Goal: Ask a question: Seek information or help from site administrators or community

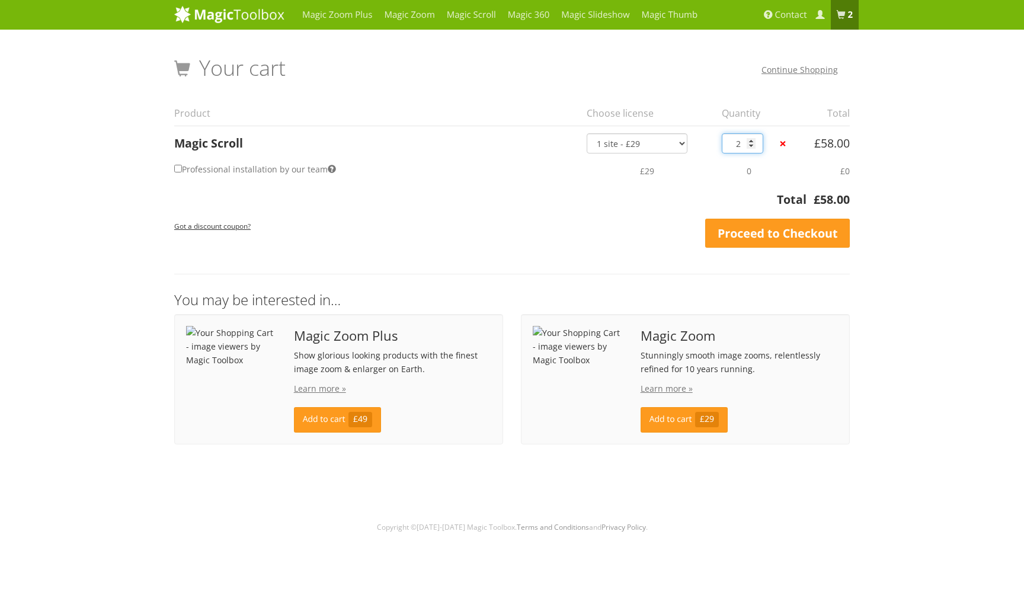
type input "1"
click at [751, 145] on input "1" at bounding box center [742, 143] width 41 height 20
click at [225, 169] on label "Professional installation by our team" at bounding box center [255, 169] width 162 height 17
click at [182, 169] on input "Professional installation by our team" at bounding box center [178, 169] width 8 height 8
checkbox input "true"
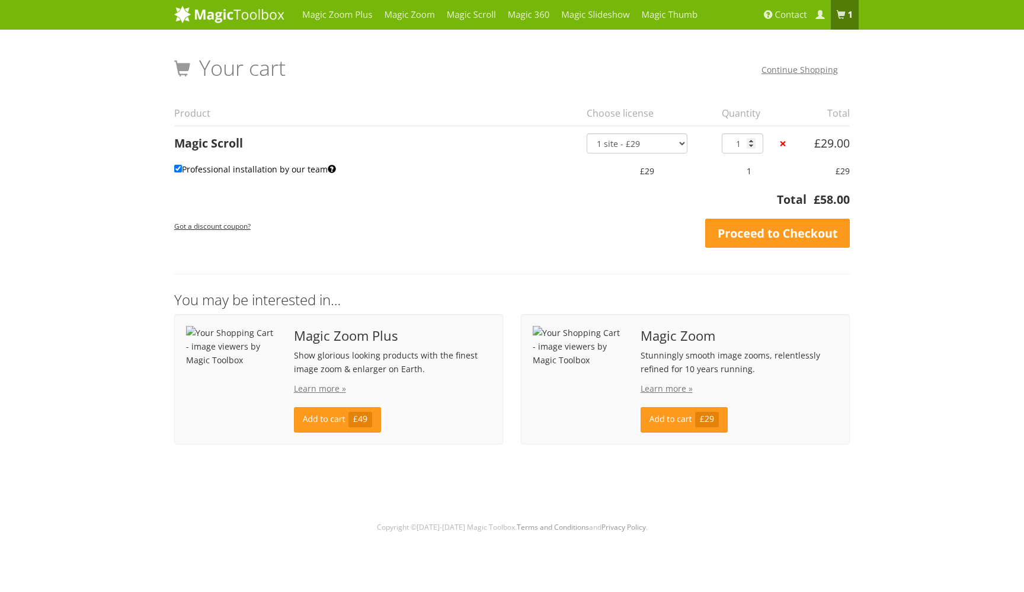
click at [314, 205] on th "Total" at bounding box center [490, 203] width 633 height 24
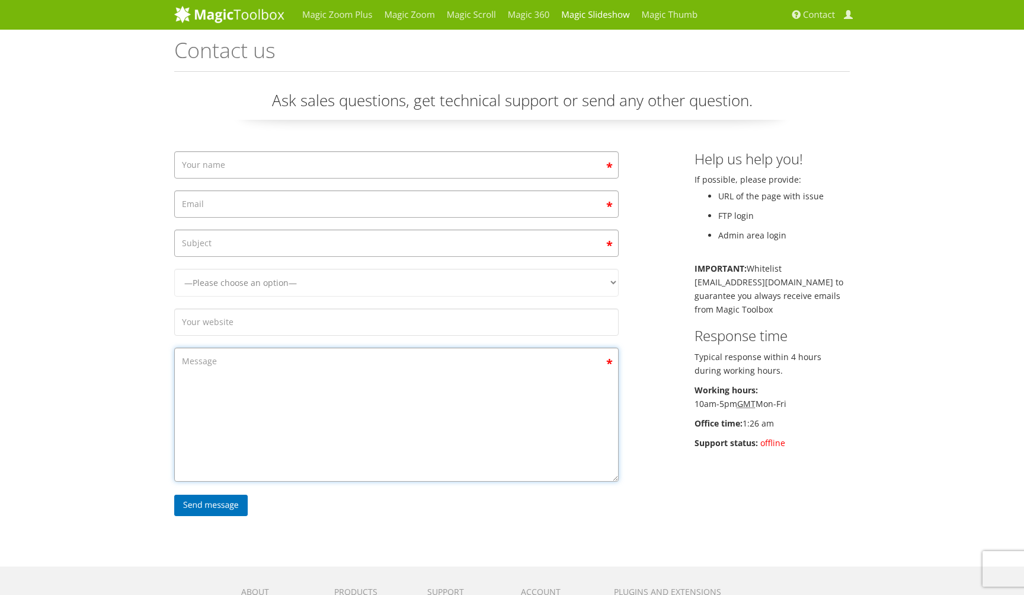
click at [229, 352] on textarea "Contact form" at bounding box center [396, 414] width 445 height 134
paste textarea "Powered by the versatile Magic Scroll™. Normally £29, yours is discounted to £1…"
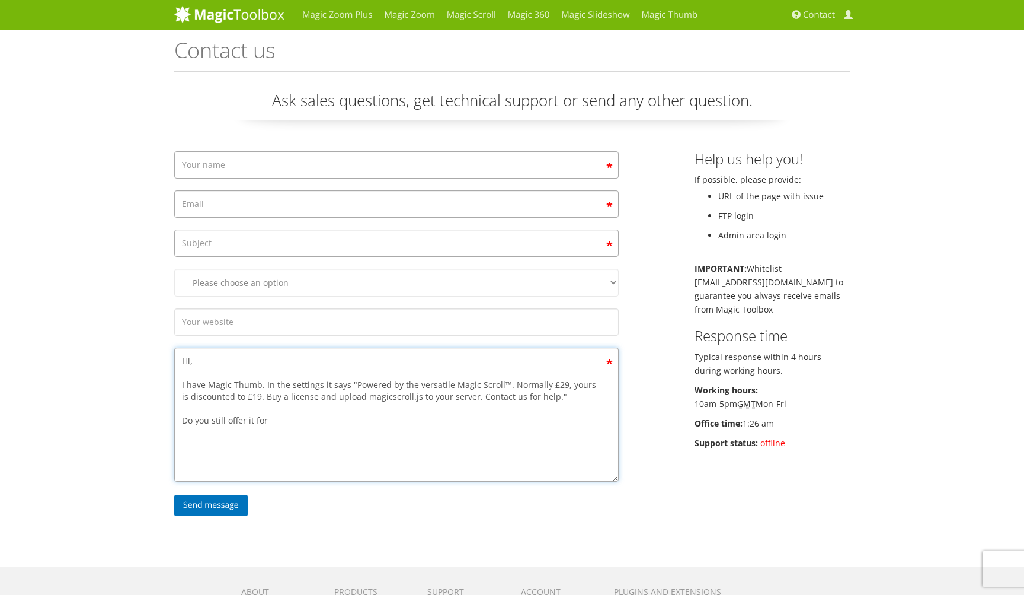
click at [244, 382] on textarea "Hi, I have Magic Thumb. In the settings it says "Powered by the versatile Magic…" at bounding box center [396, 414] width 445 height 134
click at [294, 401] on textarea "Hi, I have Magic Thumb. In the settings it says "Powered by the versatile Magic…" at bounding box center [396, 414] width 445 height 134
paste textarea "£19"
type textarea "Hi, I have Magic Thumb. In the settings it says "Powered by the versatile Magic…"
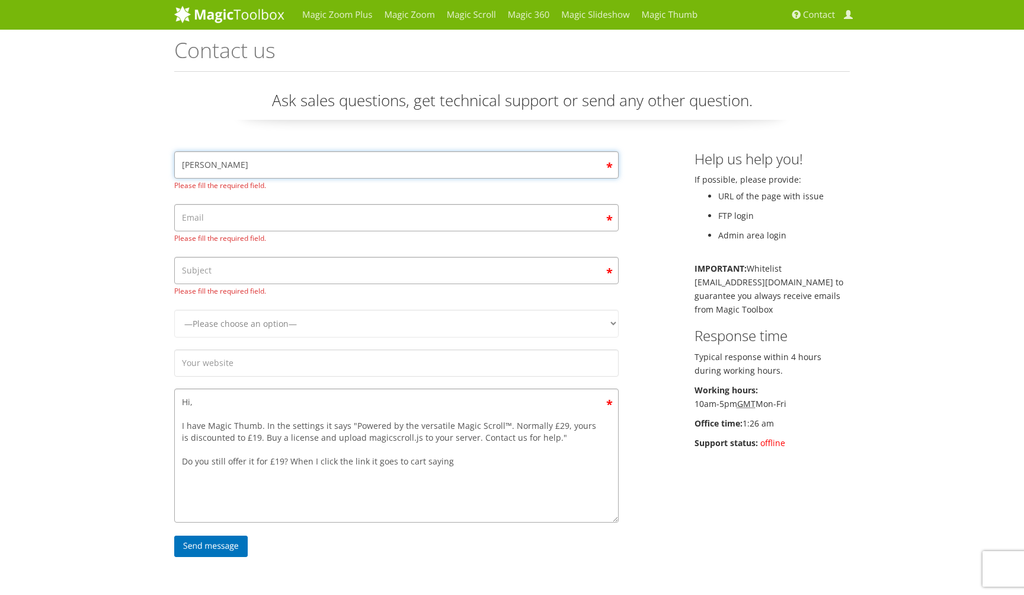
type input "Bijan"
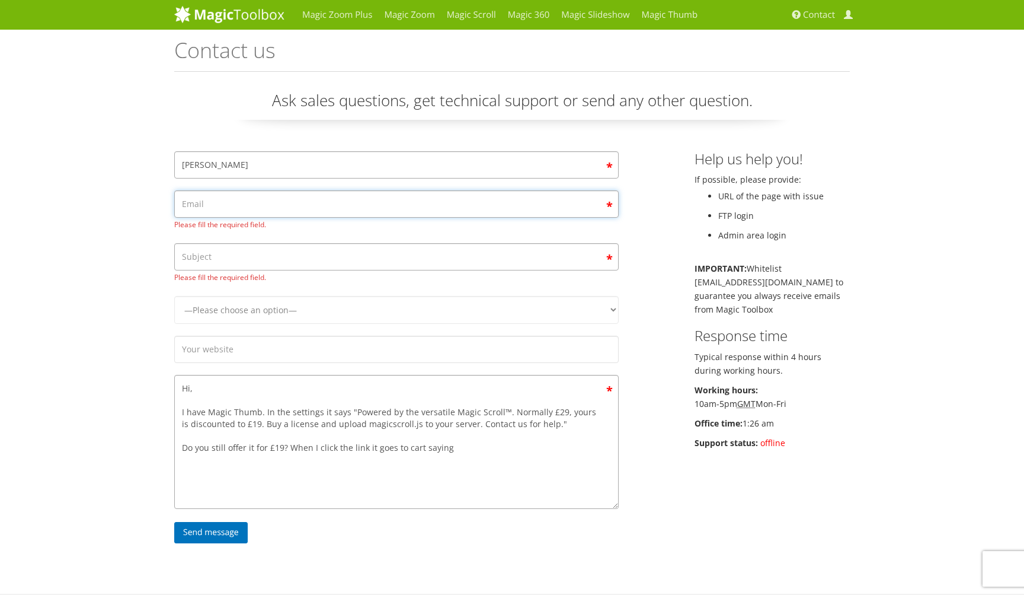
type input "B"
type input "Bijansalehi22@gmail.com"
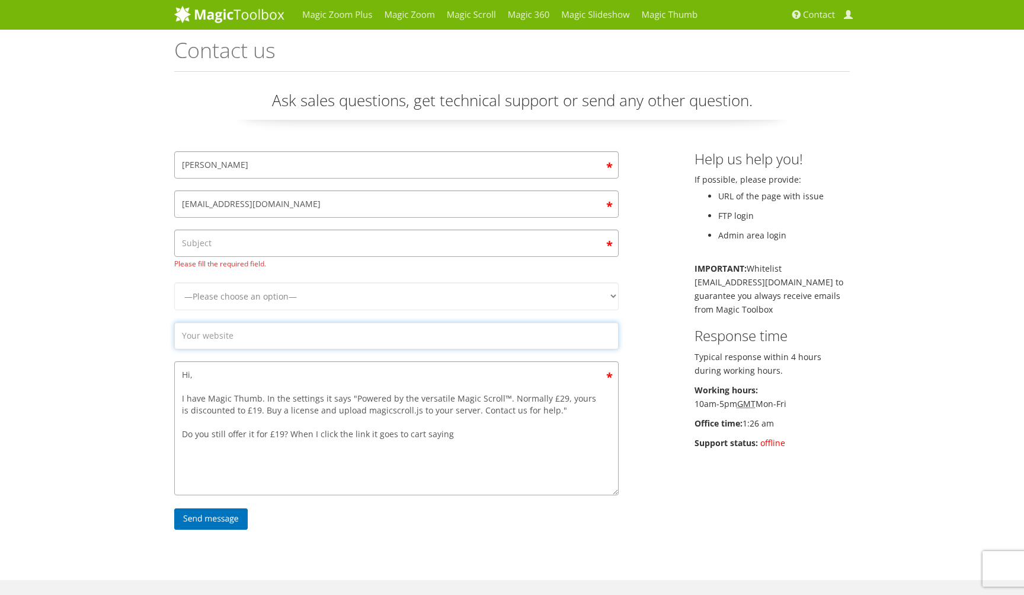
click at [203, 327] on input "Contact form" at bounding box center [396, 335] width 445 height 27
select select "Magic Slideshow"
click at [217, 325] on input "Contact form" at bounding box center [396, 335] width 445 height 27
type input "Purchasing Magic Scroll"
click at [550, 395] on textarea "Hi, I have Magic Thumb. In the settings it says "Powered by the versatile Magic…" at bounding box center [396, 428] width 445 height 134
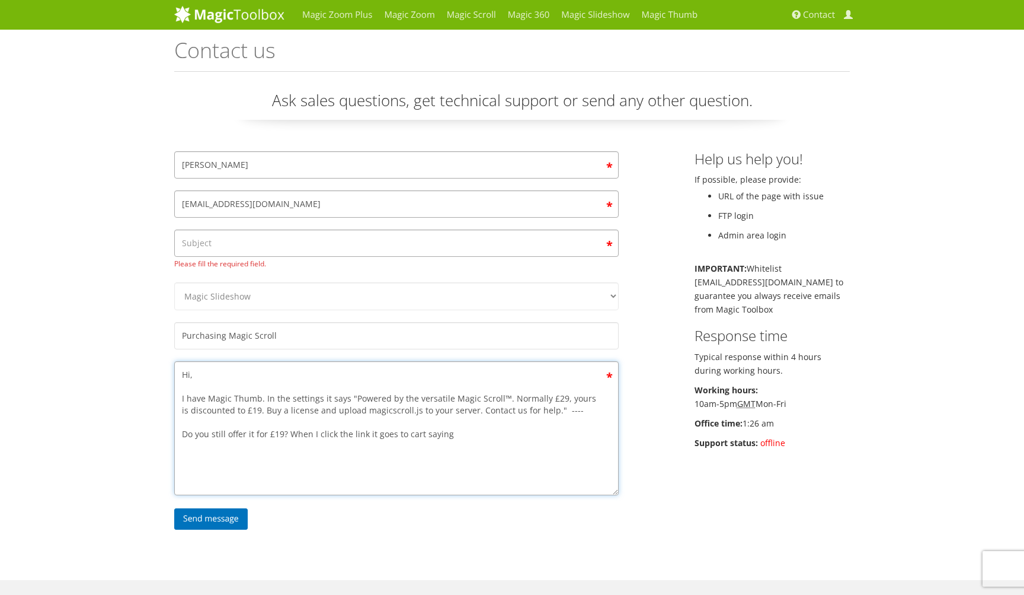
click at [183, 417] on textarea "Hi, I have Magic Thumb. In the settings it says "Powered by the versatile Magic…" at bounding box center [396, 428] width 445 height 134
click at [346, 379] on textarea "Hi, I have Magic Thumb. In the settings it says "Powered by the versatile Magic…" at bounding box center [396, 428] width 445 height 134
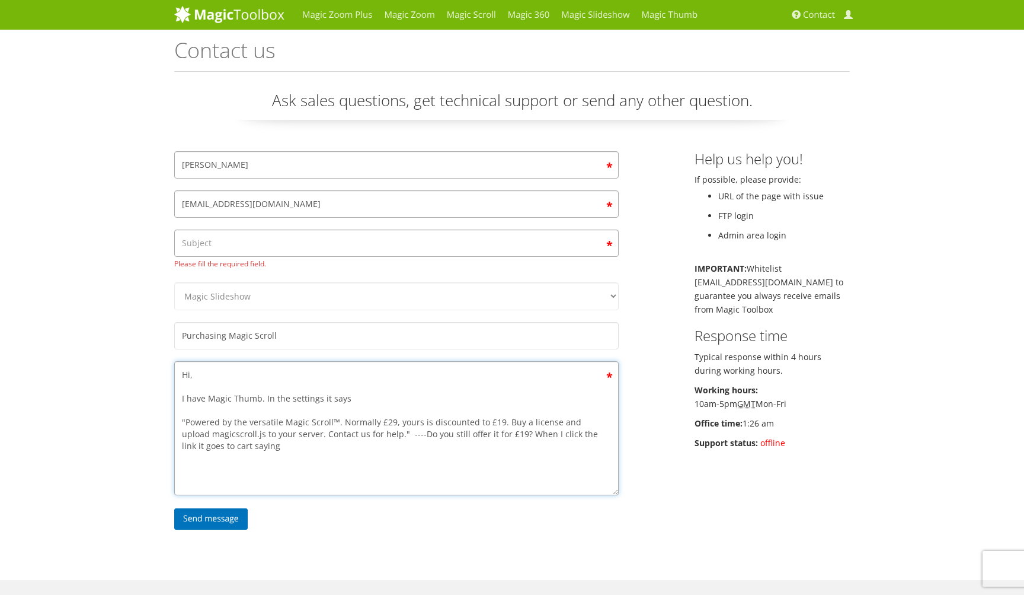
click at [374, 420] on textarea "Hi, I have Magic Thumb. In the settings it says "Powered by the versatile Magic…" at bounding box center [396, 428] width 445 height 134
click at [488, 440] on textarea "Hi, I have Magic Thumb. In the settings it says "Powered by the versatile Magic…" at bounding box center [396, 428] width 445 height 134
click at [357, 443] on textarea "Hi, I have Magic Thumb. In the settings it says "Powered by the versatile Magic…" at bounding box center [396, 428] width 445 height 134
click at [354, 442] on textarea "Hi, I have Magic Thumb. In the settings it says "Powered by the versatile Magic…" at bounding box center [396, 428] width 445 height 134
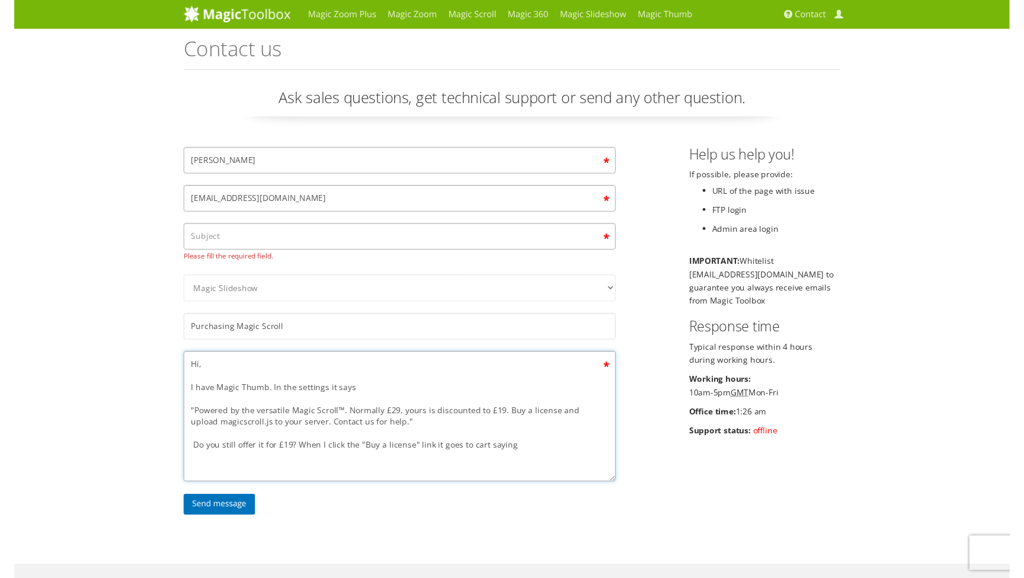
scroll to position [50, 0]
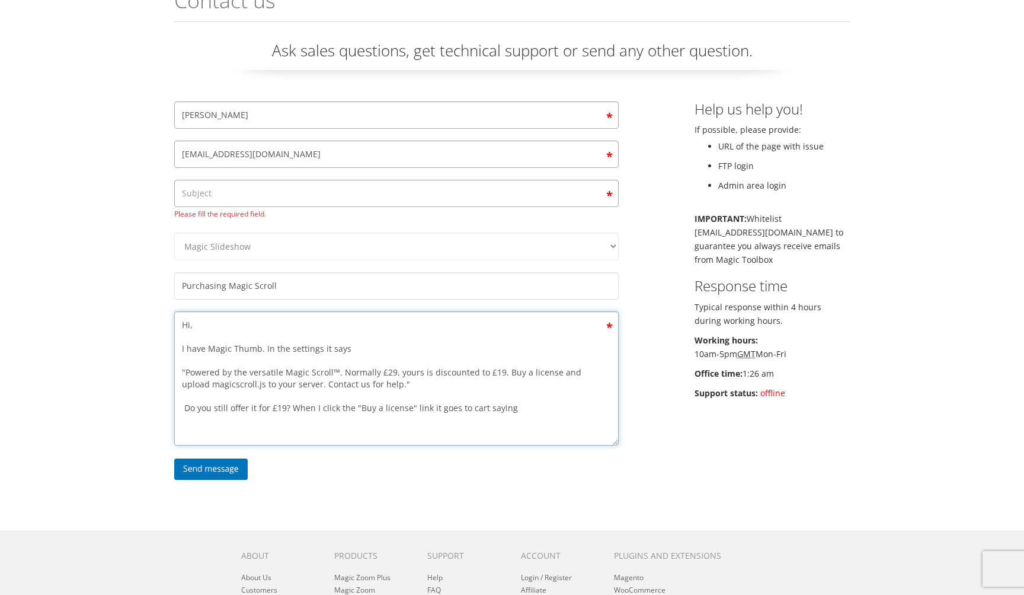
click at [500, 394] on textarea "Hi, I have Magic Thumb. In the settings it says "Powered by the versatile Magic…" at bounding box center [396, 378] width 445 height 134
drag, startPoint x: 375, startPoint y: 359, endPoint x: 390, endPoint y: 360, distance: 14.9
click at [390, 360] on textarea "Hi, I have Magic Thumb. In the settings it says "Powered by the versatile Magic…" at bounding box center [396, 378] width 445 height 134
click at [552, 395] on textarea "Hi, I have Magic Thumb. In the settings it says "Powered by the versatile Magic…" at bounding box center [396, 378] width 445 height 134
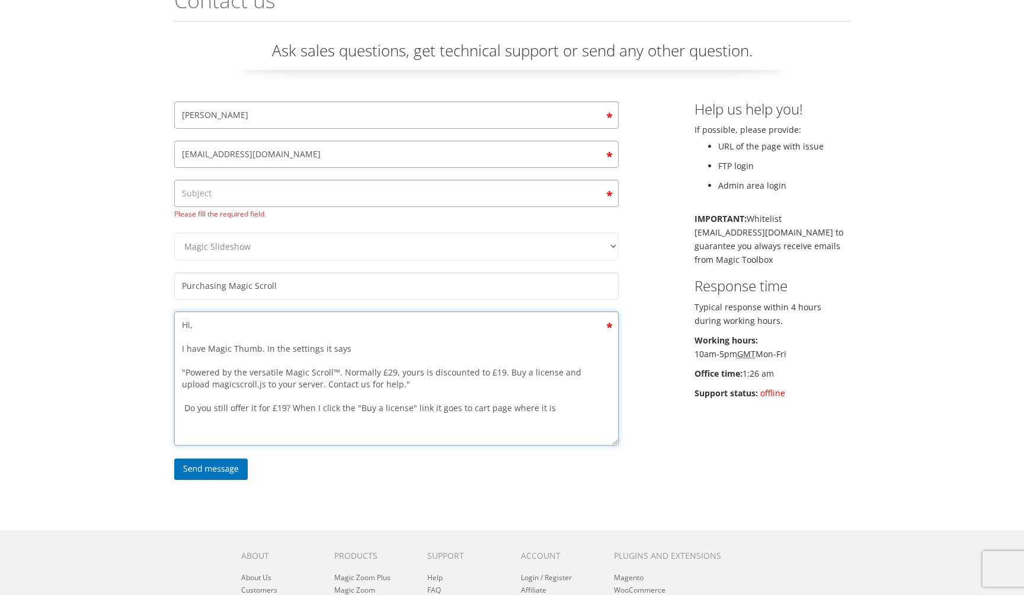
paste textarea "£29"
click at [240, 390] on textarea "Hi, I have Magic Thumb. In the settings it says "Powered by the versatile Magic…" at bounding box center [396, 378] width 445 height 134
drag, startPoint x: 270, startPoint y: 392, endPoint x: 186, endPoint y: 392, distance: 84.2
click at [186, 392] on textarea "Hi, I have Magic Thumb. In the settings it says "Powered by the versatile Magic…" at bounding box center [396, 378] width 445 height 134
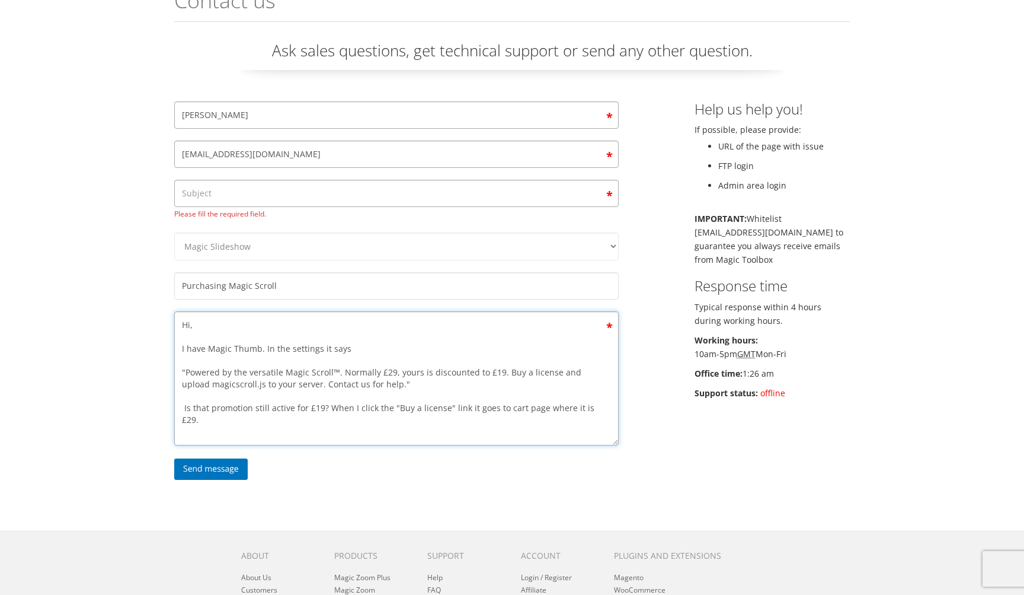
click at [602, 391] on textarea "Hi, I have Magic Thumb. In the settings it says "Powered by the versatile Magic…" at bounding box center [396, 378] width 445 height 134
drag, startPoint x: 327, startPoint y: 394, endPoint x: 183, endPoint y: 391, distance: 144.1
click at [183, 391] on textarea "Hi, I have Magic Thumb. In the settings it says "Powered by the versatile Magic…" at bounding box center [396, 378] width 445 height 134
click at [220, 391] on textarea "Hi, I have Magic Thumb. In the settings it says "Powered by the versatile Magic…" at bounding box center [396, 378] width 445 height 134
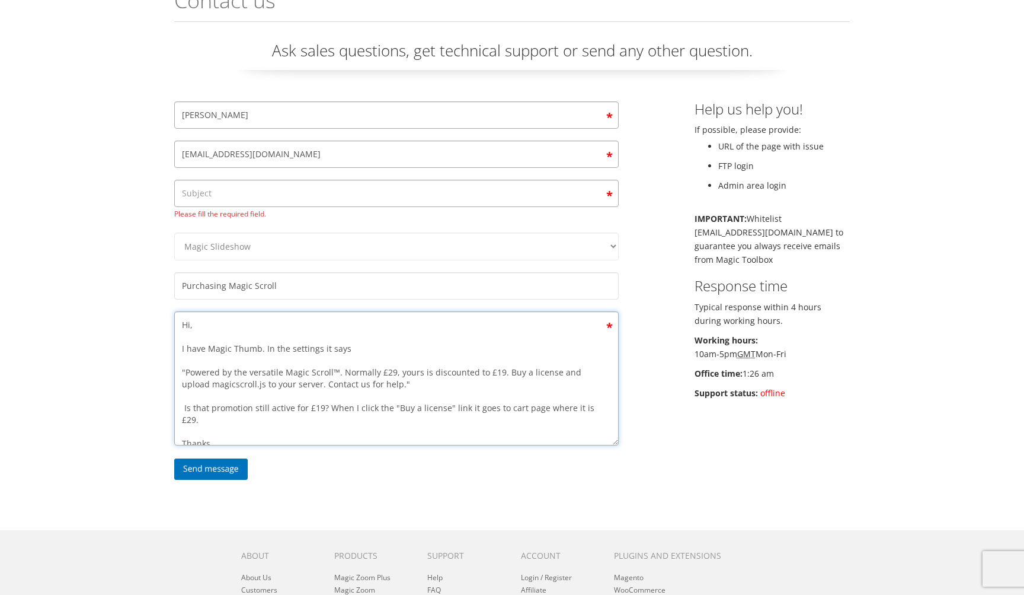
click at [307, 395] on textarea "Hi, I have Magic Thumb. In the settings it says "Powered by the versatile Magic…" at bounding box center [396, 378] width 445 height 134
type textarea "Hi, I have Magic Thumb. In the settings it says "Powered by the versatile Magic…"
click at [226, 272] on input "Purchasing Magic Scroll" at bounding box center [396, 285] width 445 height 27
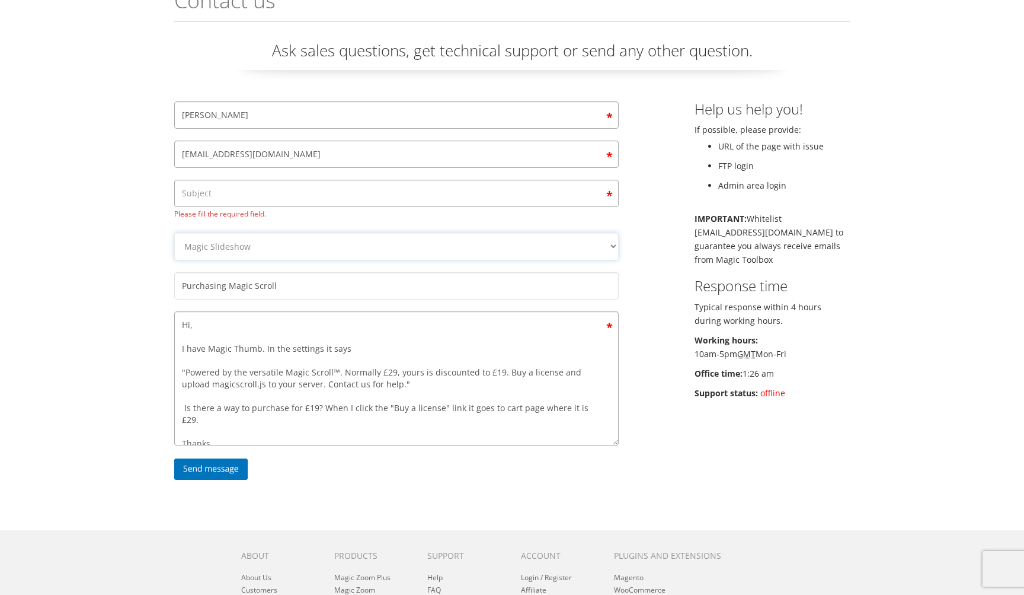
select select "Magic Scroll"
click at [245, 186] on input "Contact form" at bounding box center [396, 193] width 445 height 27
paste input "Purchasing Magic Scroll"
type input "Purchasing Magic Scroll"
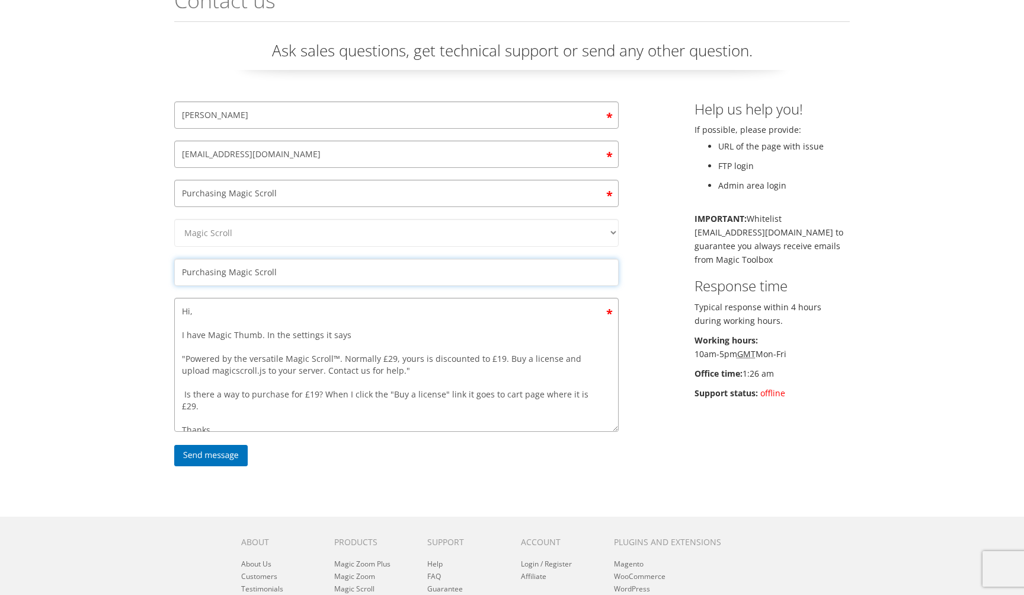
click at [256, 269] on input "Purchasing Magic Scroll" at bounding box center [396, 271] width 445 height 27
click at [248, 197] on input "Purchasing Magic Scroll" at bounding box center [396, 193] width 445 height 27
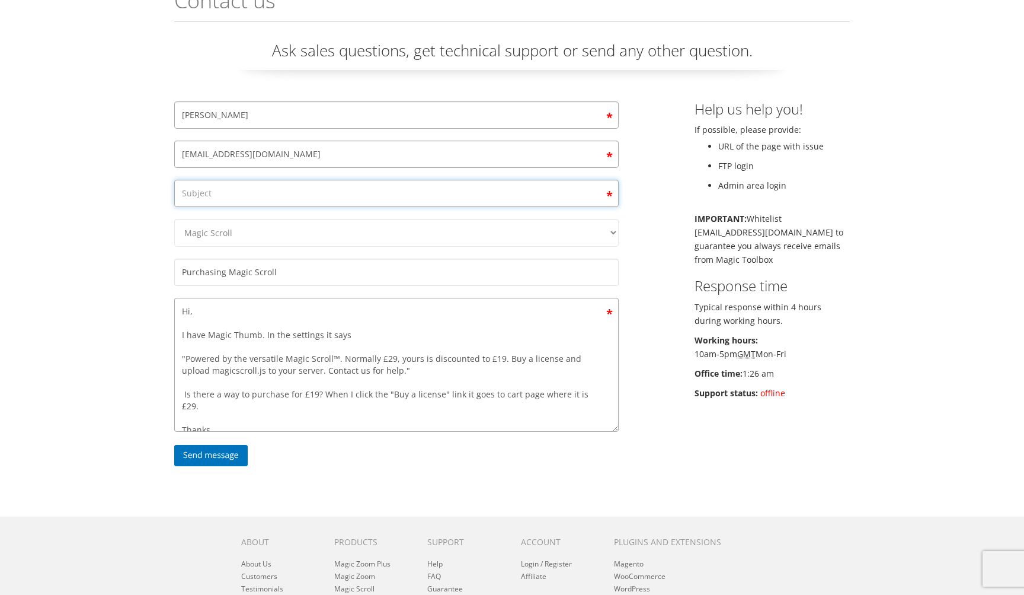
paste input "Purchasing Magic Scroll"
type input "Purchasing Magic Scroll"
click at [253, 258] on input "Purchasing Magic Scroll" at bounding box center [396, 271] width 445 height 27
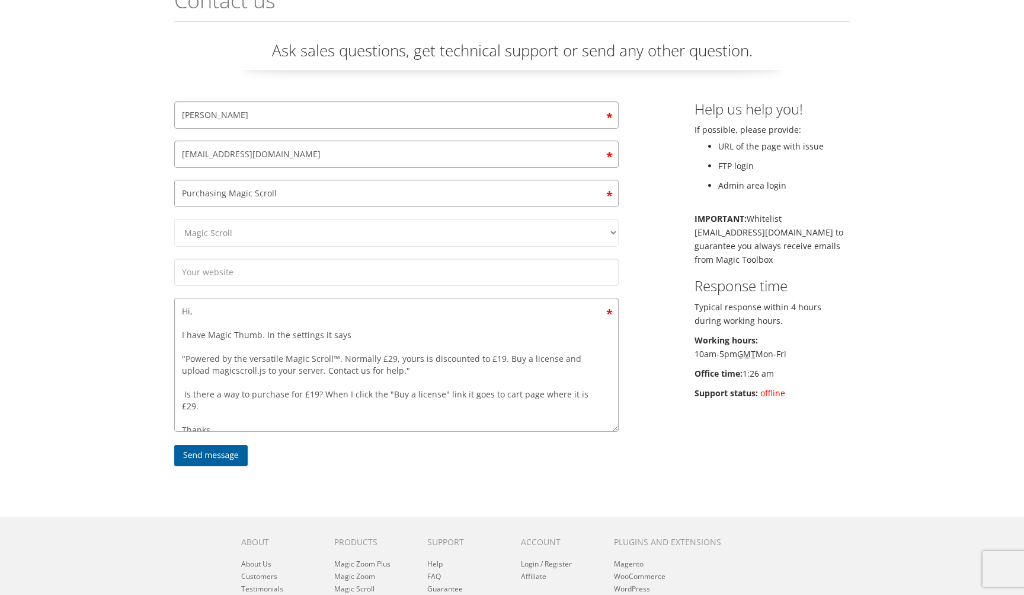
click at [196, 445] on input "Send message" at bounding box center [211, 455] width 74 height 21
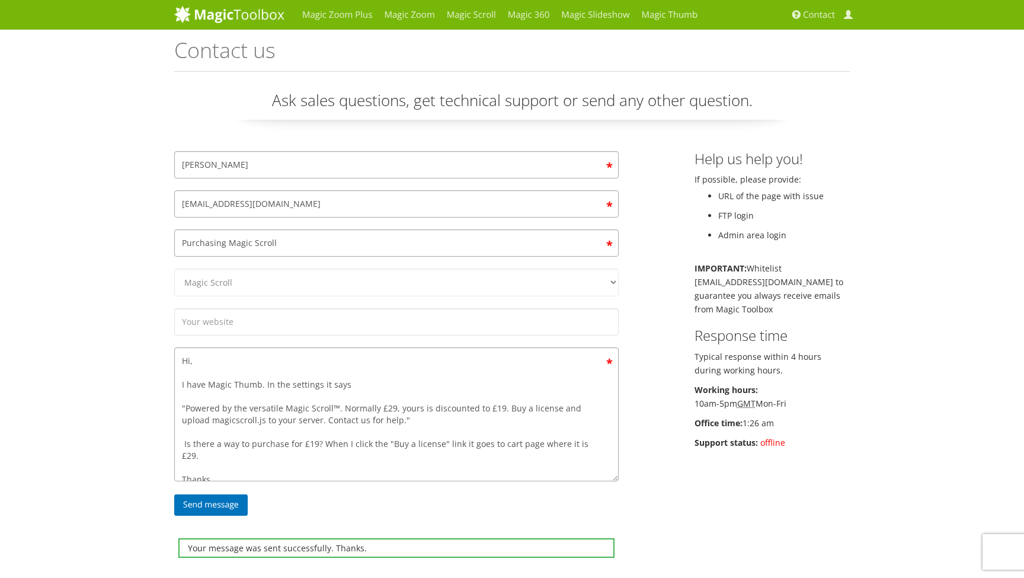
scroll to position [0, 0]
click at [461, 14] on link "Magic Scroll" at bounding box center [471, 15] width 61 height 30
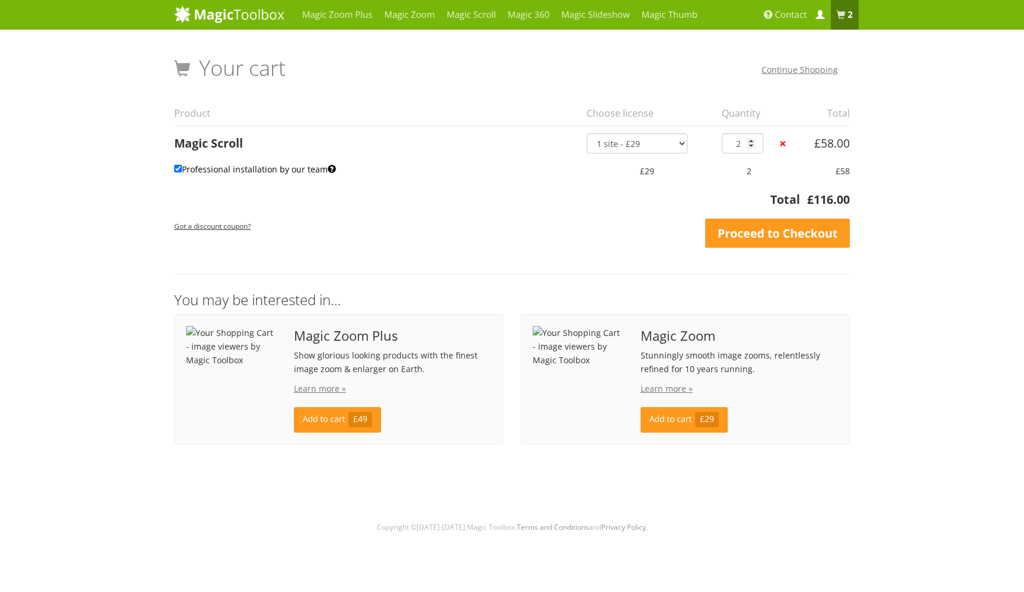
click at [823, 18] on span at bounding box center [820, 15] width 9 height 9
click at [822, 18] on span at bounding box center [820, 15] width 9 height 9
click at [817, 15] on span at bounding box center [820, 15] width 9 height 9
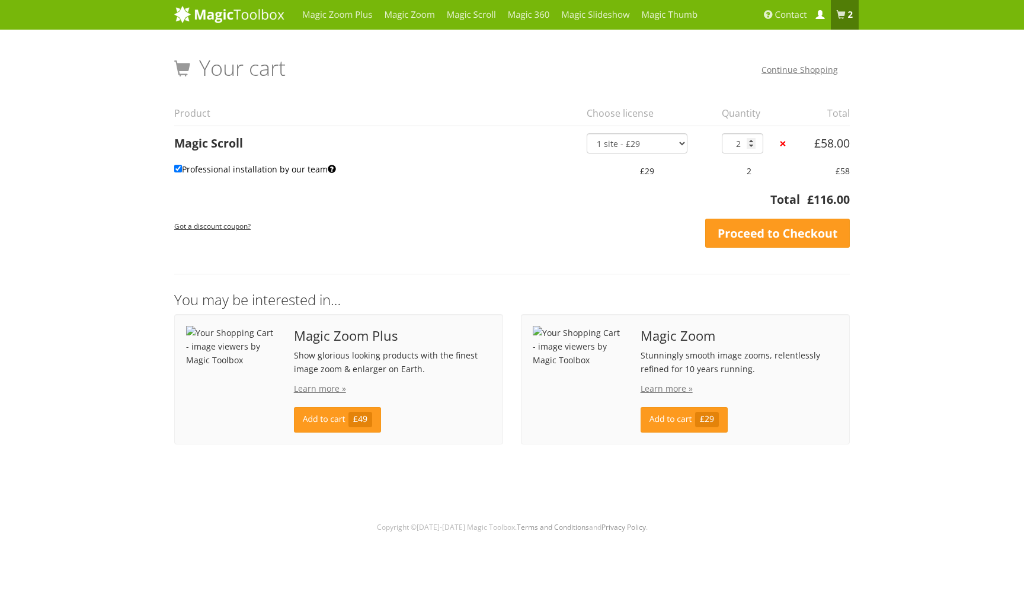
click at [822, 18] on span at bounding box center [820, 15] width 9 height 9
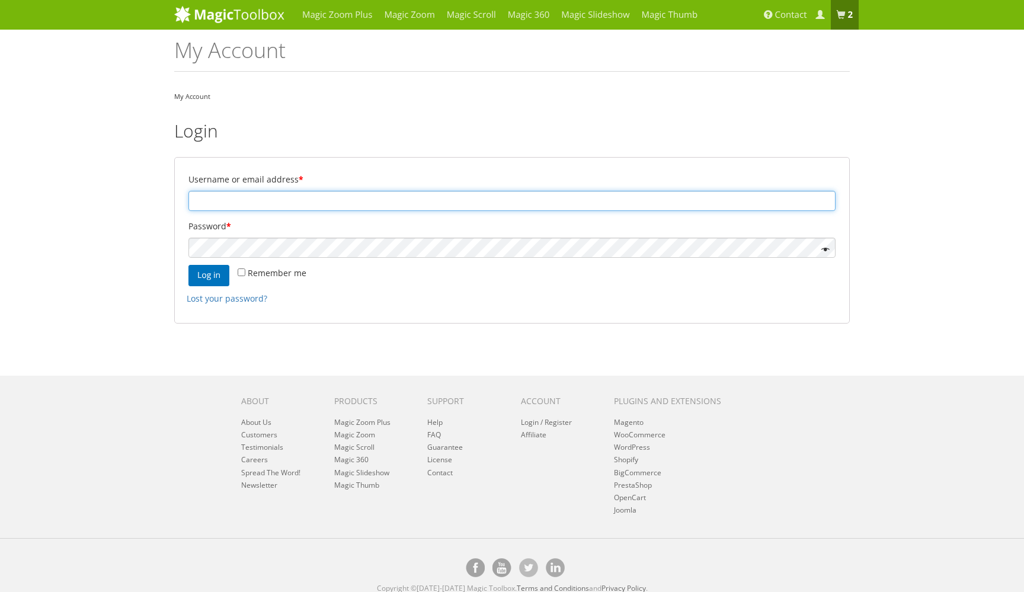
type input "Bijansalehi22@gmail.com"
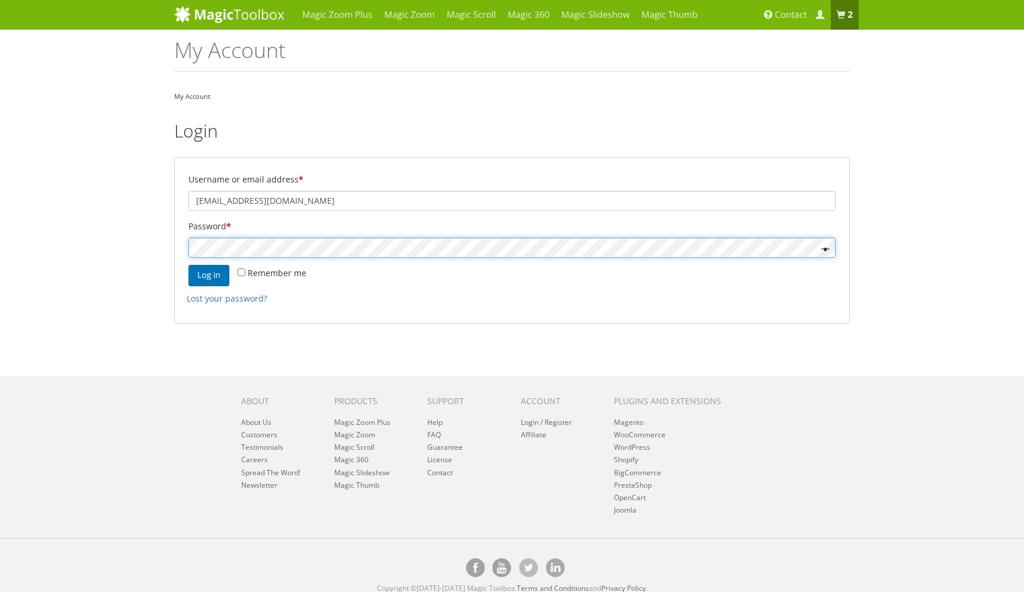
click at [209, 275] on button "Log in" at bounding box center [209, 275] width 41 height 21
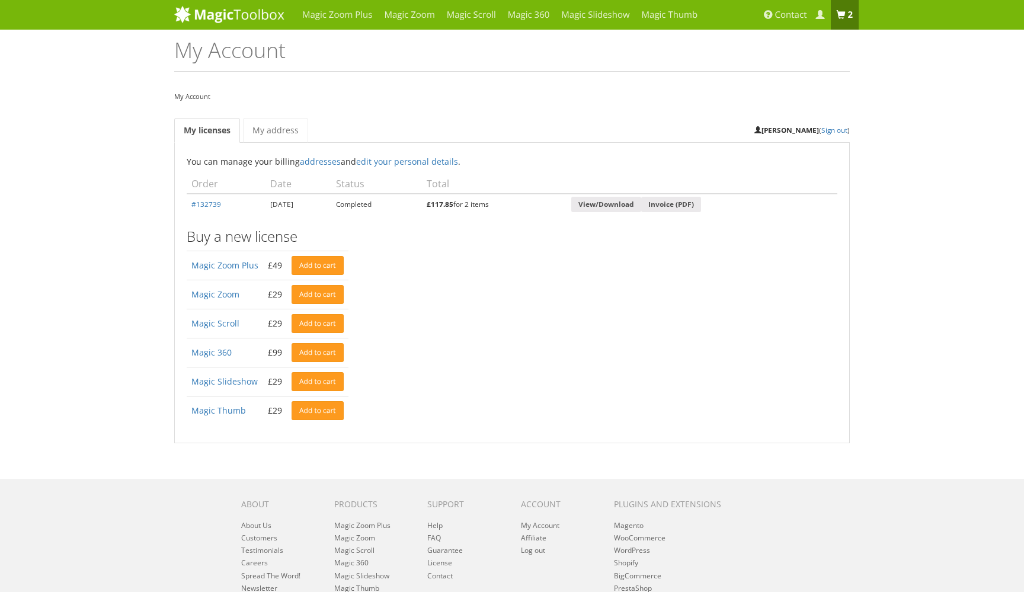
click at [839, 20] on span at bounding box center [841, 15] width 9 height 9
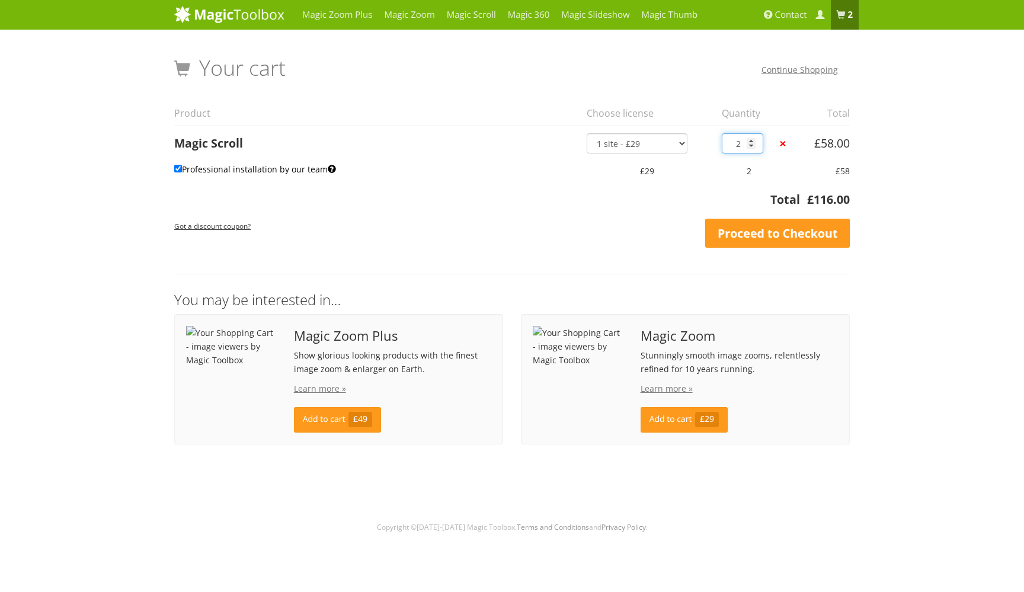
type input "1"
click at [752, 149] on input "1" at bounding box center [742, 143] width 41 height 20
click at [781, 145] on link "×" at bounding box center [783, 144] width 12 height 12
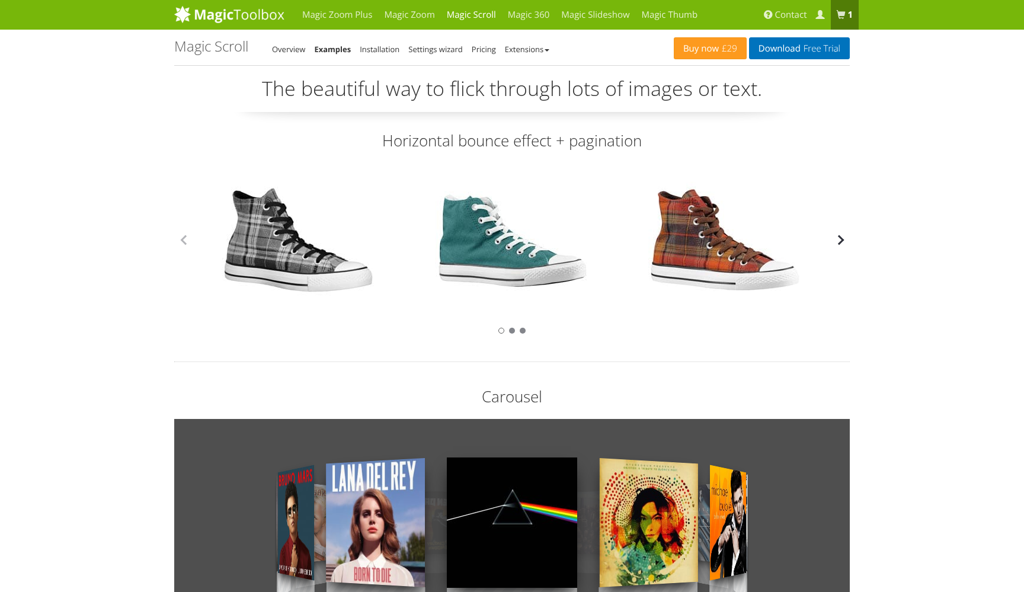
click at [841, 241] on button "button" at bounding box center [841, 240] width 18 height 18
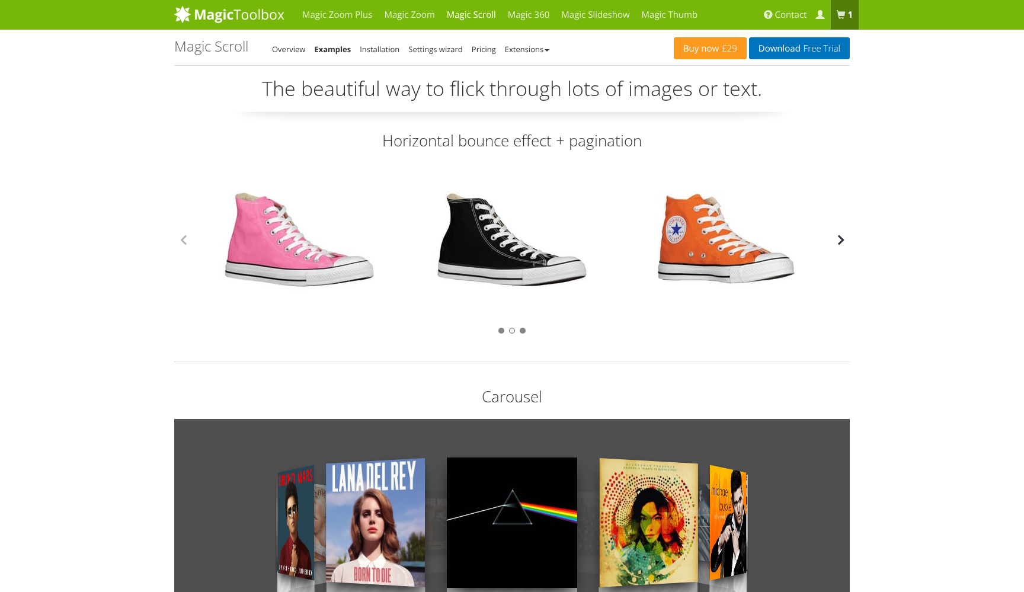
click at [841, 241] on button "button" at bounding box center [841, 240] width 18 height 18
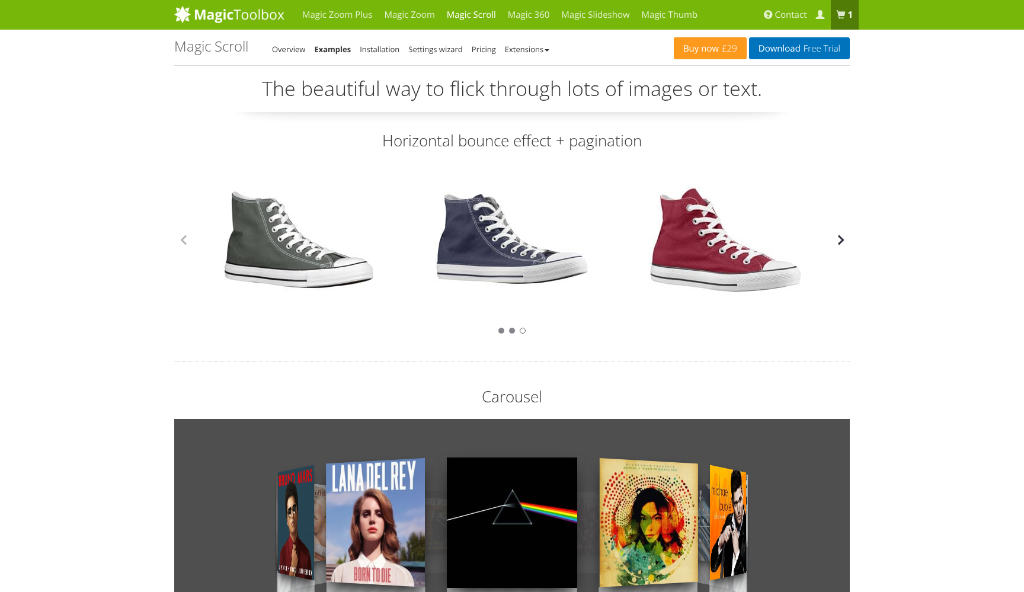
click at [841, 241] on button "button" at bounding box center [841, 240] width 18 height 18
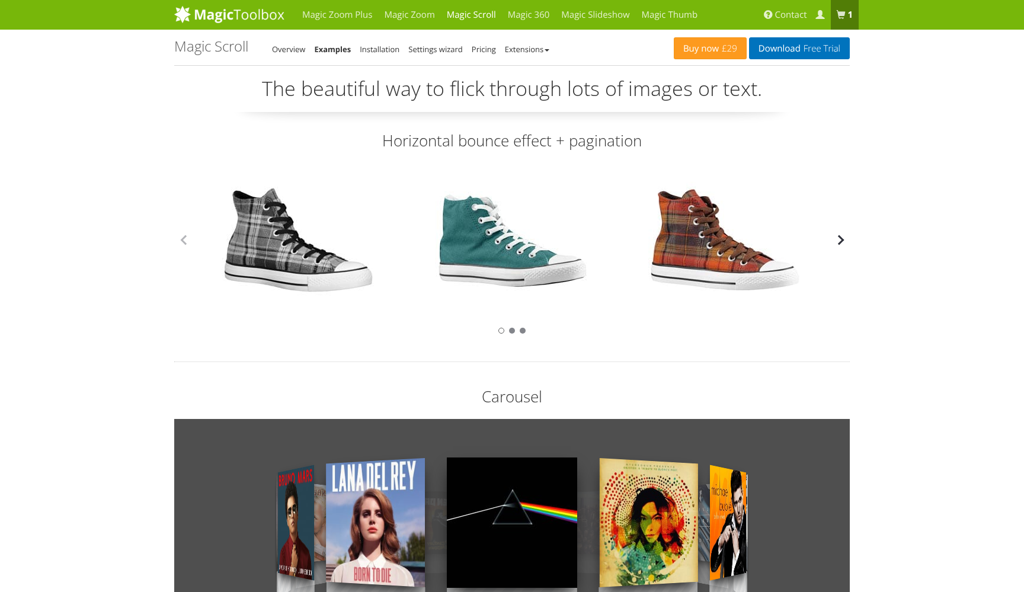
click at [841, 241] on button "button" at bounding box center [841, 240] width 18 height 18
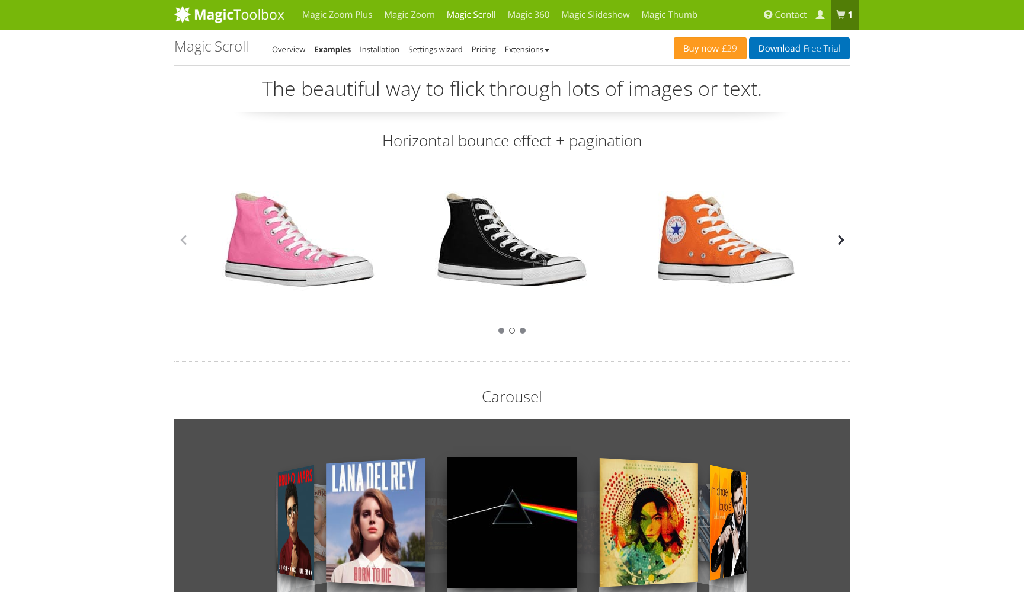
click at [841, 241] on button "button" at bounding box center [841, 240] width 18 height 18
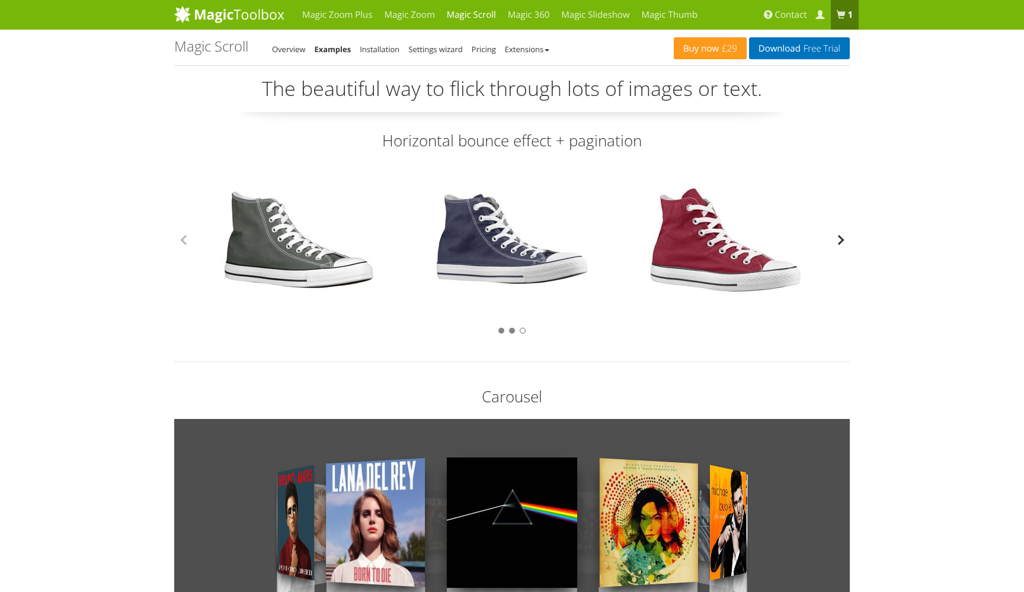
click at [841, 241] on button "button" at bounding box center [841, 240] width 18 height 18
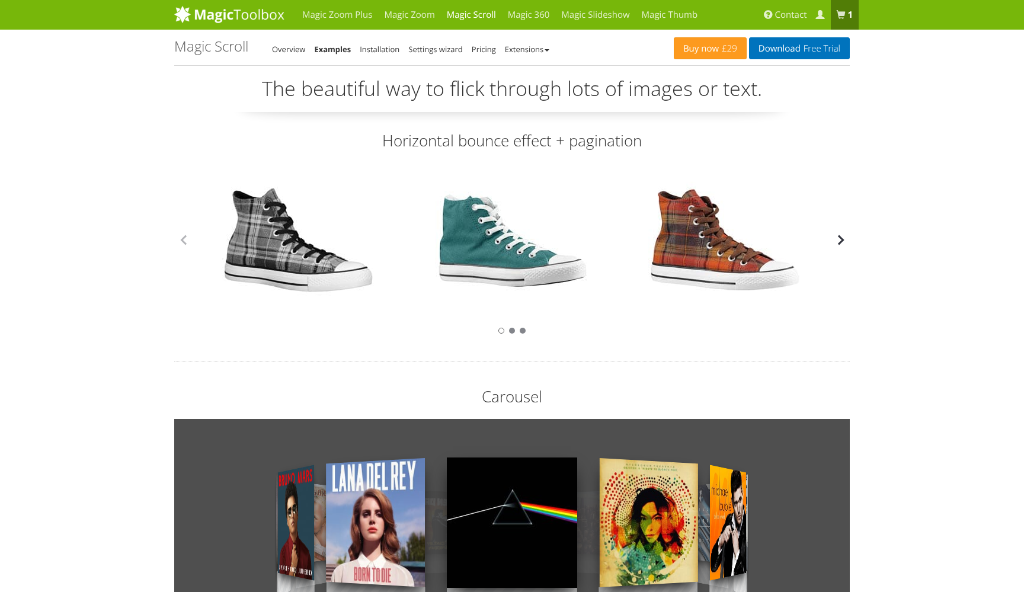
click at [841, 241] on button "button" at bounding box center [841, 240] width 18 height 18
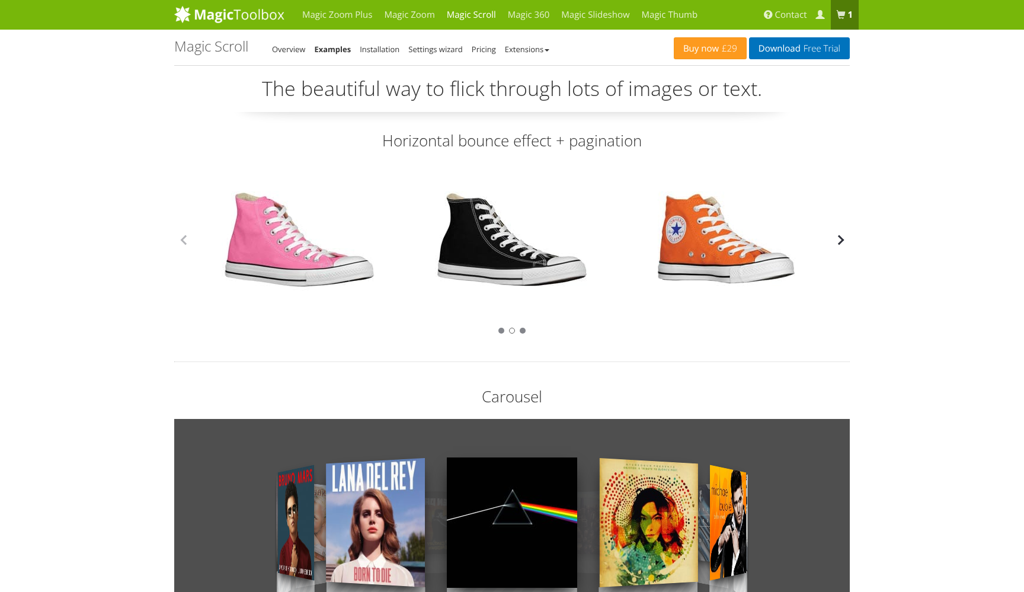
click at [841, 241] on button "button" at bounding box center [841, 240] width 18 height 18
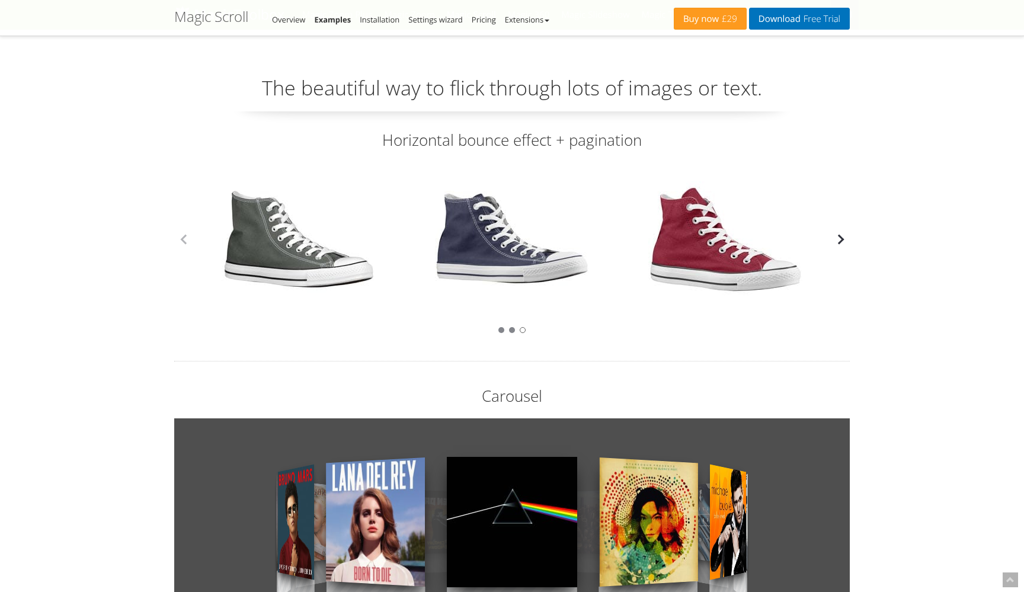
scroll to position [462, 0]
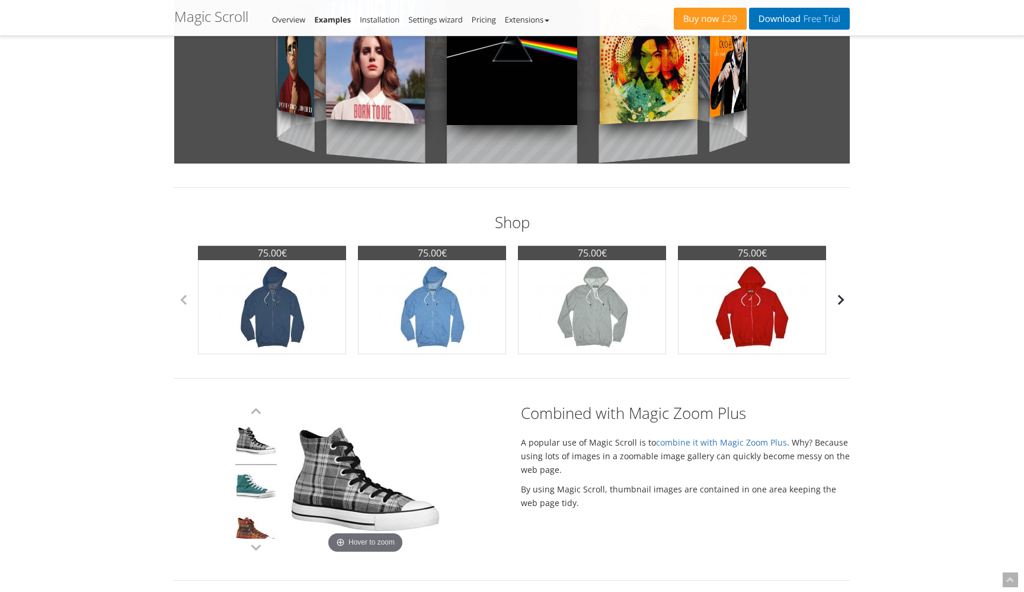
click at [836, 301] on button "button" at bounding box center [841, 300] width 18 height 18
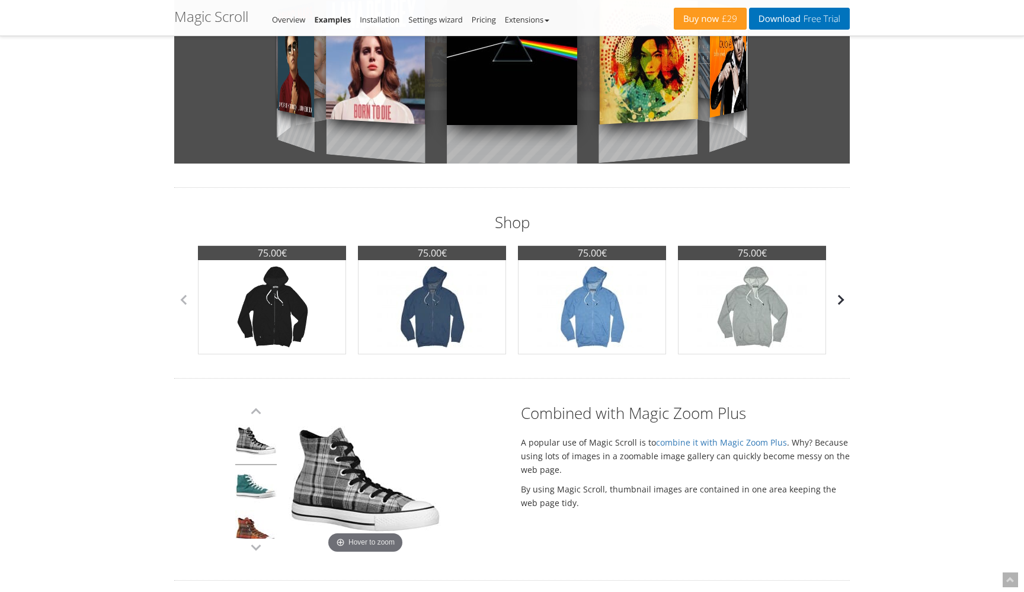
click at [847, 298] on button "button" at bounding box center [841, 300] width 18 height 18
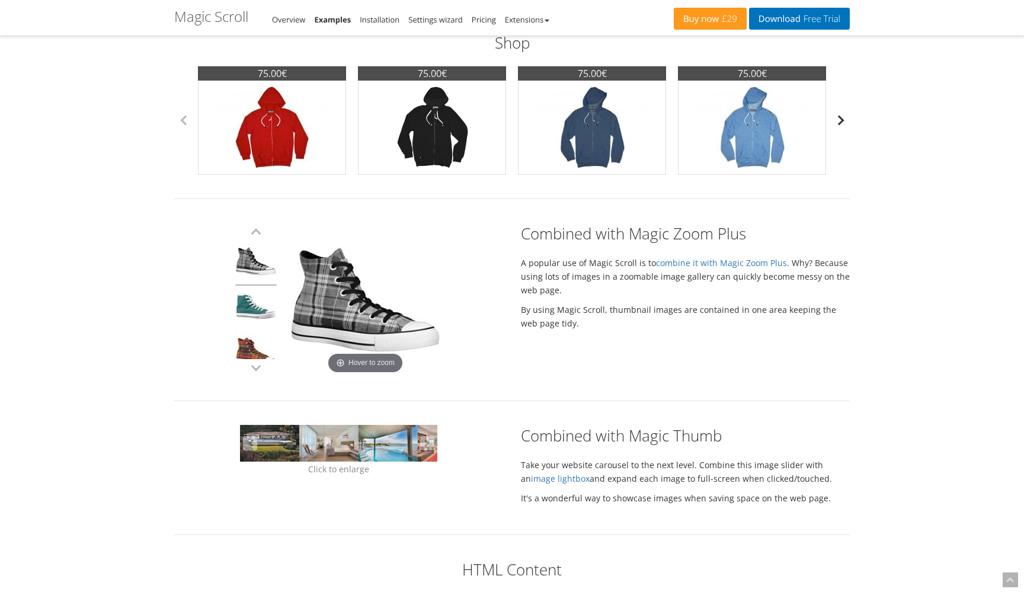
scroll to position [688, 0]
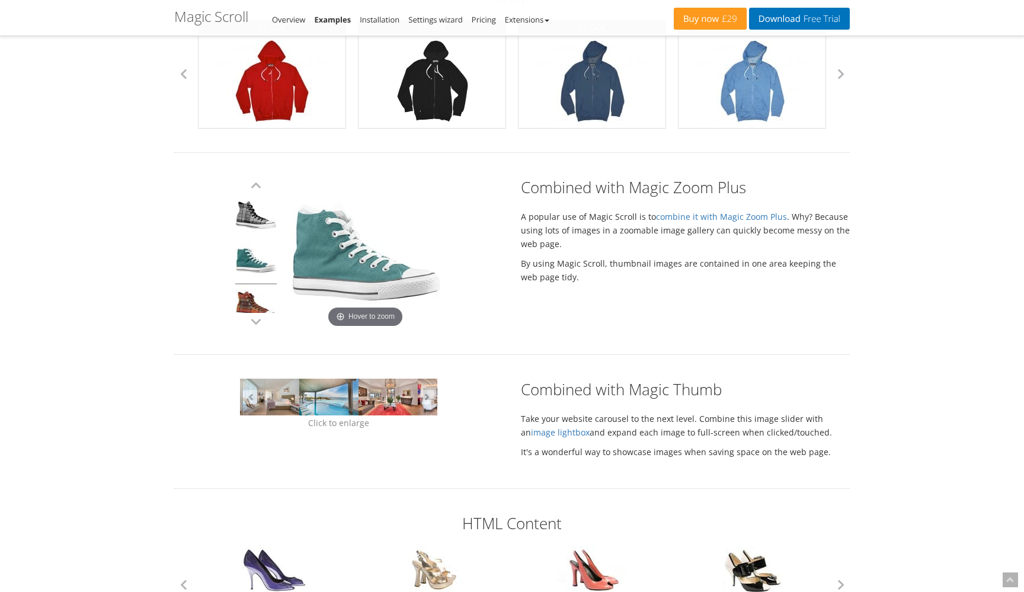
click at [251, 283] on link at bounding box center [255, 262] width 41 height 45
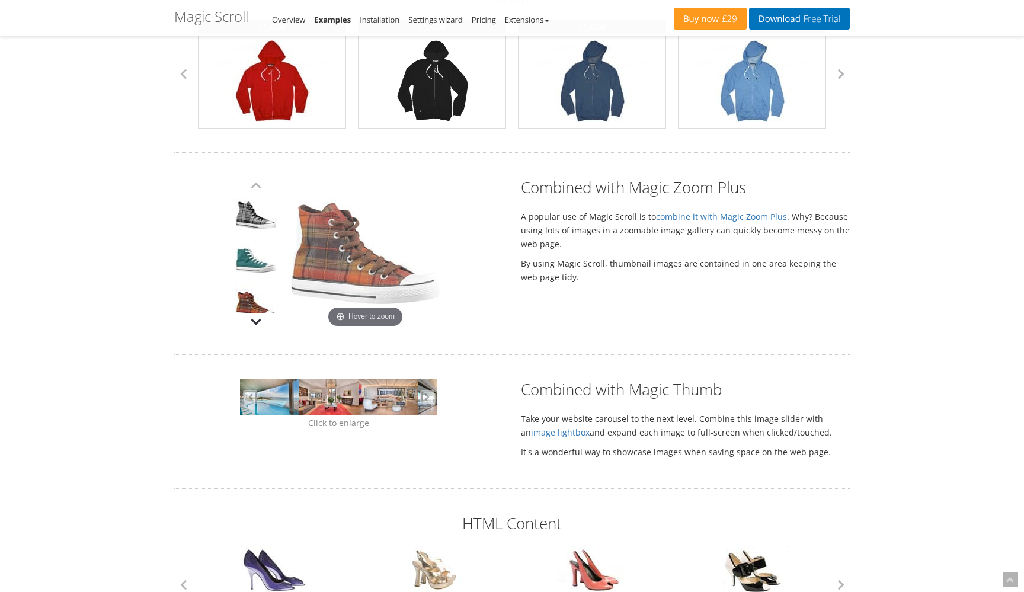
click at [250, 321] on button "button" at bounding box center [256, 322] width 18 height 18
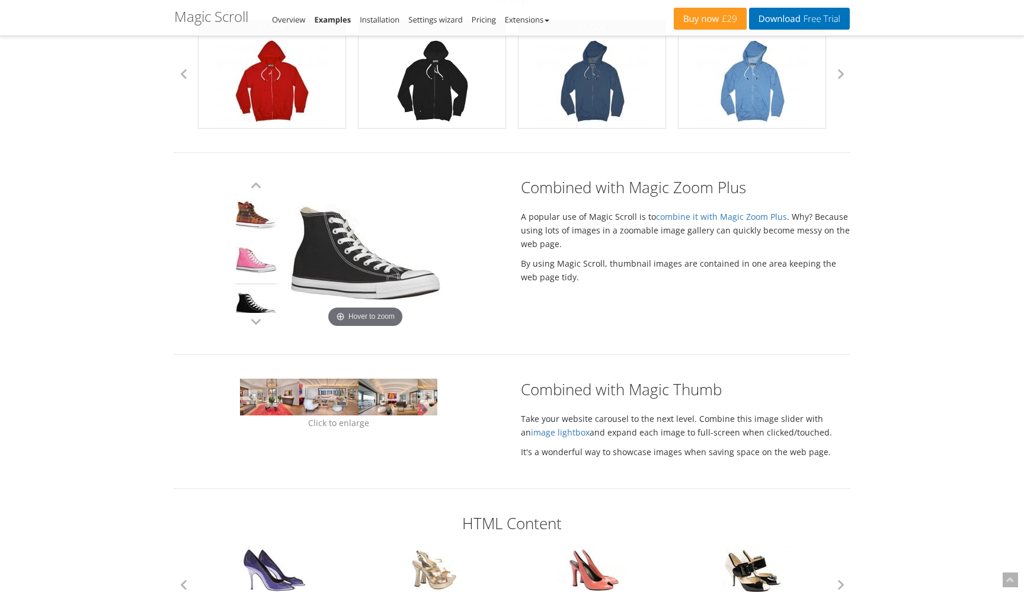
click at [261, 276] on link at bounding box center [255, 262] width 41 height 45
click at [258, 317] on button "button" at bounding box center [256, 322] width 18 height 18
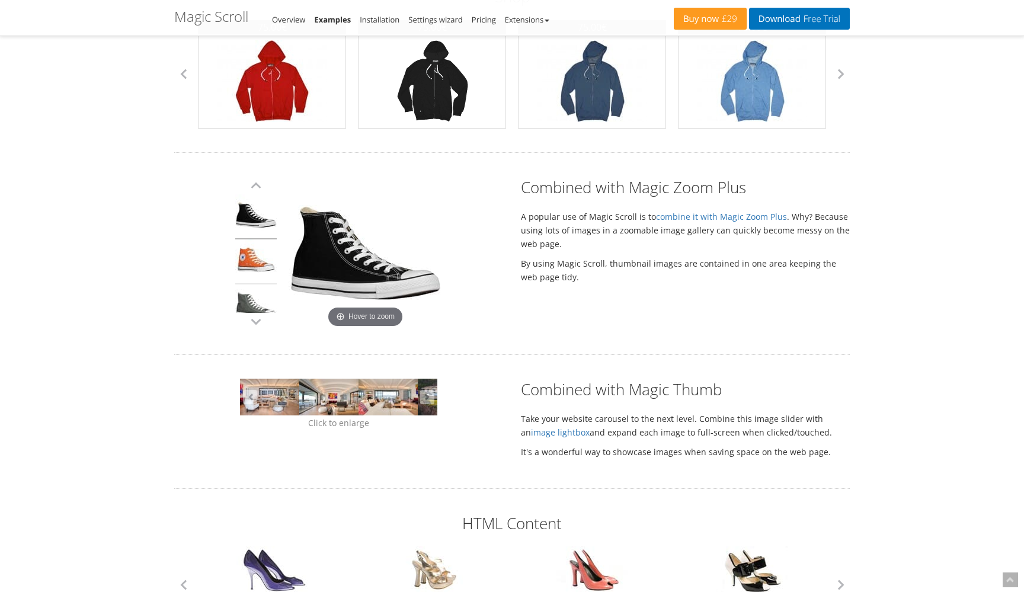
click at [264, 264] on link at bounding box center [255, 262] width 41 height 45
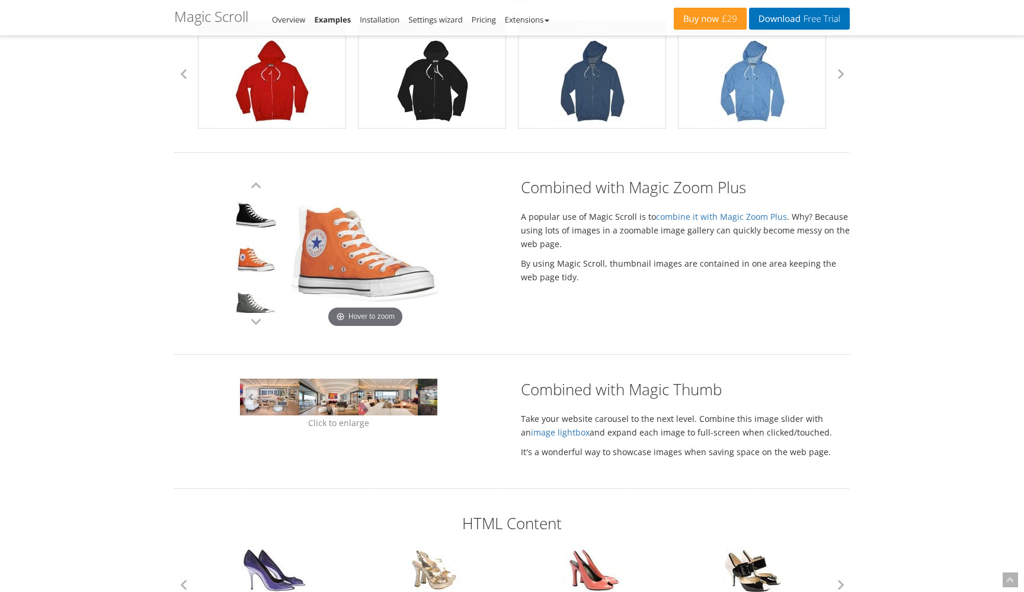
click at [258, 299] on link at bounding box center [255, 307] width 41 height 45
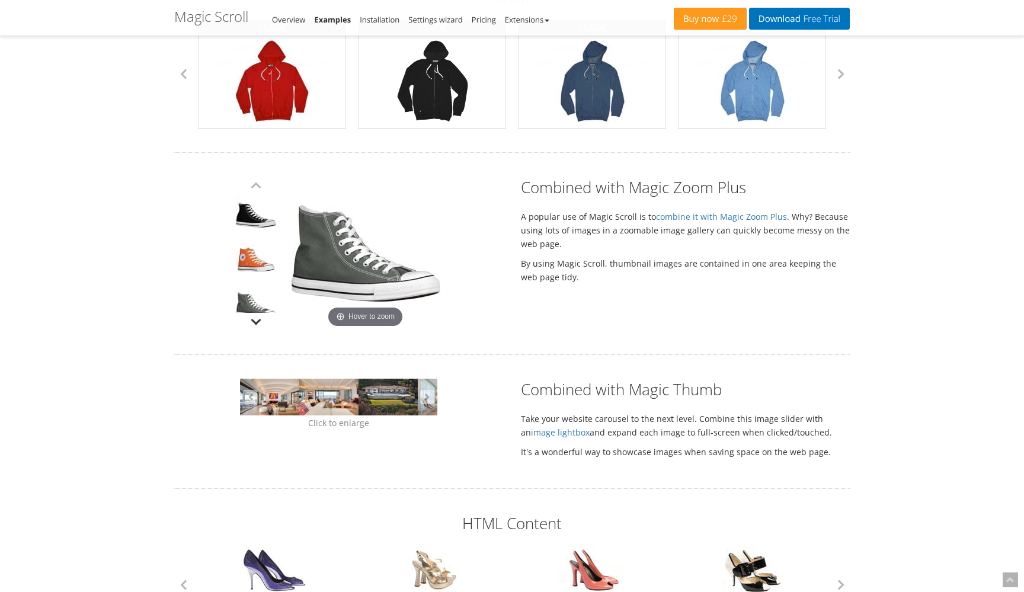
click at [257, 322] on button "button" at bounding box center [256, 322] width 18 height 18
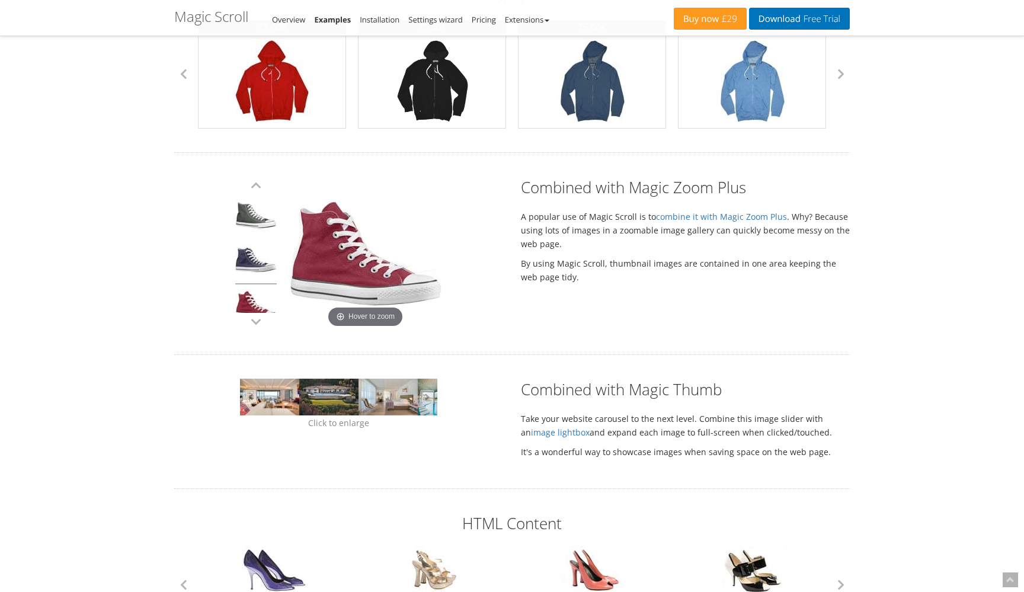
click at [265, 282] on link at bounding box center [255, 262] width 41 height 45
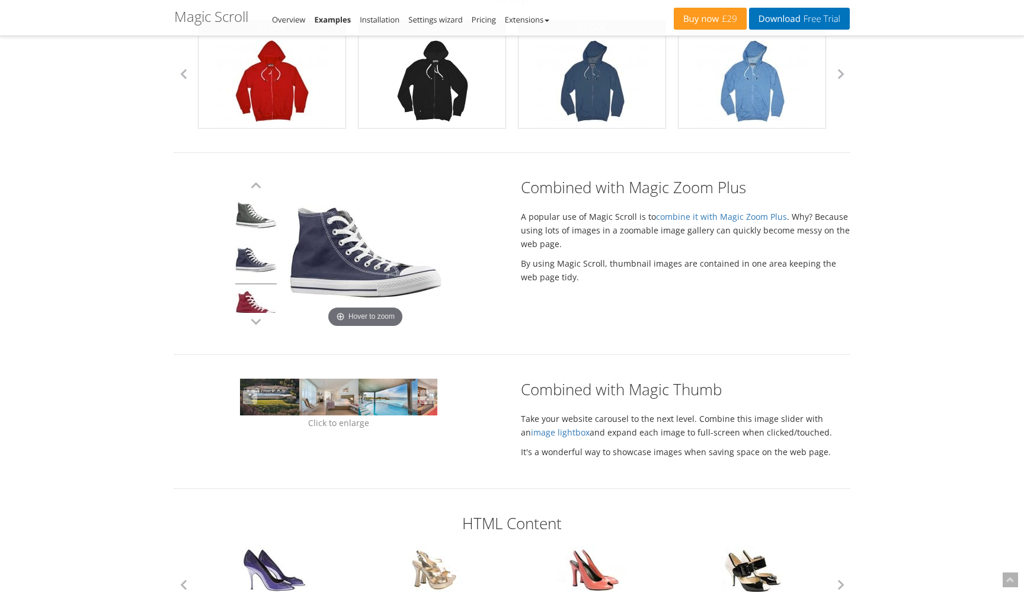
click at [263, 304] on link at bounding box center [255, 307] width 41 height 45
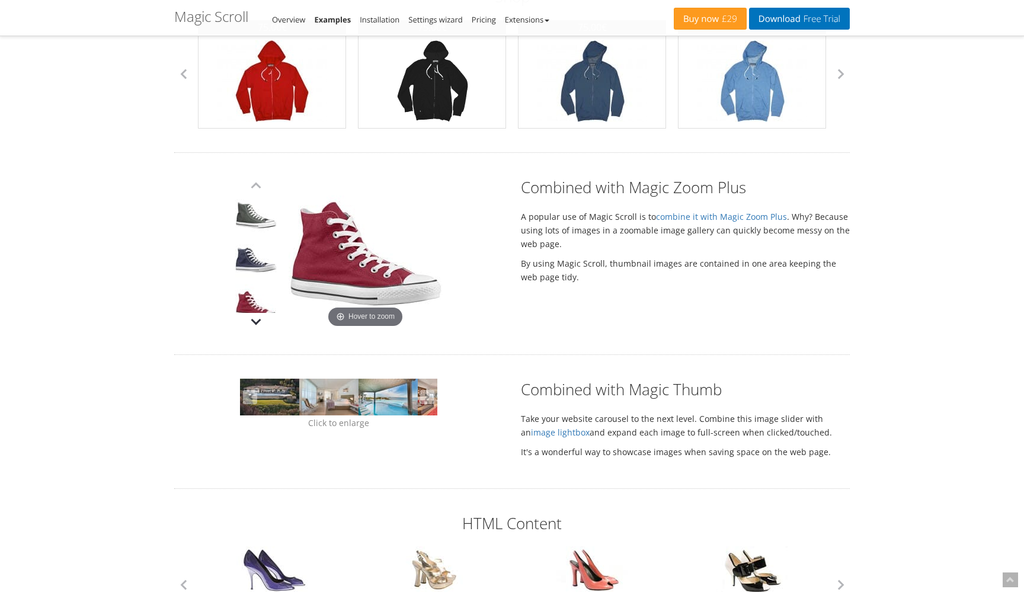
click at [260, 319] on button "button" at bounding box center [256, 322] width 18 height 18
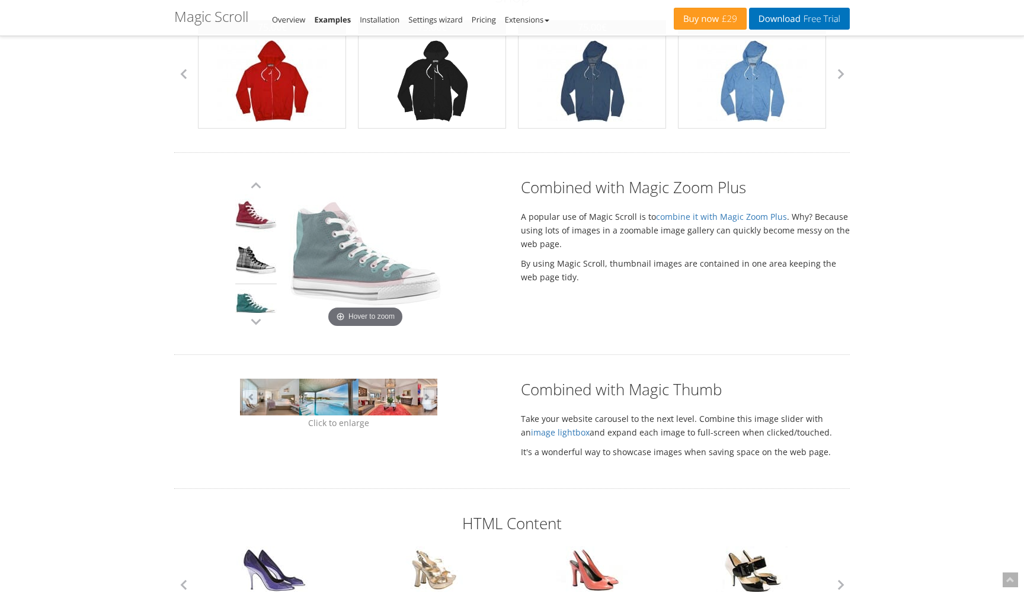
click at [267, 263] on link at bounding box center [255, 262] width 41 height 45
click at [259, 301] on link at bounding box center [255, 307] width 41 height 45
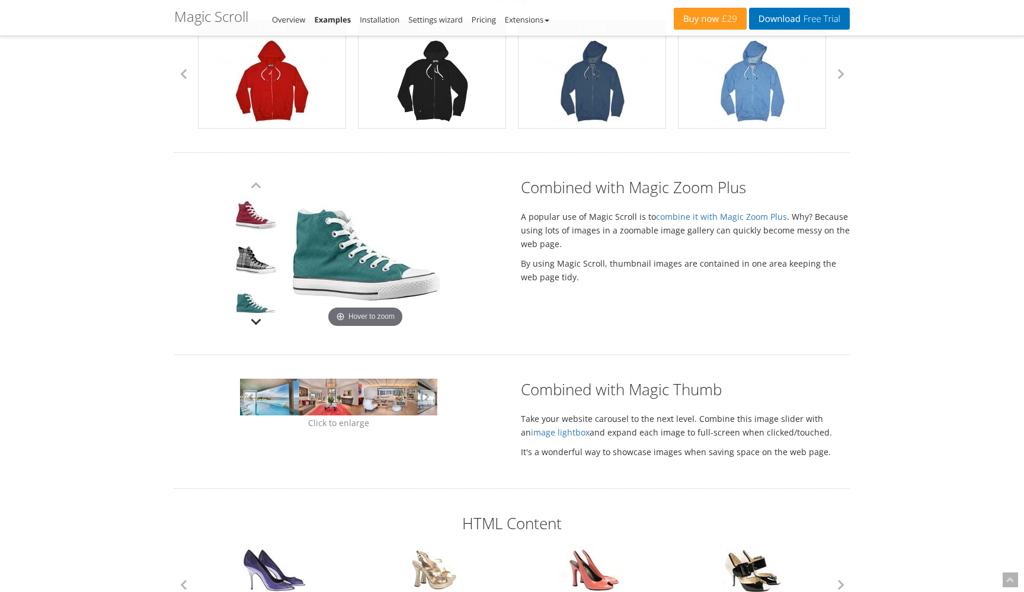
click at [258, 324] on button "button" at bounding box center [256, 322] width 18 height 18
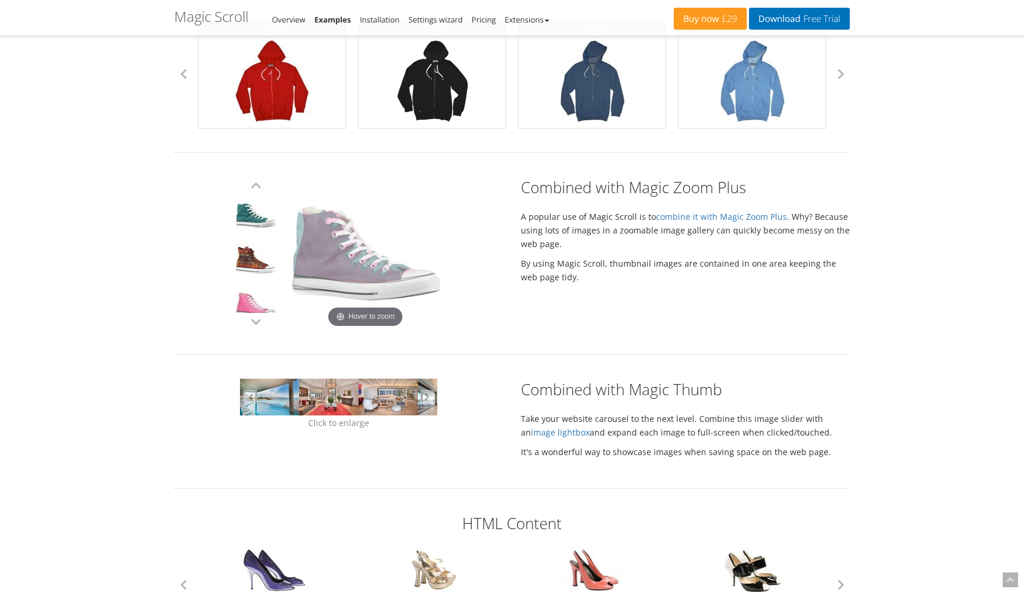
click at [263, 286] on link at bounding box center [255, 307] width 41 height 45
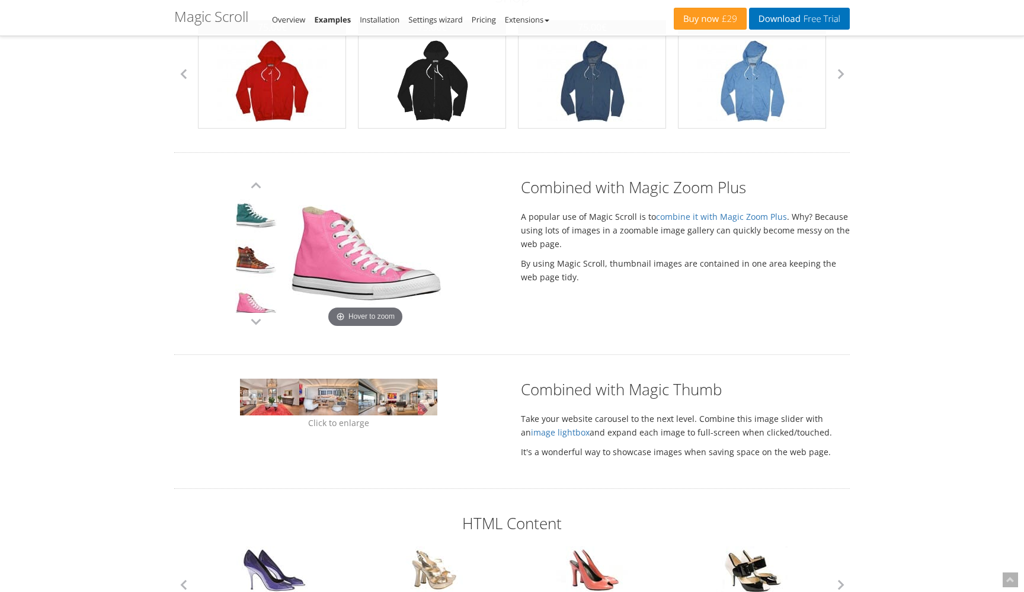
click at [261, 301] on link at bounding box center [255, 307] width 41 height 45
click at [252, 326] on button "button" at bounding box center [256, 322] width 18 height 18
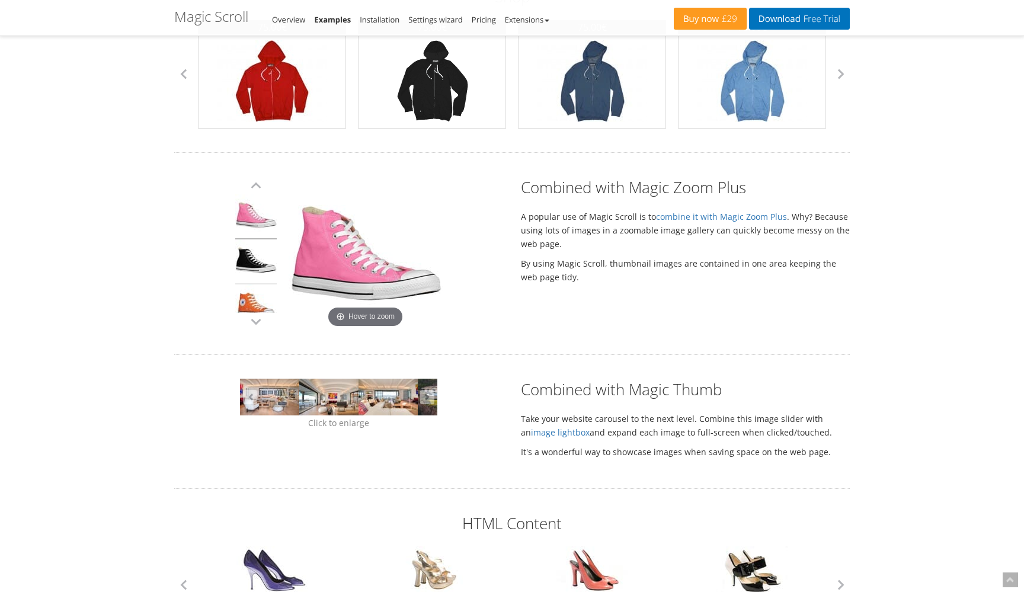
click at [263, 271] on link at bounding box center [255, 262] width 41 height 45
click at [257, 298] on link at bounding box center [255, 307] width 41 height 45
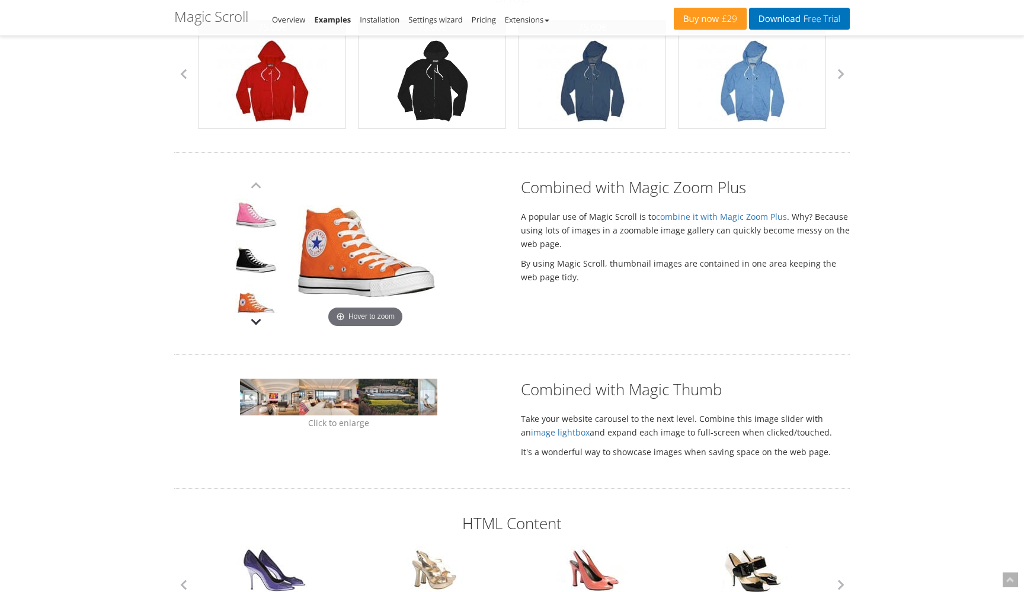
click at [256, 325] on button "button" at bounding box center [256, 322] width 18 height 18
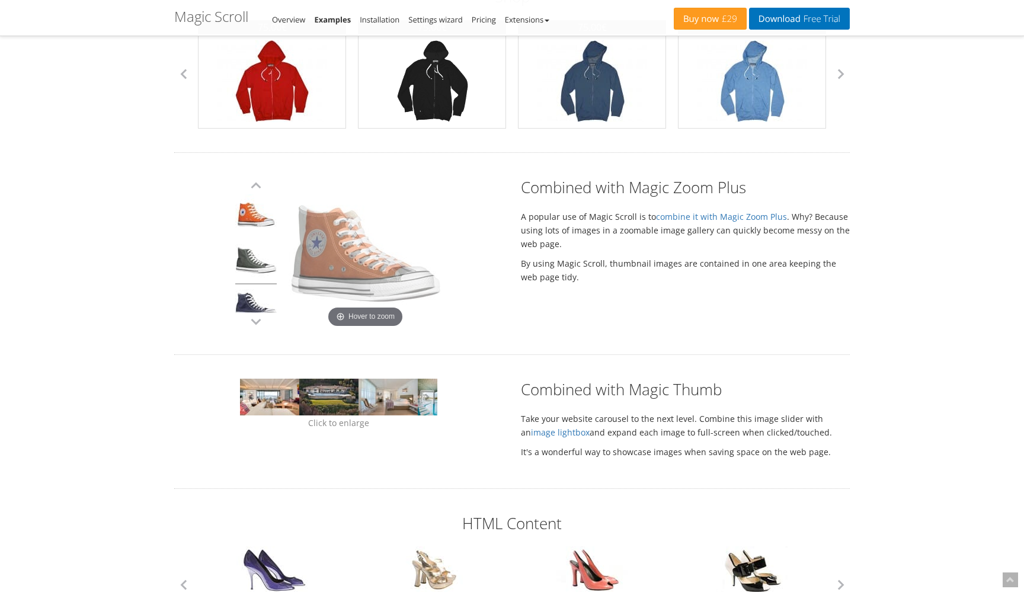
click at [259, 273] on link at bounding box center [255, 262] width 41 height 45
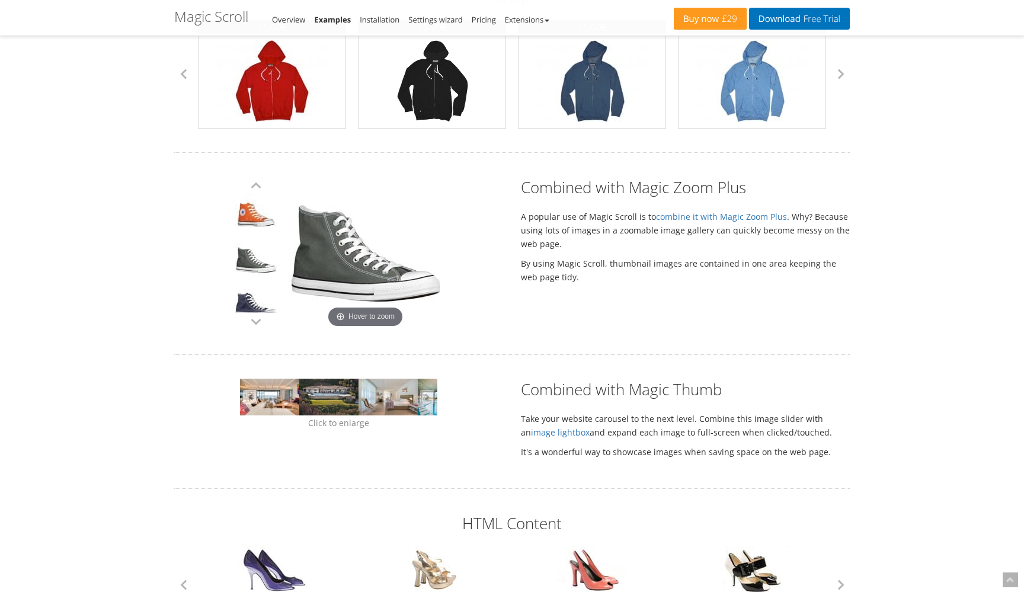
click at [256, 296] on link at bounding box center [255, 307] width 41 height 45
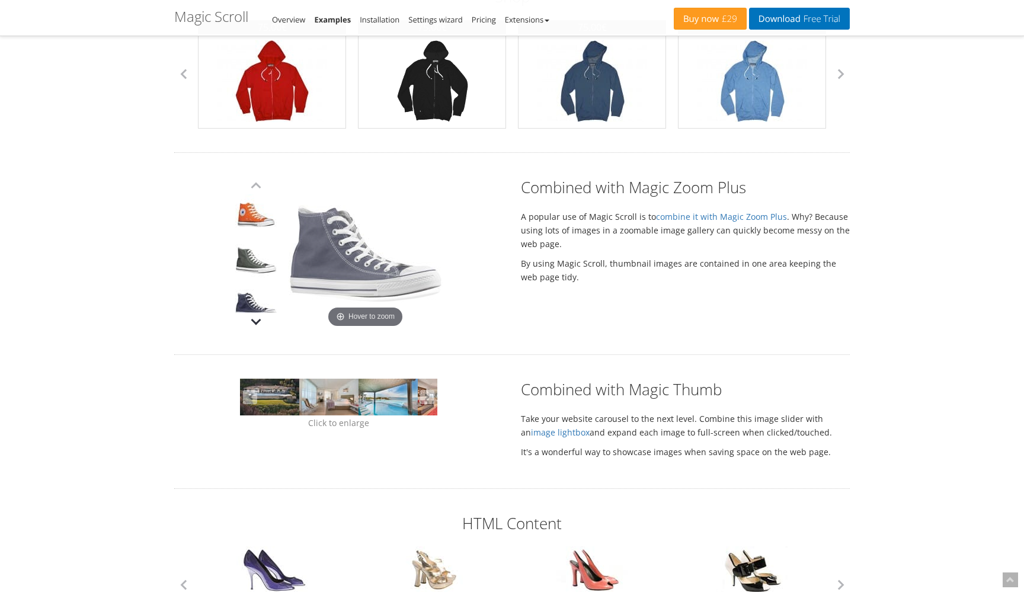
click at [256, 318] on button "button" at bounding box center [256, 322] width 18 height 18
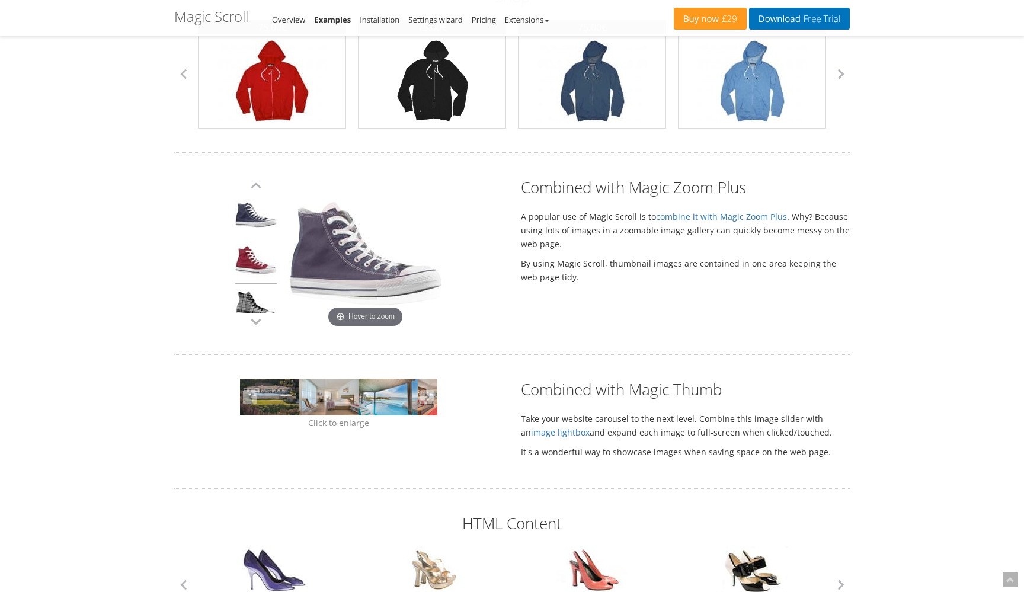
click at [257, 270] on link at bounding box center [255, 262] width 41 height 45
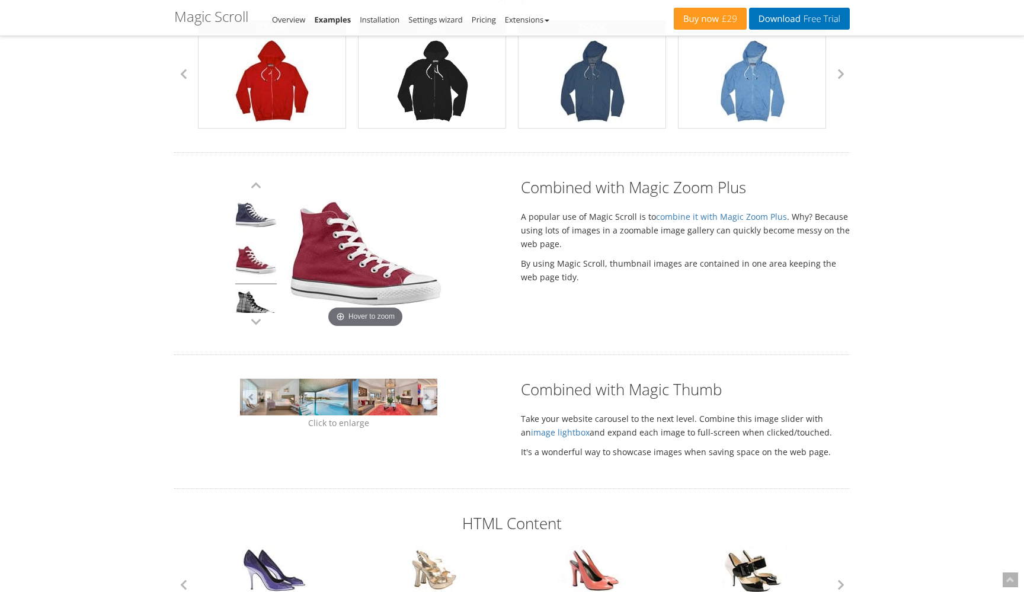
click at [254, 291] on link at bounding box center [255, 307] width 41 height 45
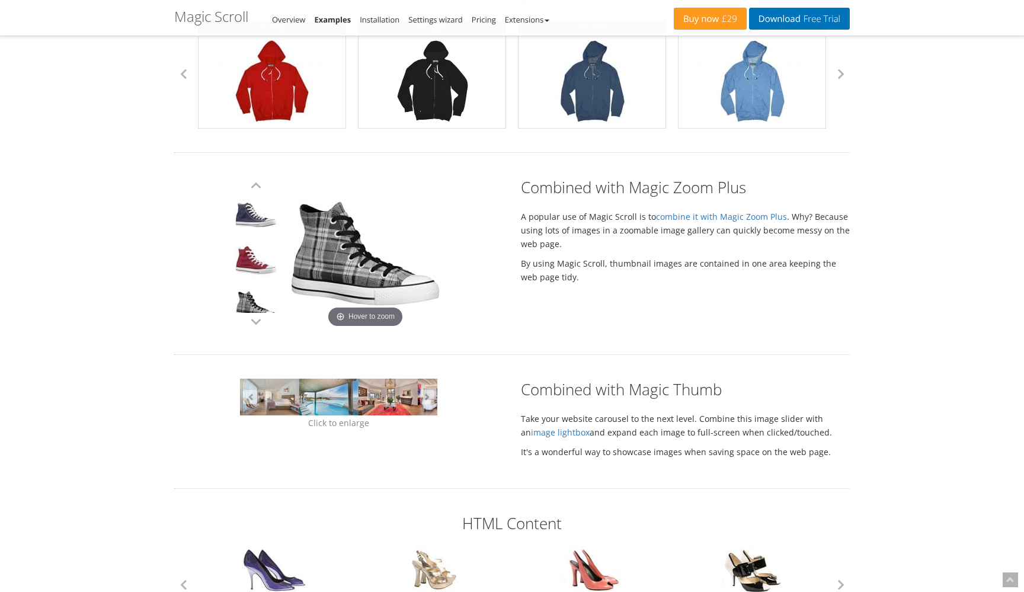
click at [254, 338] on div "The beautiful way to flick through lots of images or text. Horizontal bounce ef…" at bounding box center [512, 562] width 676 height 2352
click at [256, 332] on div "The beautiful way to flick through lots of images or text. Horizontal bounce ef…" at bounding box center [512, 562] width 676 height 2352
click at [259, 318] on button "button" at bounding box center [256, 322] width 18 height 18
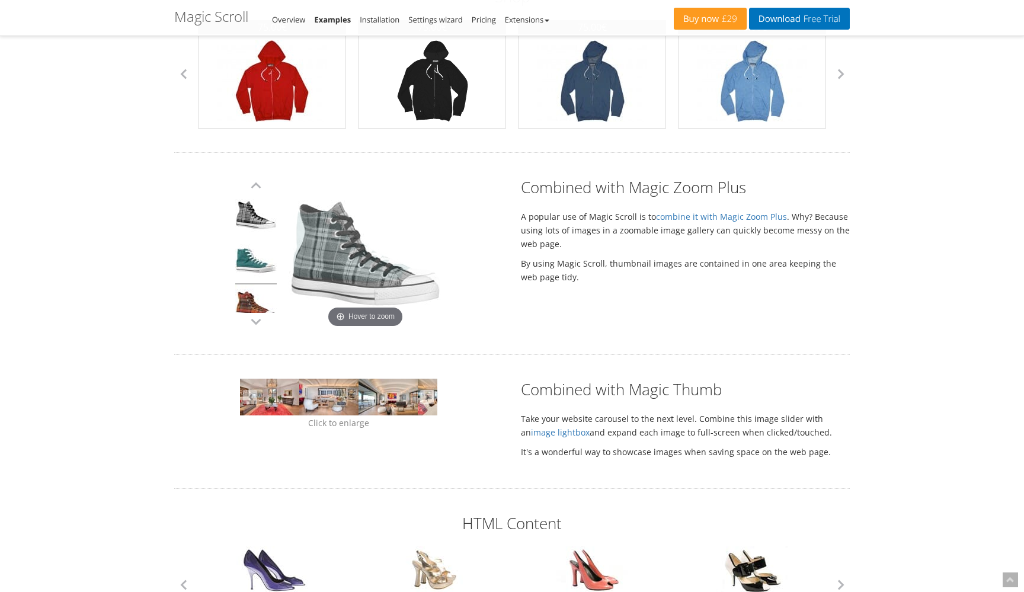
click at [257, 260] on link at bounding box center [255, 262] width 41 height 45
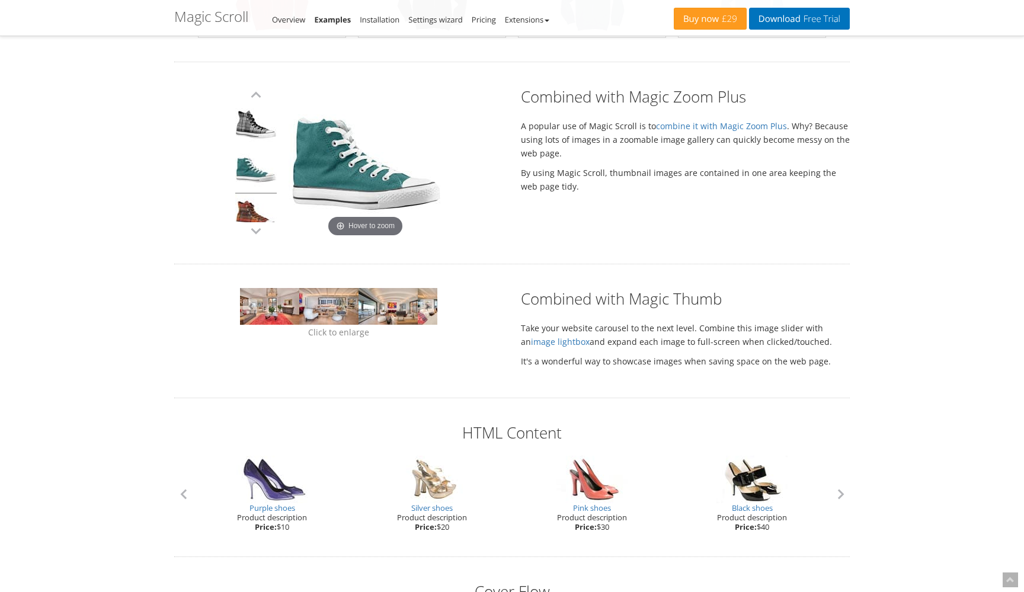
scroll to position [809, 0]
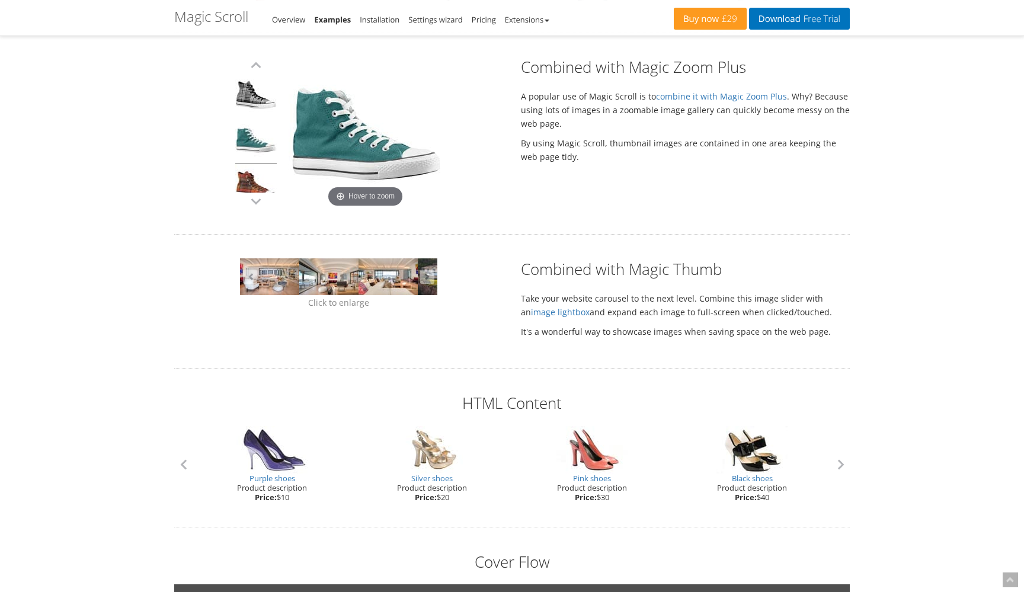
click at [276, 451] on div "Purple shoes Product description Price: $10" at bounding box center [272, 464] width 160 height 76
click at [439, 459] on div "Silver shoes Product description Price: $20" at bounding box center [432, 464] width 160 height 76
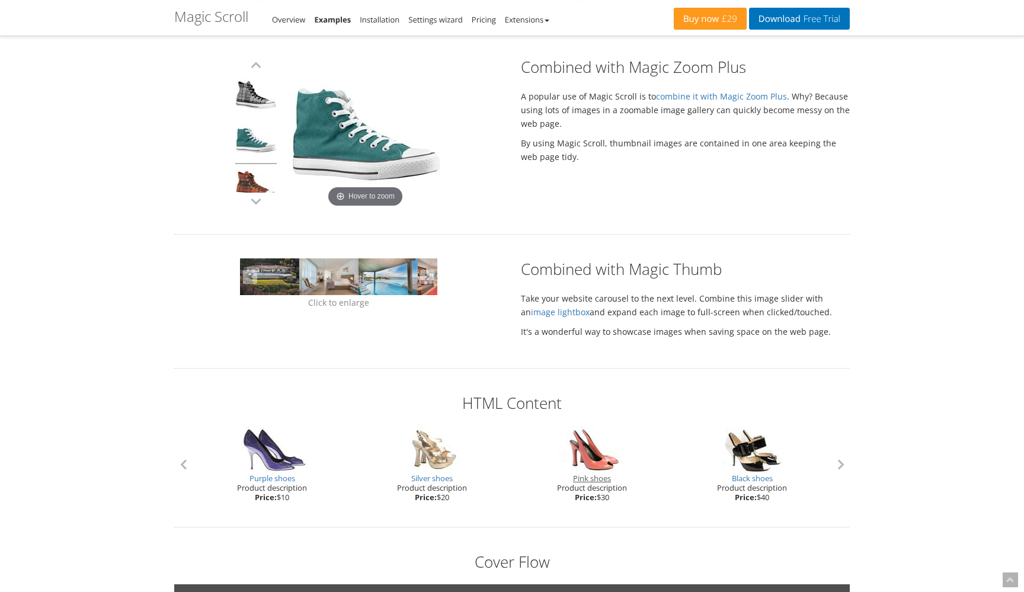
click at [590, 480] on link "Pink shoes" at bounding box center [592, 478] width 38 height 11
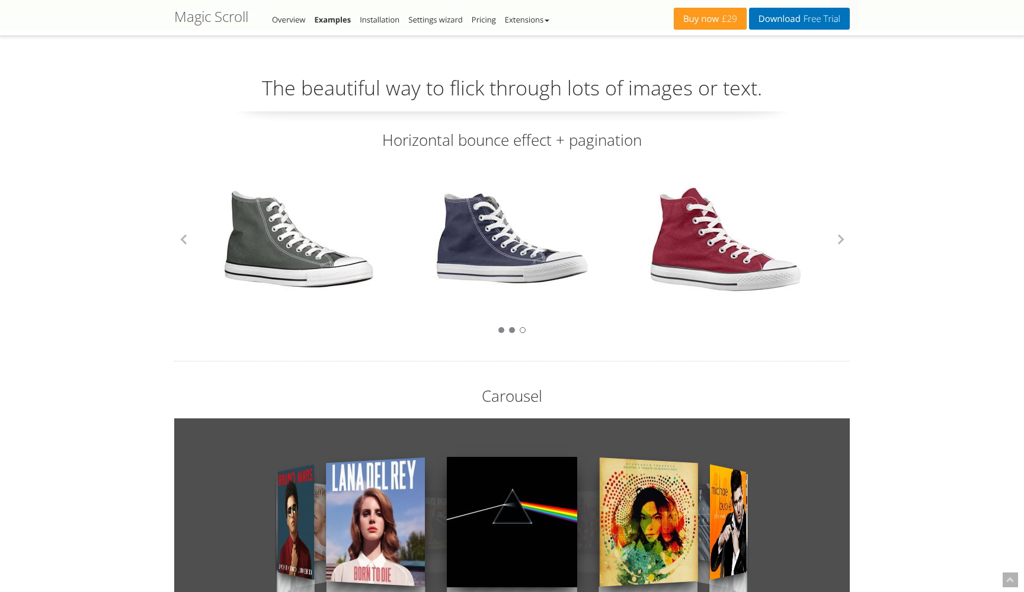
scroll to position [809, 0]
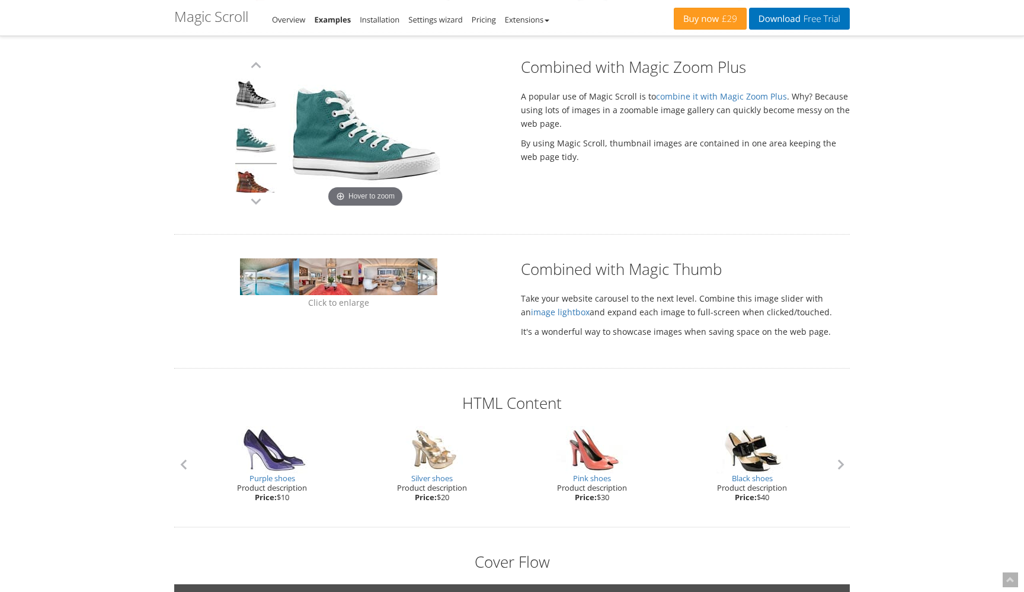
click at [600, 466] on div "Pink shoes Product description Price: $30" at bounding box center [592, 464] width 160 height 76
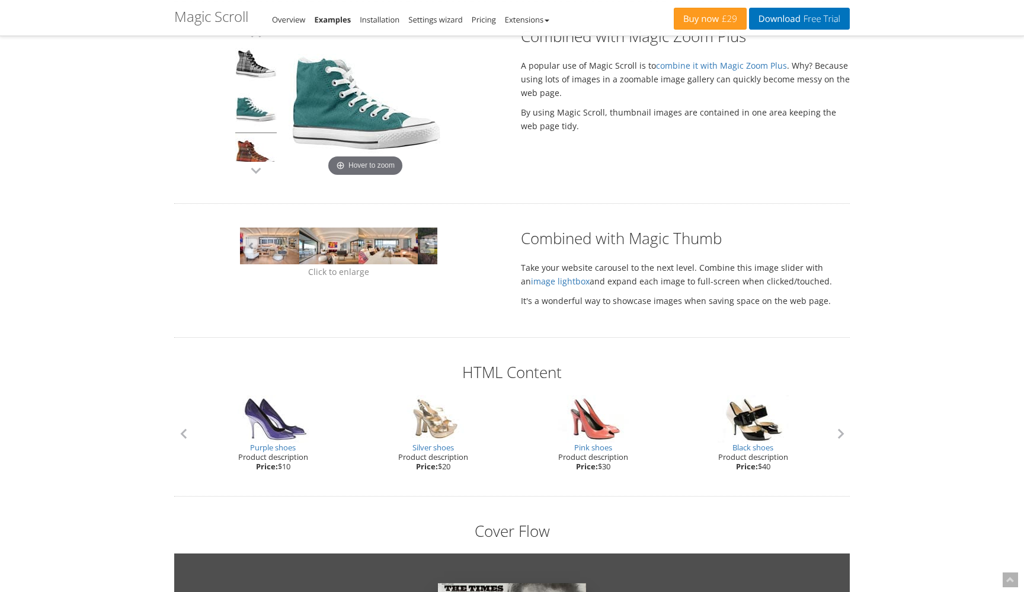
scroll to position [840, 0]
click at [836, 431] on button "button" at bounding box center [841, 433] width 18 height 18
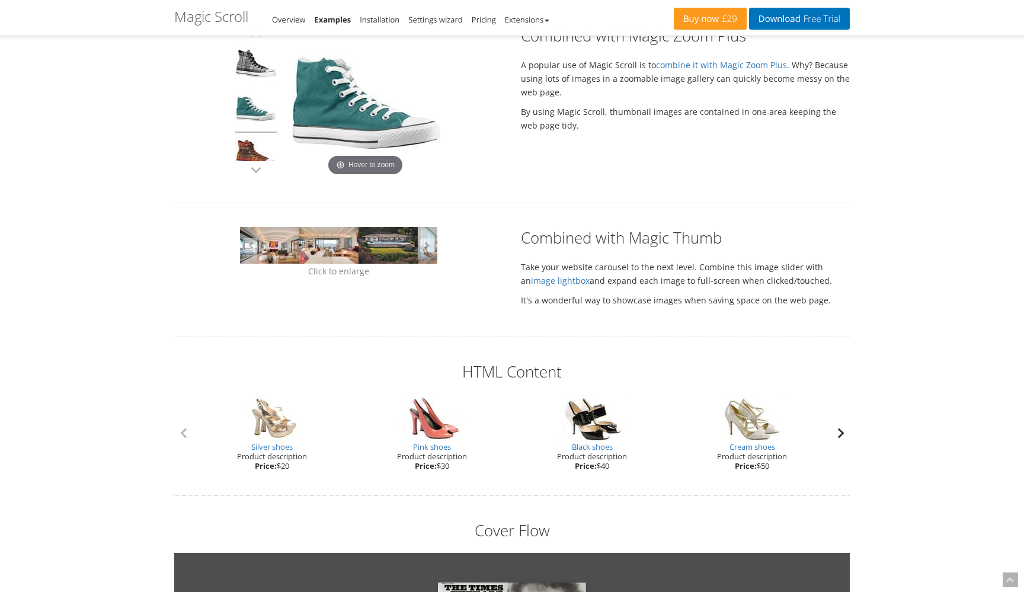
click at [836, 431] on button "button" at bounding box center [841, 433] width 18 height 18
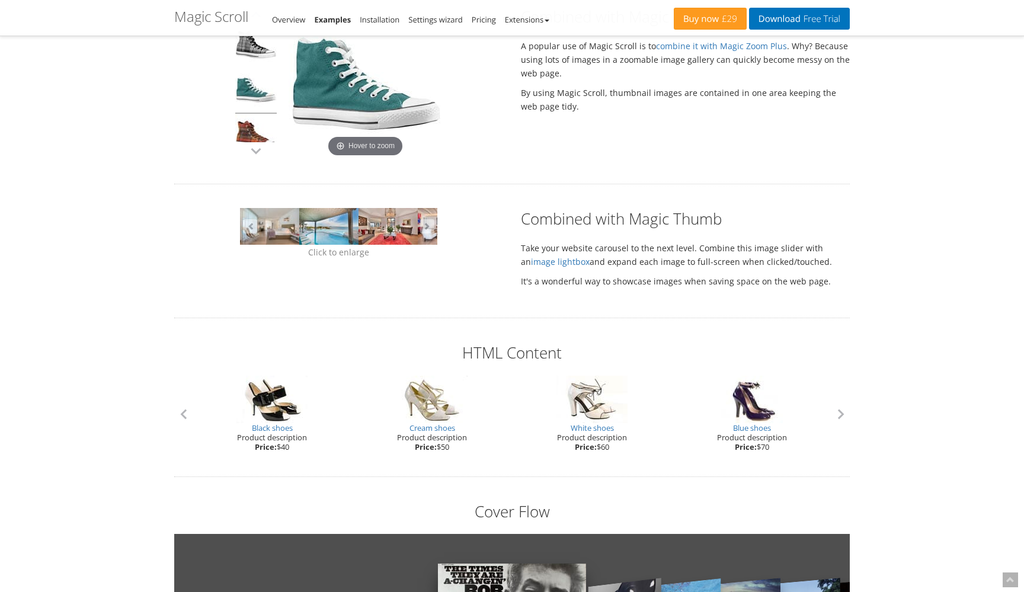
scroll to position [860, 0]
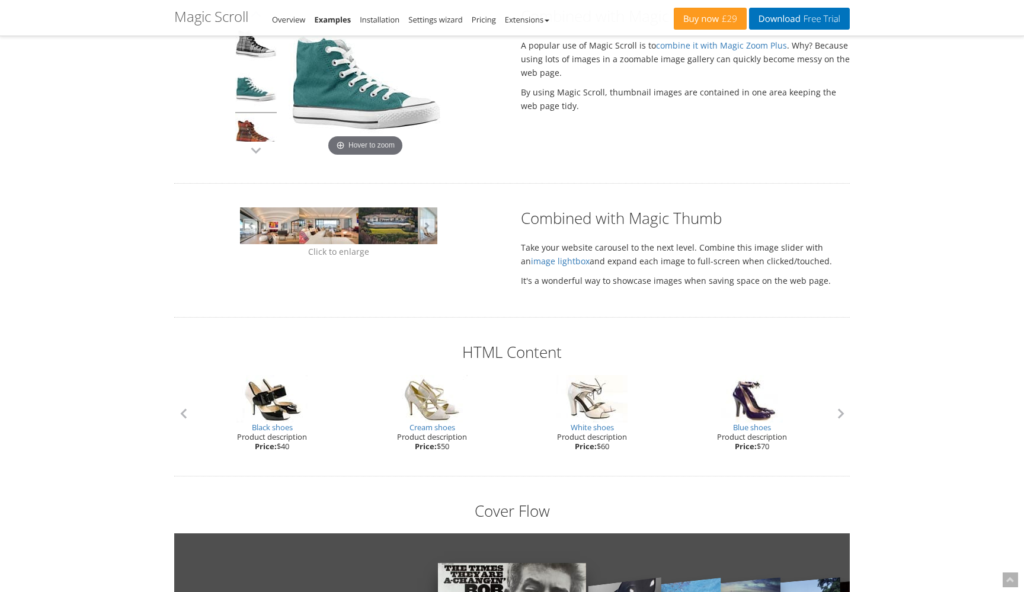
click at [321, 224] on link at bounding box center [328, 225] width 59 height 37
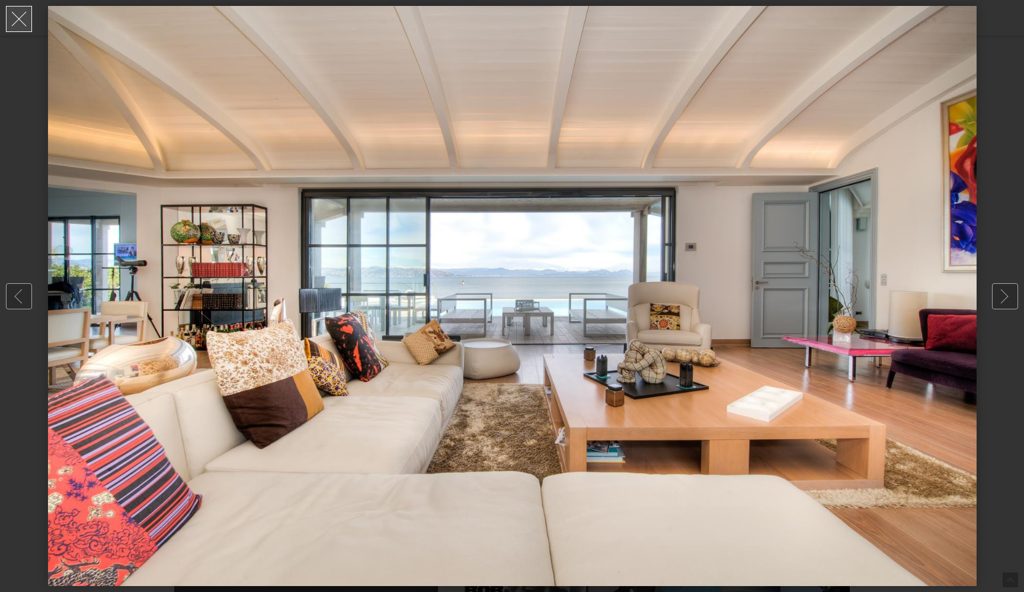
click at [21, 29] on link at bounding box center [19, 19] width 26 height 26
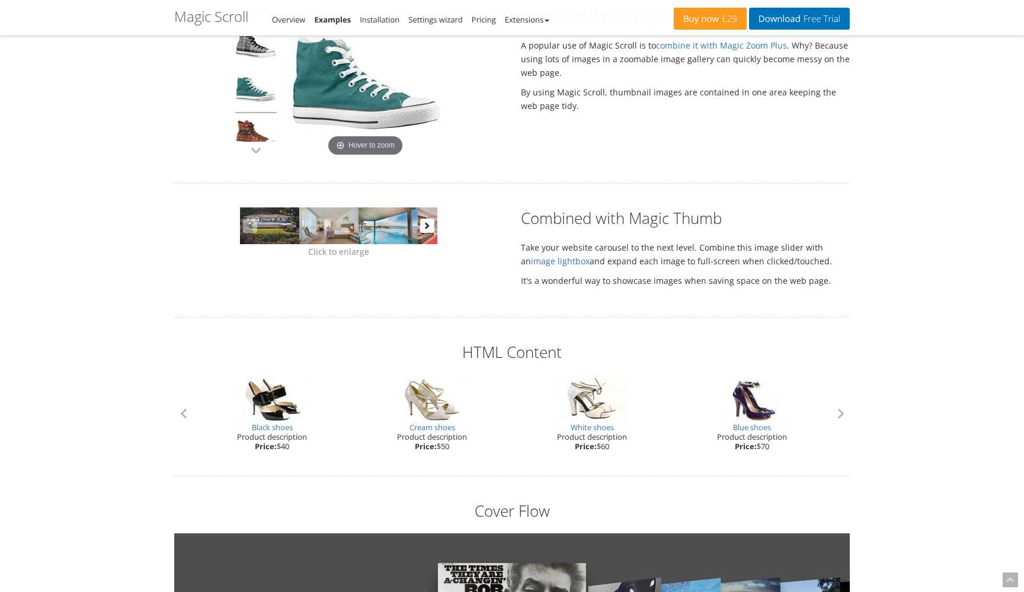
click at [429, 225] on button "button" at bounding box center [427, 226] width 14 height 14
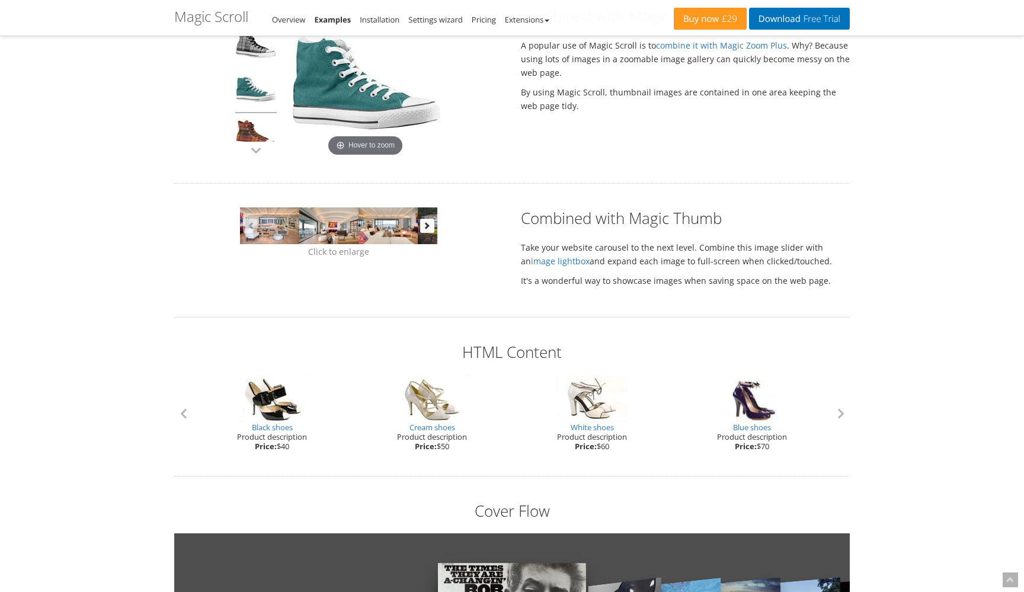
click at [430, 221] on button "button" at bounding box center [427, 226] width 14 height 14
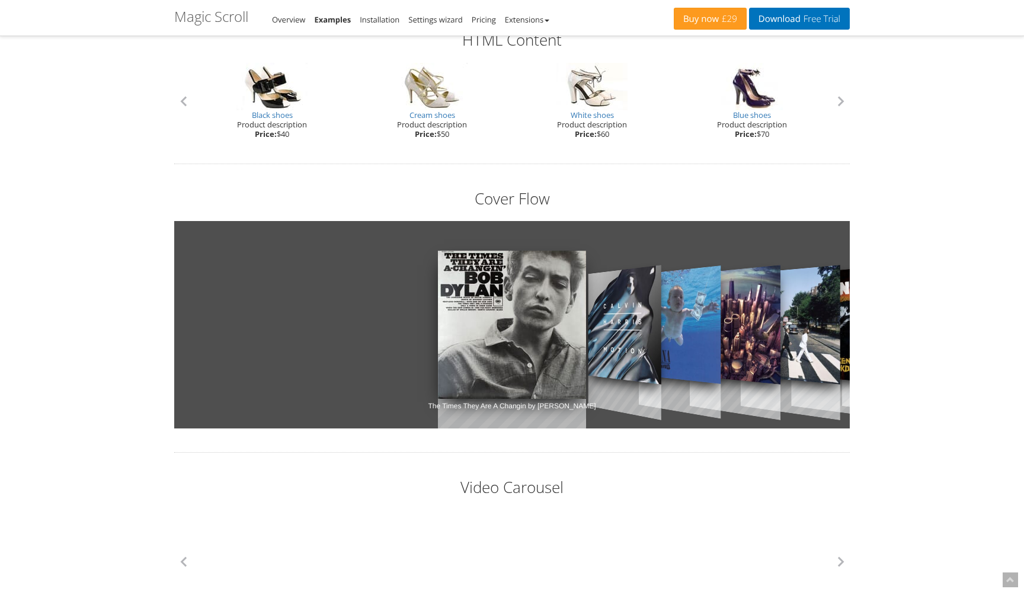
scroll to position [1171, 0]
click at [636, 330] on link "Motion by Calvin Harris" at bounding box center [625, 325] width 73 height 167
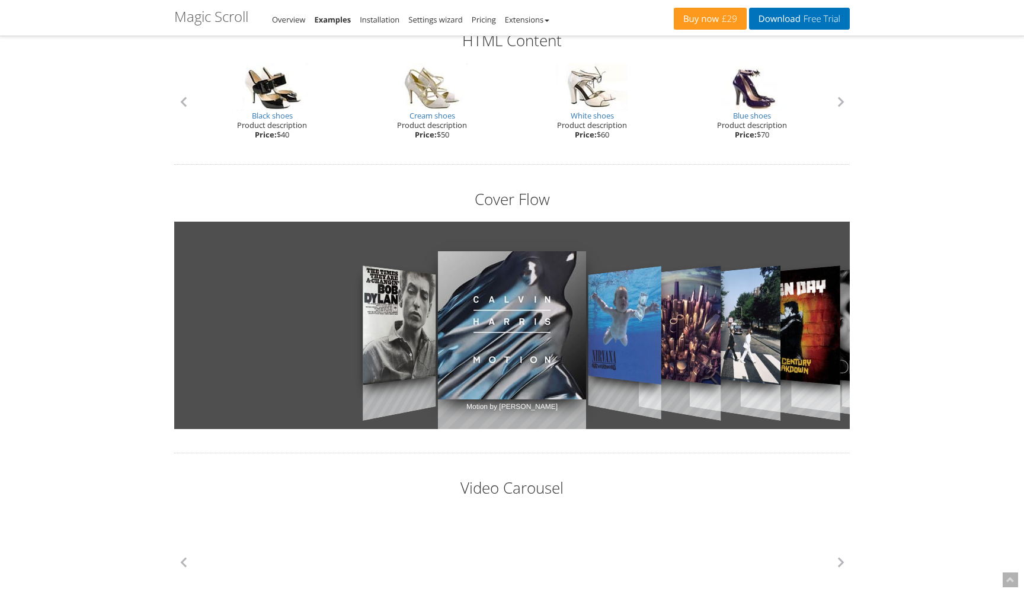
click at [636, 330] on link "Nevermind by Nirvana" at bounding box center [625, 325] width 73 height 167
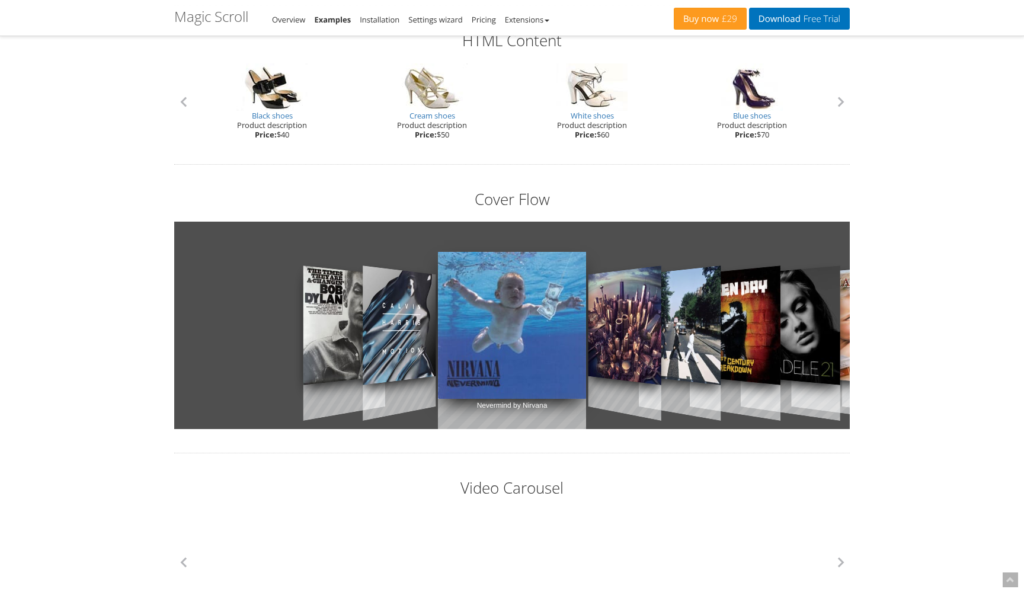
click at [636, 330] on link "Sonic Highways by Foo Fighters" at bounding box center [625, 325] width 73 height 167
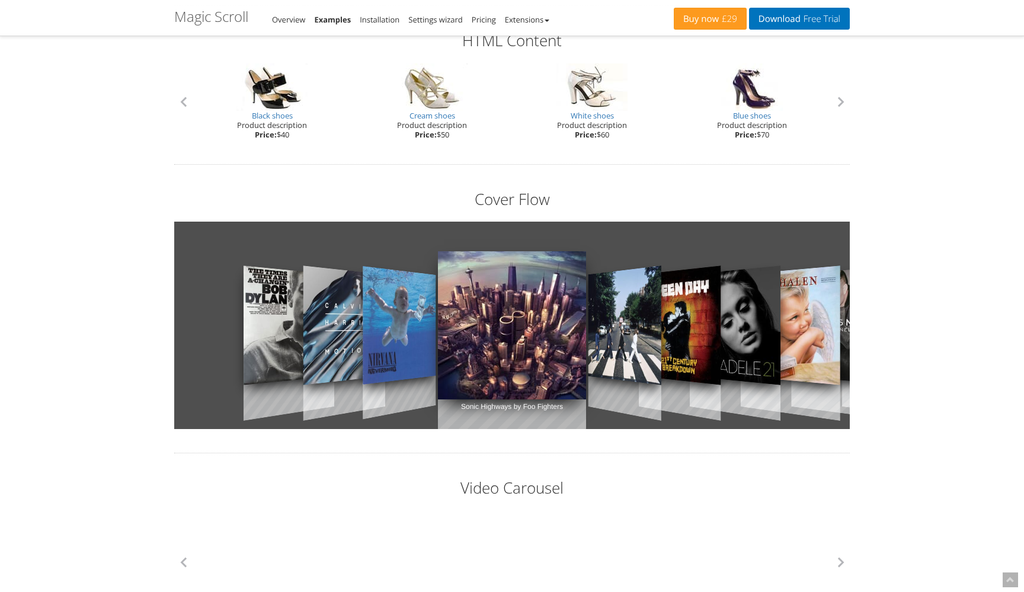
click at [636, 330] on link "Abbey Road by Beatles" at bounding box center [625, 325] width 73 height 167
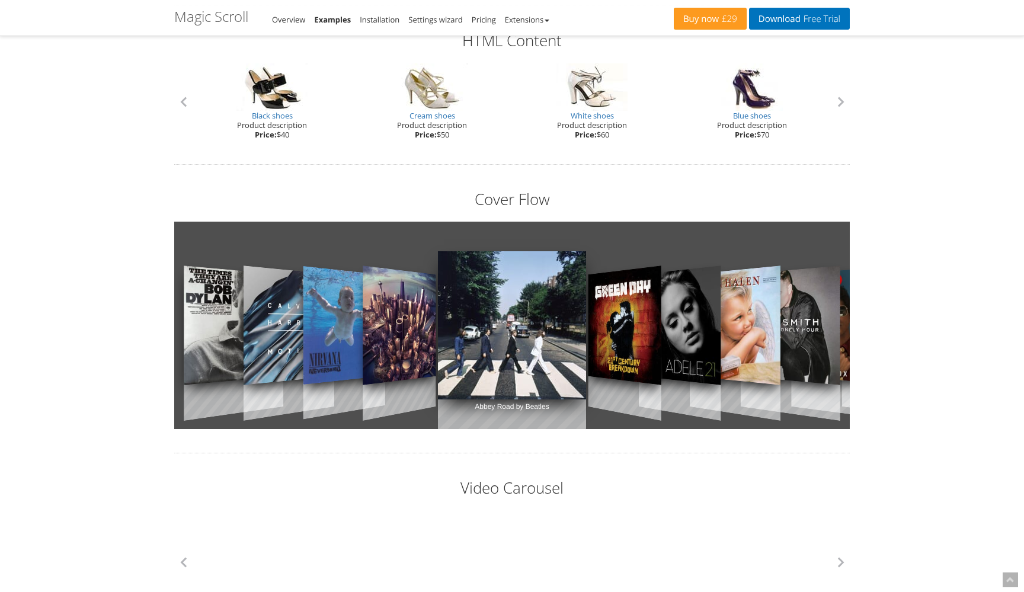
scroll to position [1457, 0]
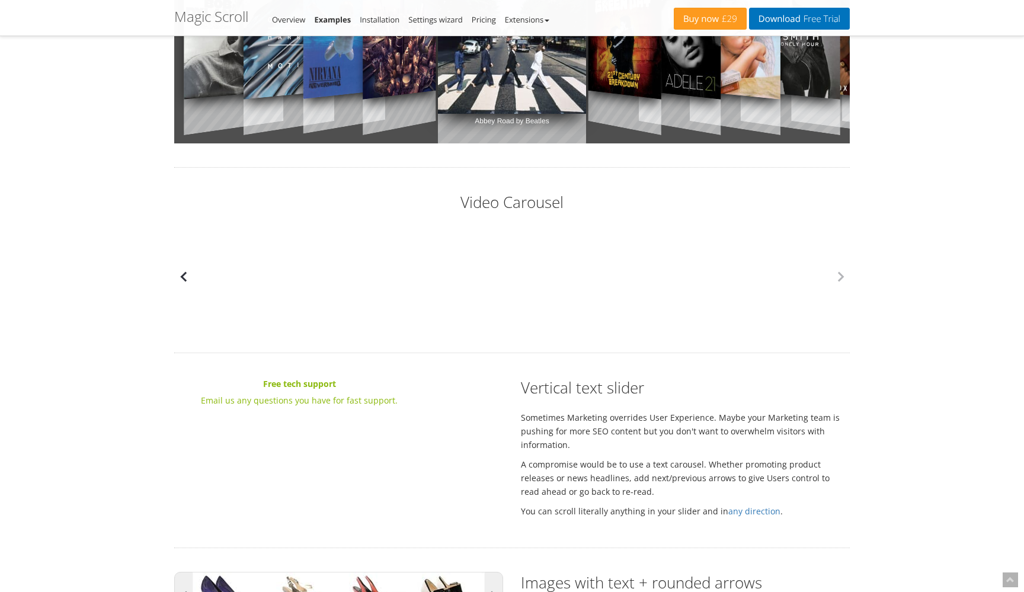
click at [181, 273] on button "button" at bounding box center [183, 277] width 18 height 18
drag, startPoint x: 574, startPoint y: 196, endPoint x: 410, endPoint y: 210, distance: 164.8
click at [410, 210] on h2 "Video Carousel" at bounding box center [512, 201] width 676 height 21
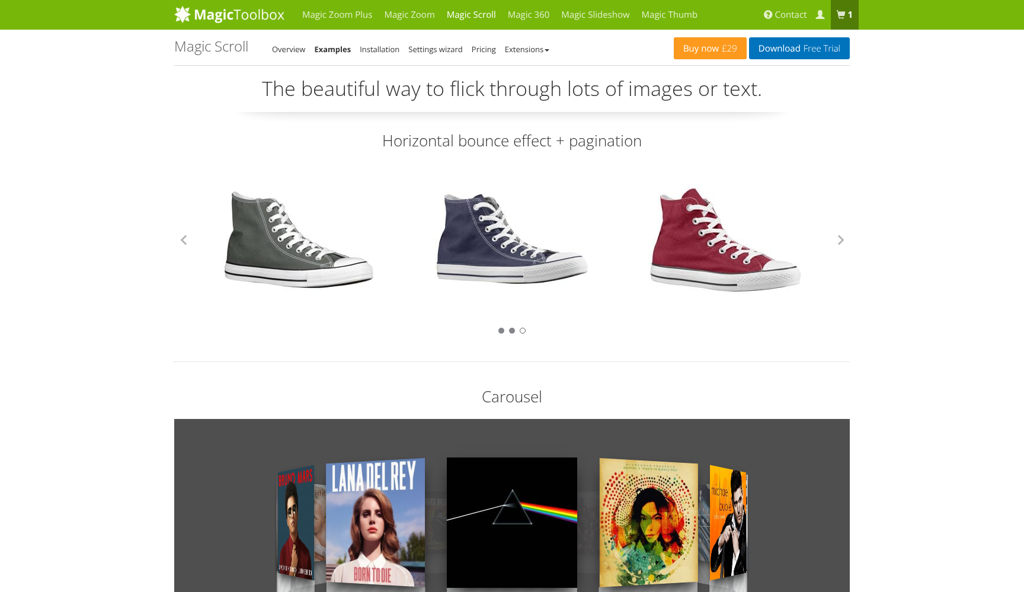
scroll to position [0, 0]
click at [287, 47] on link "Overview" at bounding box center [288, 49] width 33 height 11
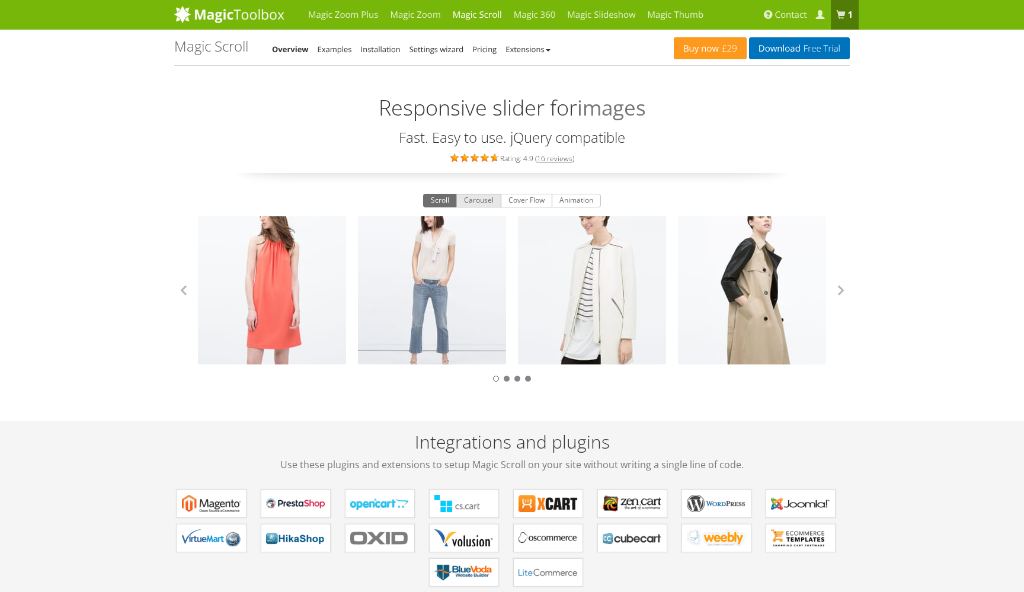
click at [483, 204] on button "Carousel" at bounding box center [478, 201] width 45 height 14
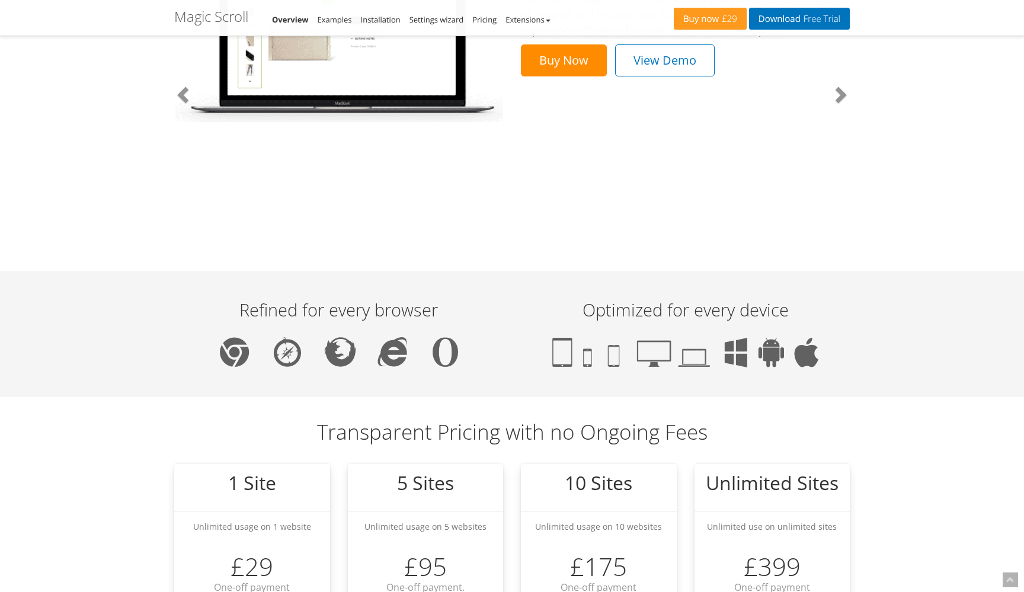
scroll to position [778, 0]
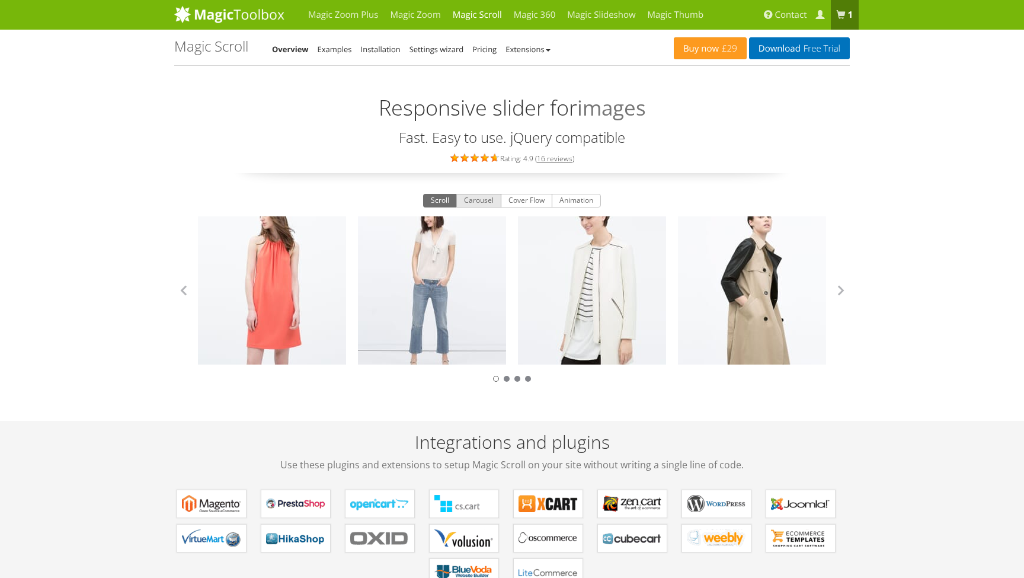
click at [483, 198] on button "Carousel" at bounding box center [478, 201] width 45 height 14
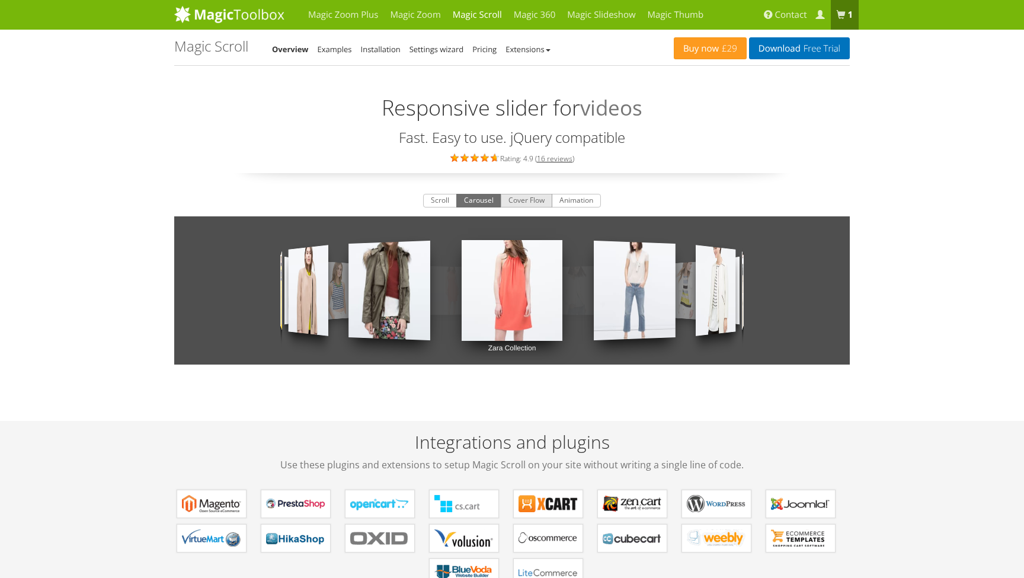
click at [518, 197] on button "Cover Flow" at bounding box center [527, 201] width 52 height 14
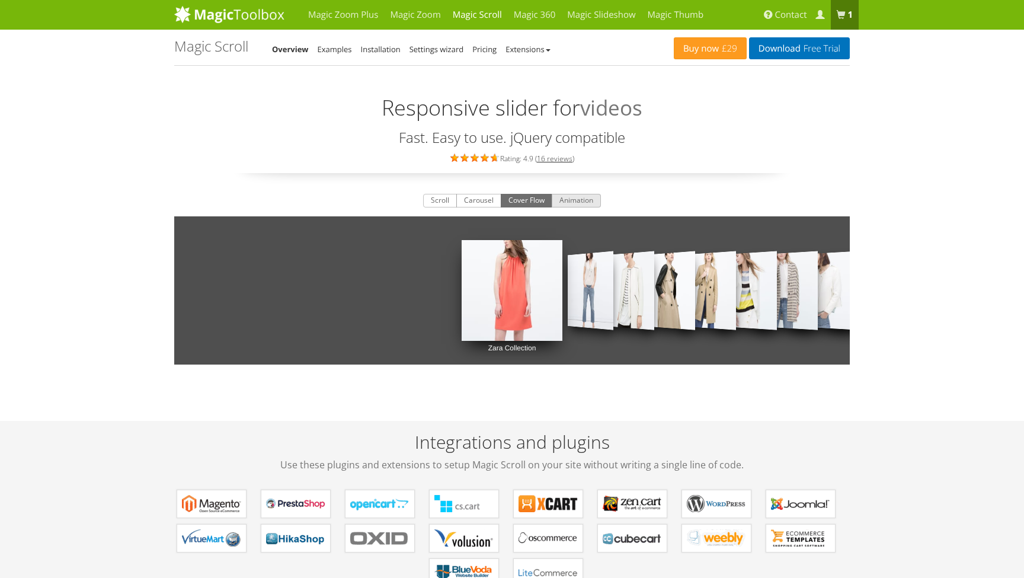
click at [573, 196] on button "Animation" at bounding box center [576, 201] width 49 height 14
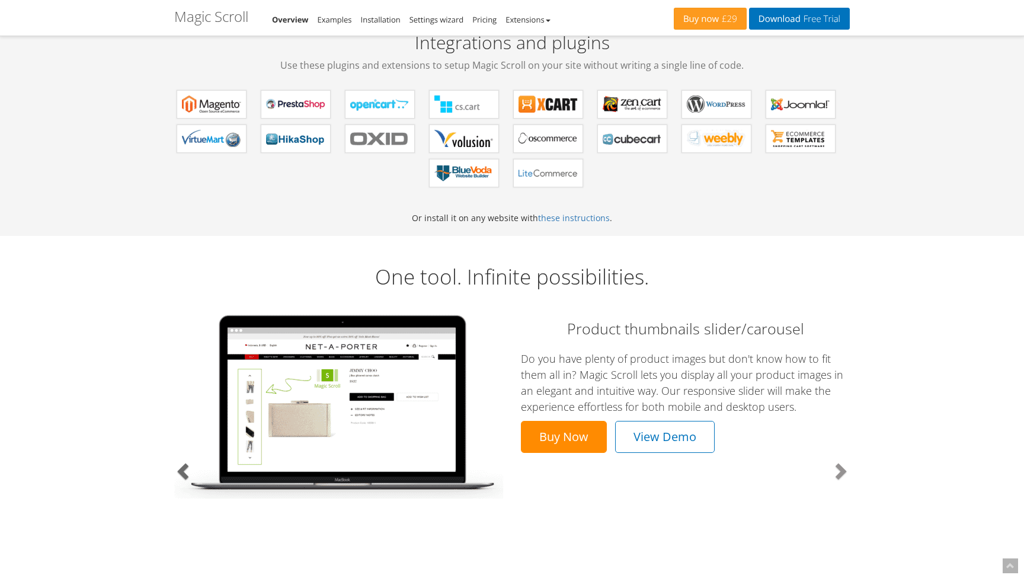
scroll to position [397, 0]
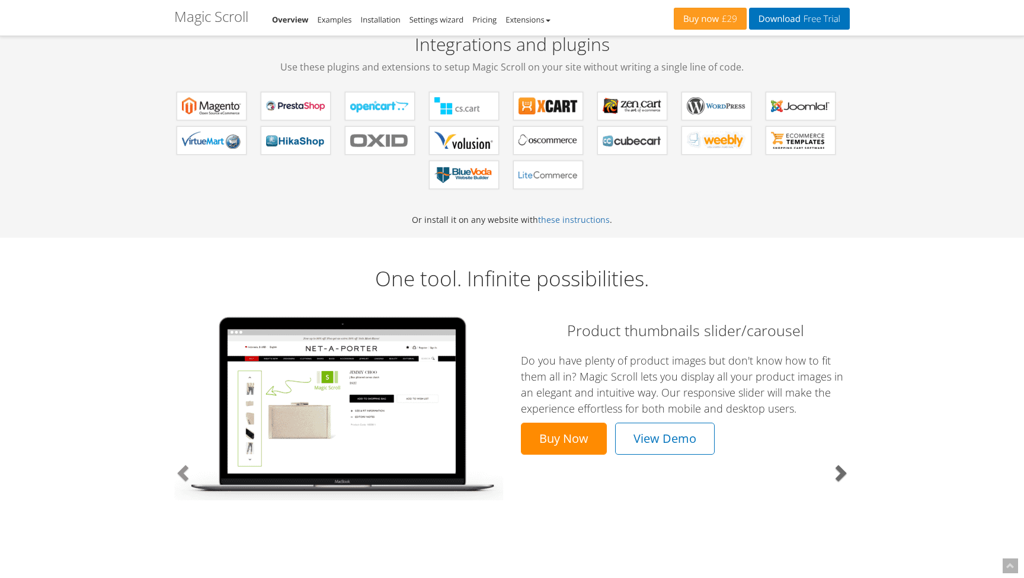
click at [841, 457] on link "Next" at bounding box center [799, 472] width 101 height 329
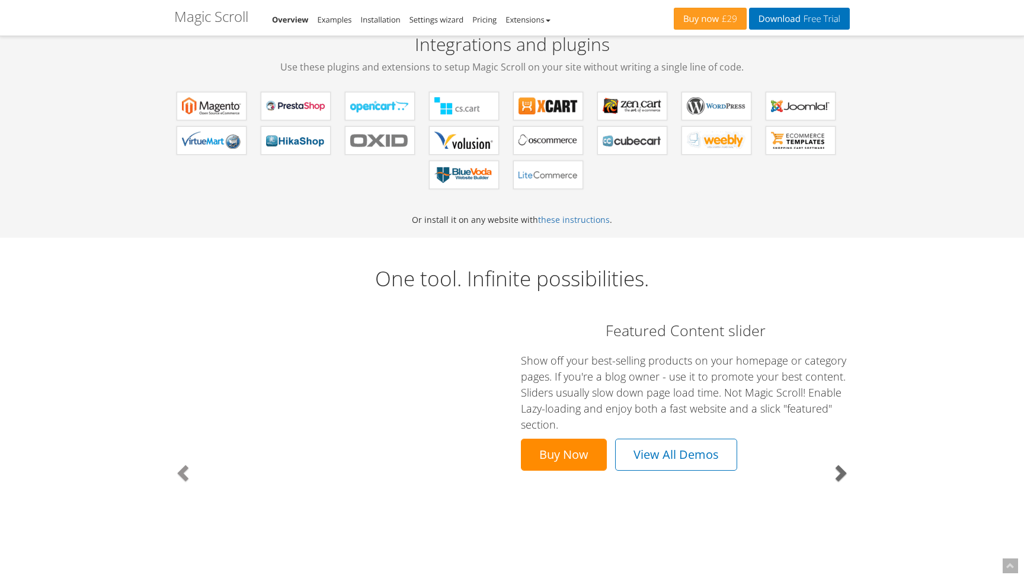
click at [841, 457] on link "Next" at bounding box center [799, 472] width 101 height 329
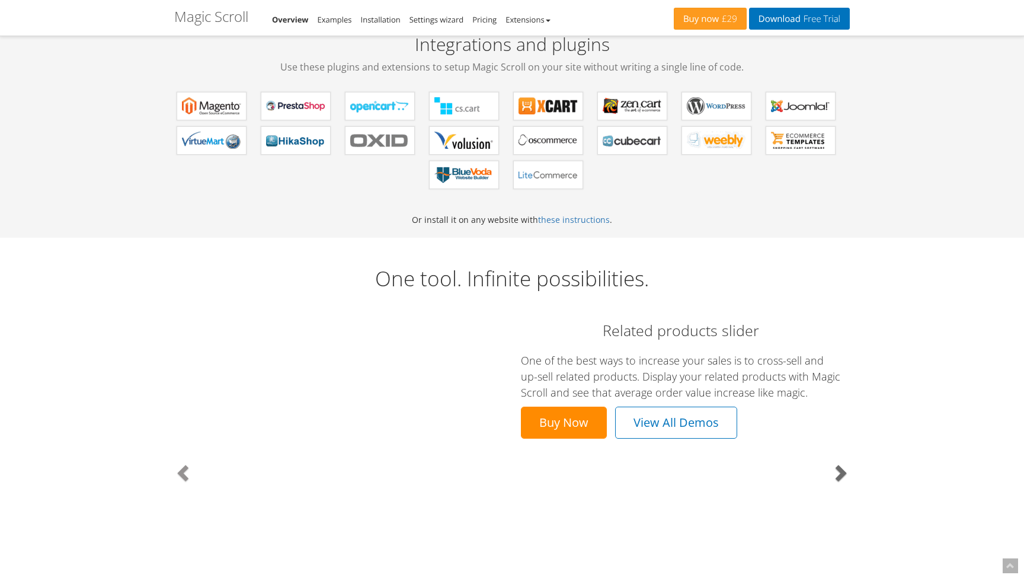
click at [841, 457] on link "Next" at bounding box center [799, 472] width 101 height 329
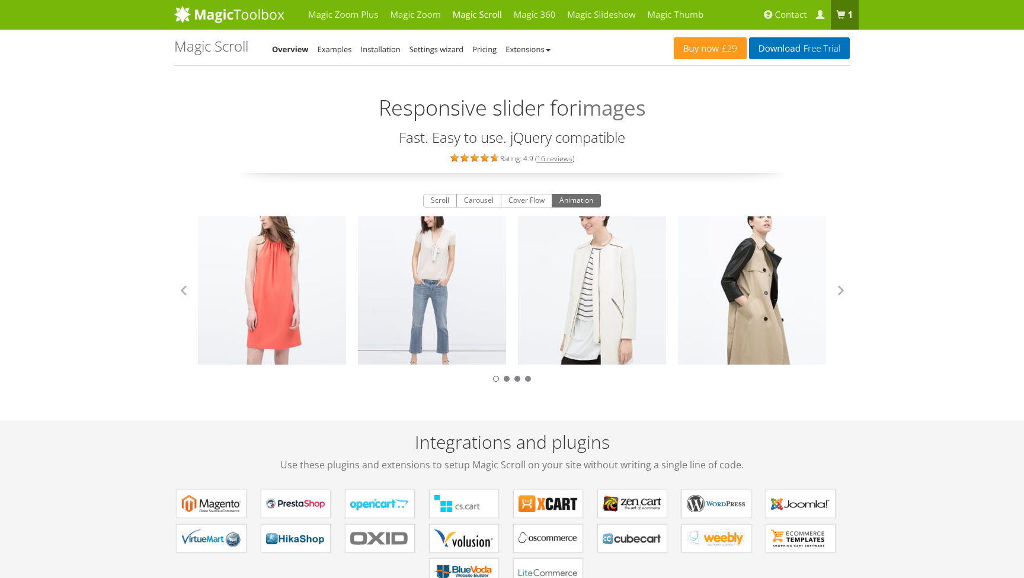
scroll to position [0, 0]
click at [822, 17] on span at bounding box center [820, 15] width 9 height 9
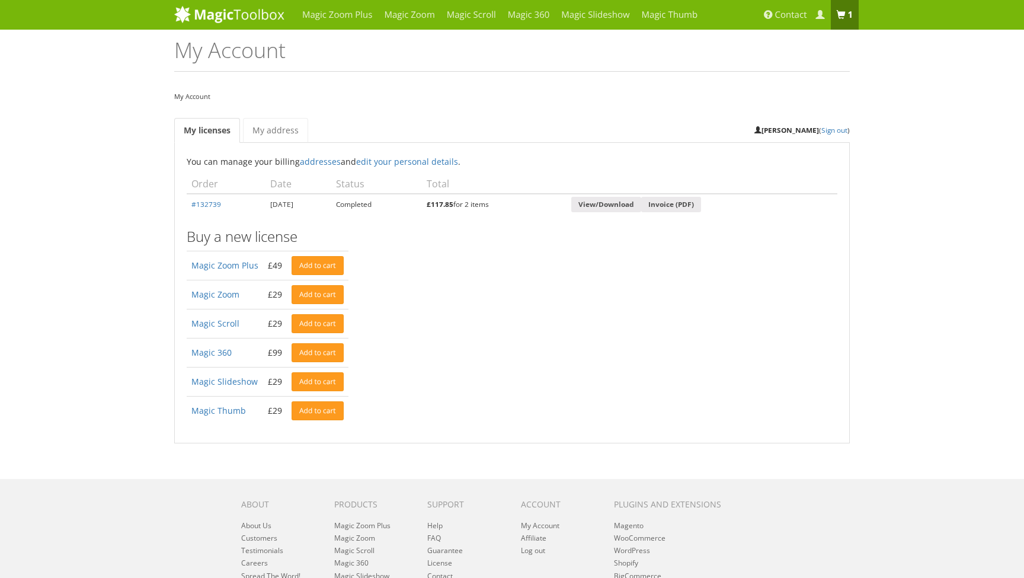
click at [848, 11] on b "1 item" at bounding box center [850, 15] width 5 height 12
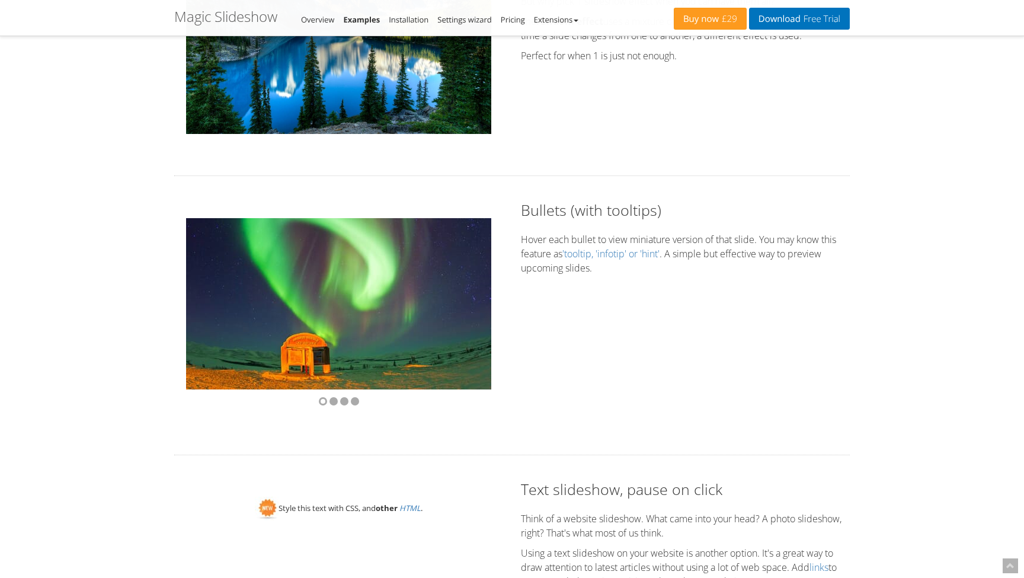
scroll to position [1961, 0]
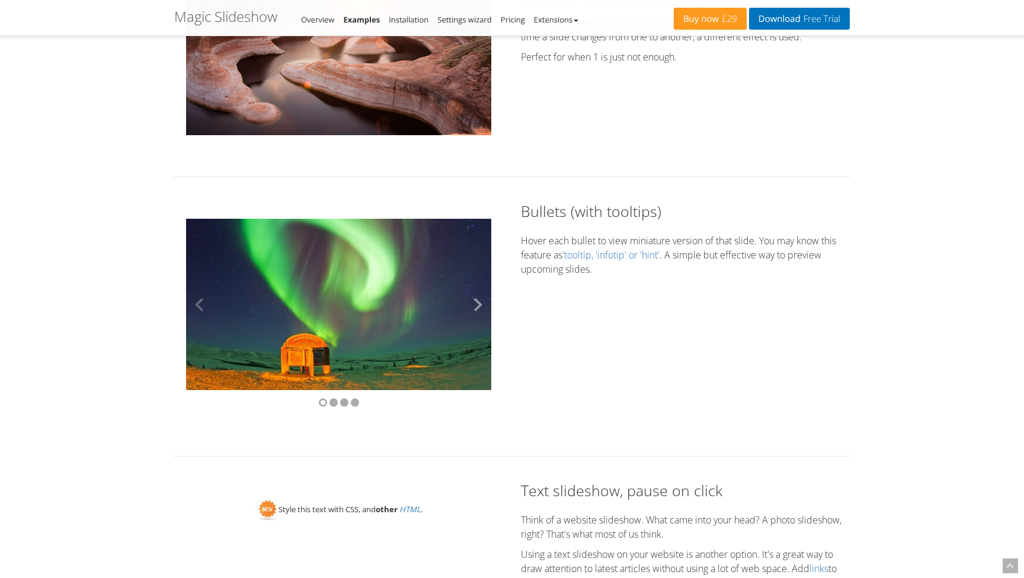
click at [481, 297] on button at bounding box center [474, 305] width 36 height 172
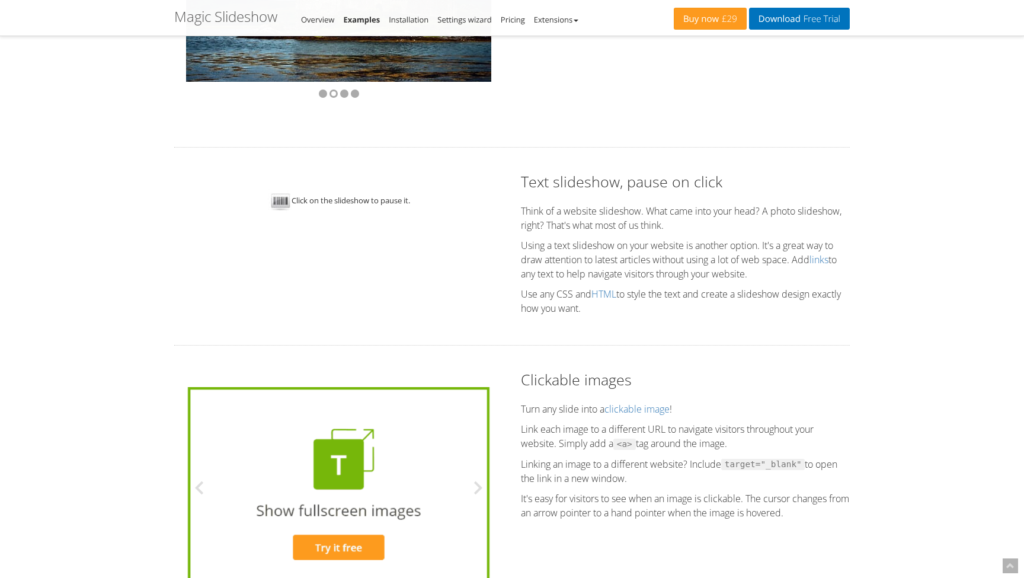
scroll to position [2384, 0]
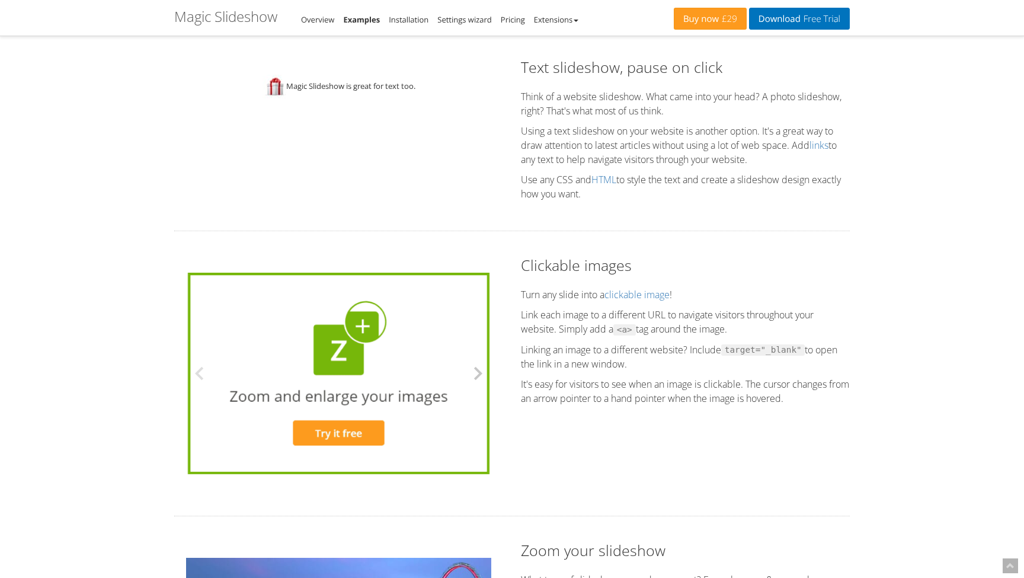
click at [475, 375] on button at bounding box center [474, 374] width 36 height 202
click at [348, 404] on img at bounding box center [339, 374] width 302 height 202
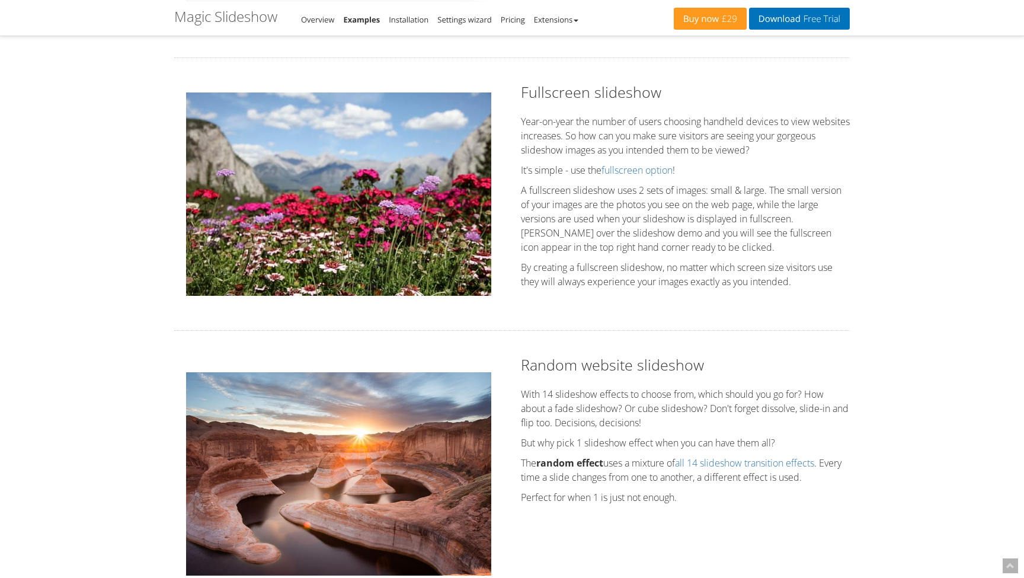
scroll to position [1519, 0]
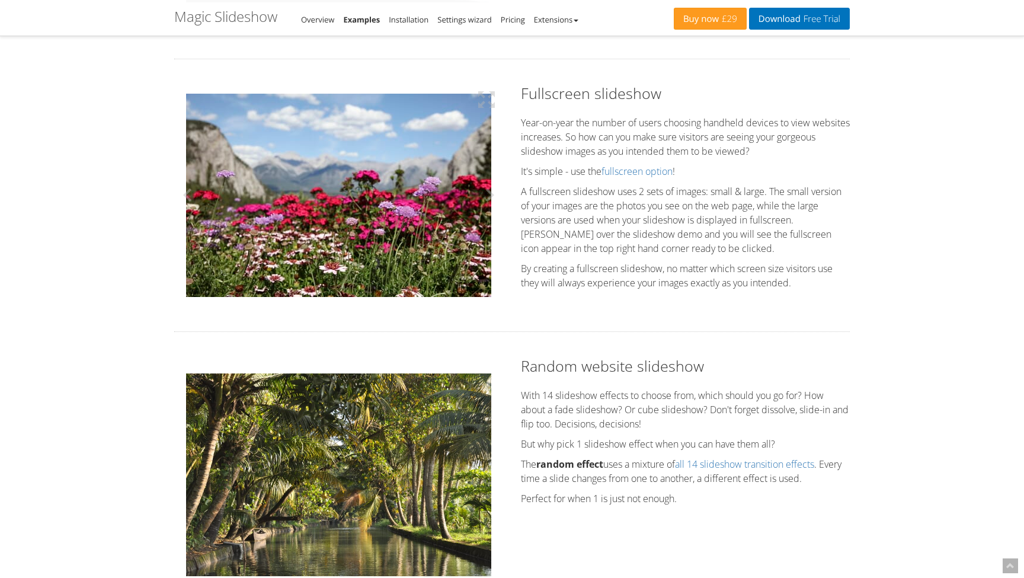
click at [394, 203] on img at bounding box center [338, 195] width 305 height 203
click at [381, 218] on img at bounding box center [338, 194] width 305 height 203
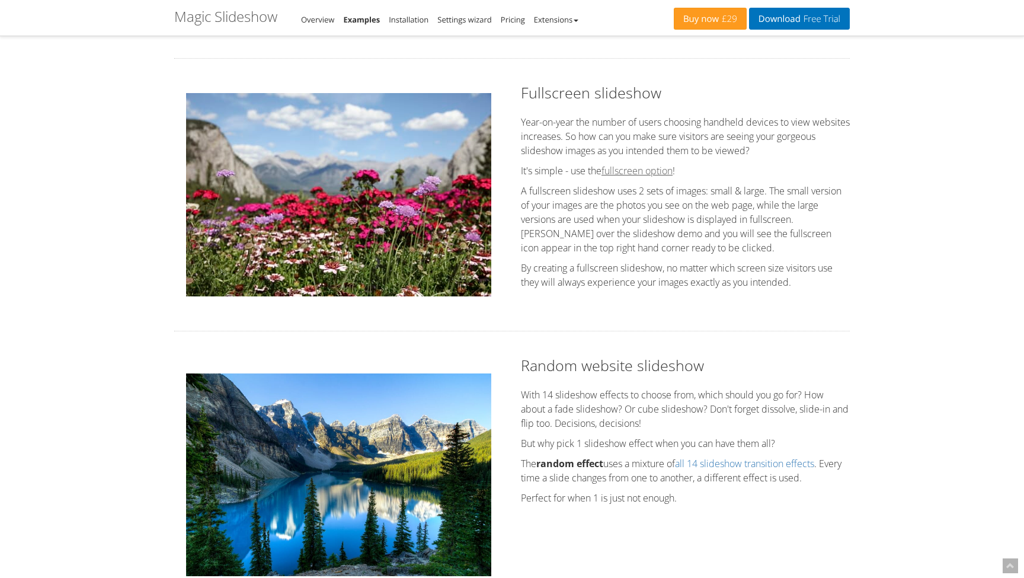
click at [655, 170] on link "fullscreen option" at bounding box center [637, 170] width 71 height 13
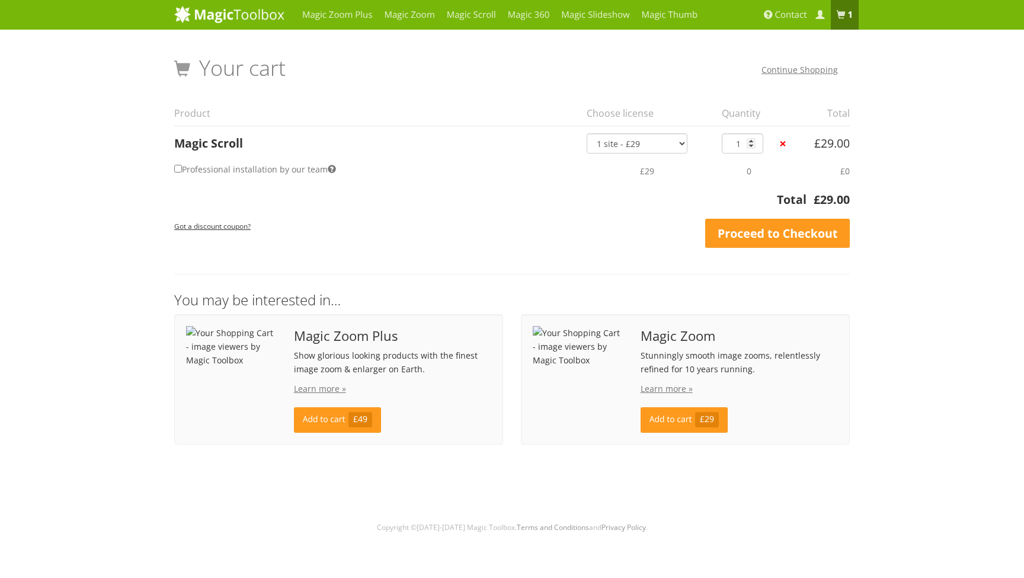
click at [248, 167] on label "Professional installation by our team" at bounding box center [255, 169] width 162 height 17
click at [182, 167] on input "Professional installation by our team" at bounding box center [178, 169] width 8 height 8
checkbox input "true"
click at [164, 260] on div "Magic Zoom Plus Magic Zoom Magic Scroll Magic 360 Magic Slideshow Magic Thumb" at bounding box center [512, 269] width 1024 height 538
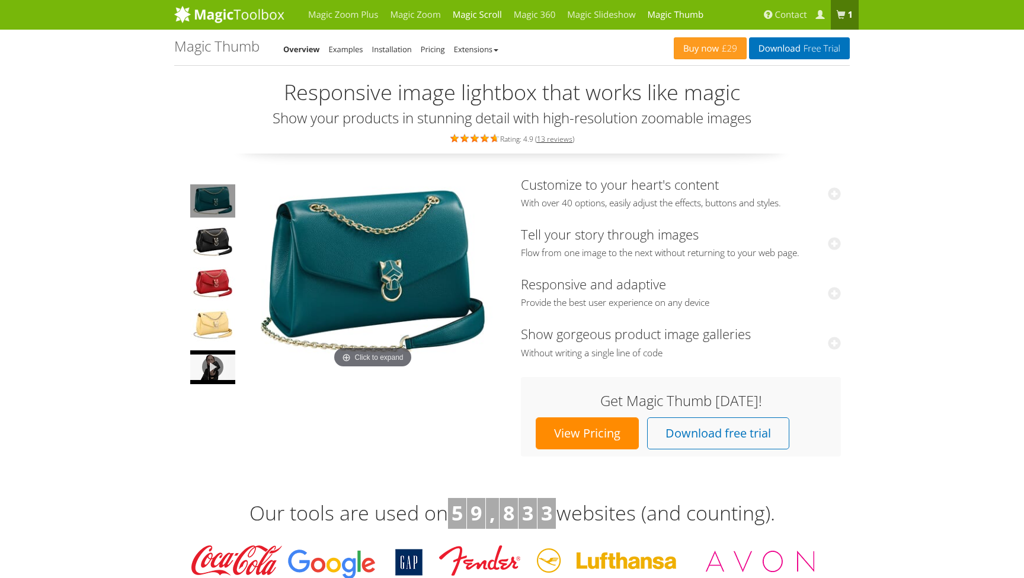
click at [467, 15] on link "Magic Scroll" at bounding box center [477, 15] width 61 height 30
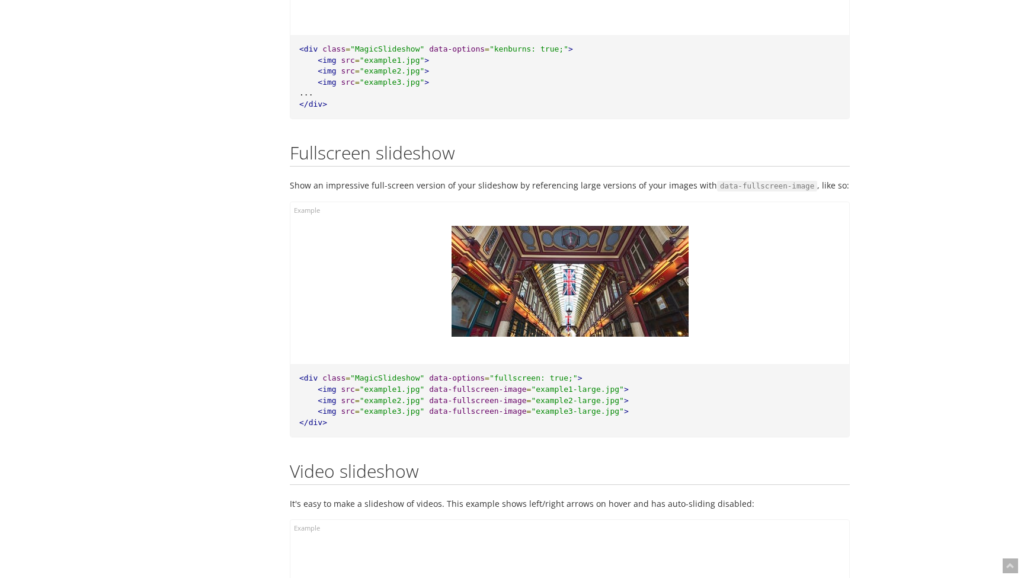
scroll to position [10095, 0]
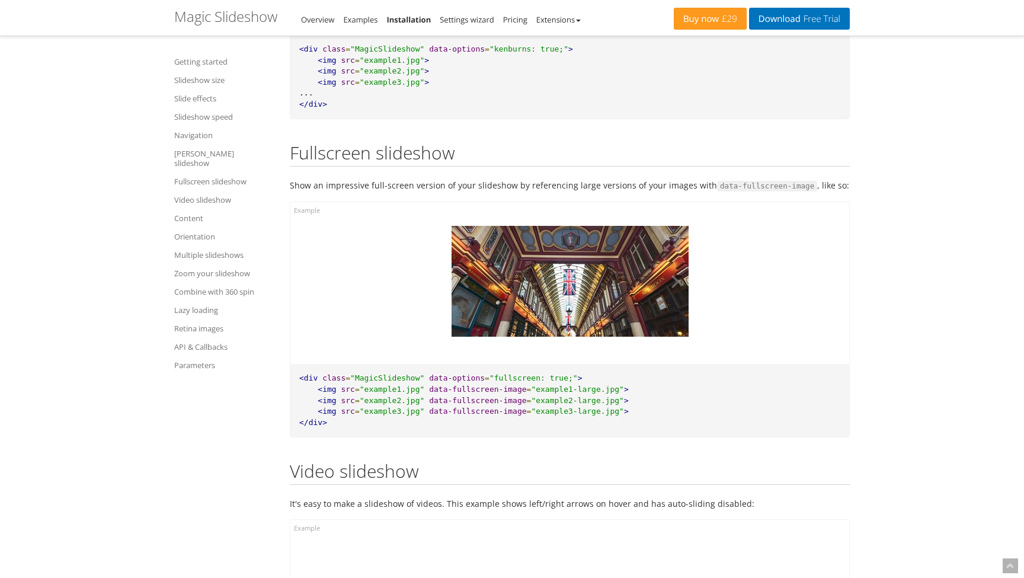
click at [560, 226] on img at bounding box center [570, 281] width 237 height 111
click at [573, 226] on img at bounding box center [570, 281] width 237 height 111
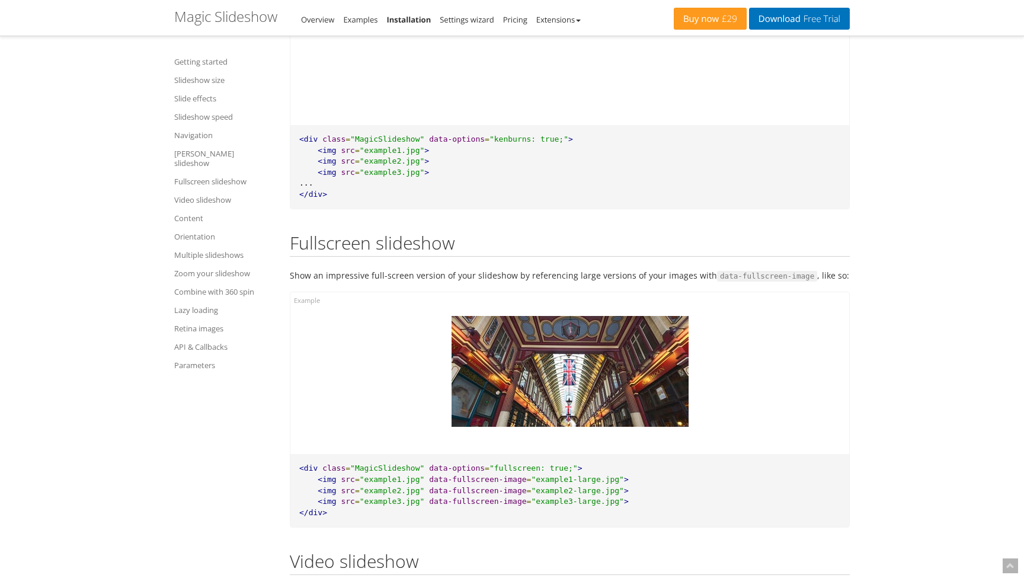
scroll to position [10000, 0]
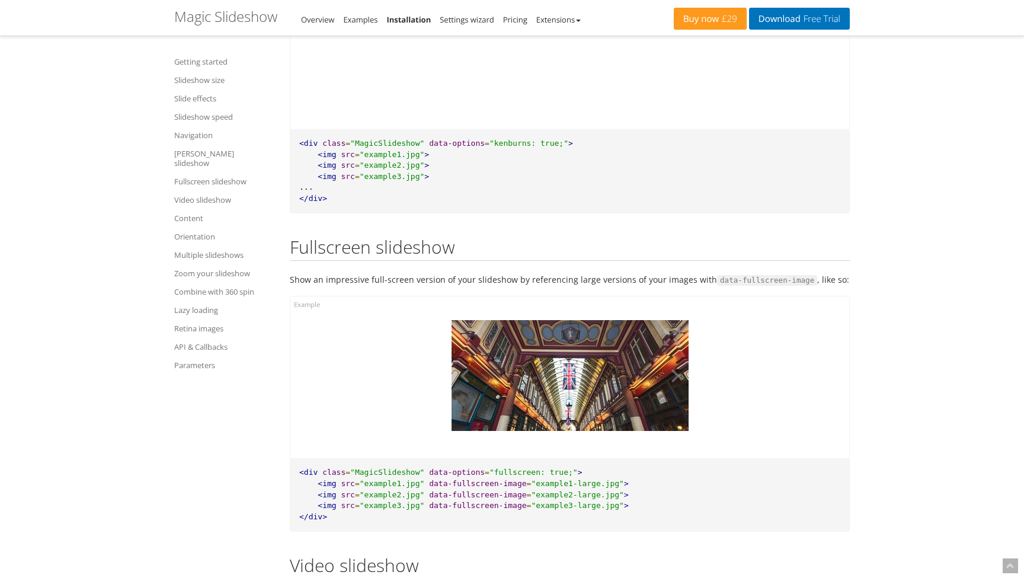
click at [527, 320] on img at bounding box center [570, 375] width 237 height 111
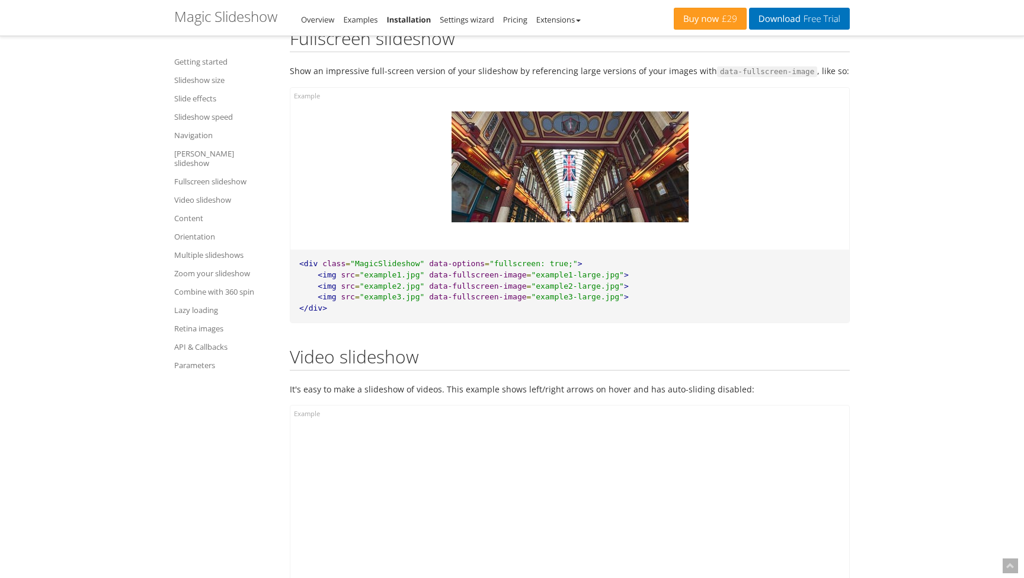
scroll to position [10210, 0]
click at [424, 498] on button at bounding box center [426, 514] width 36 height 183
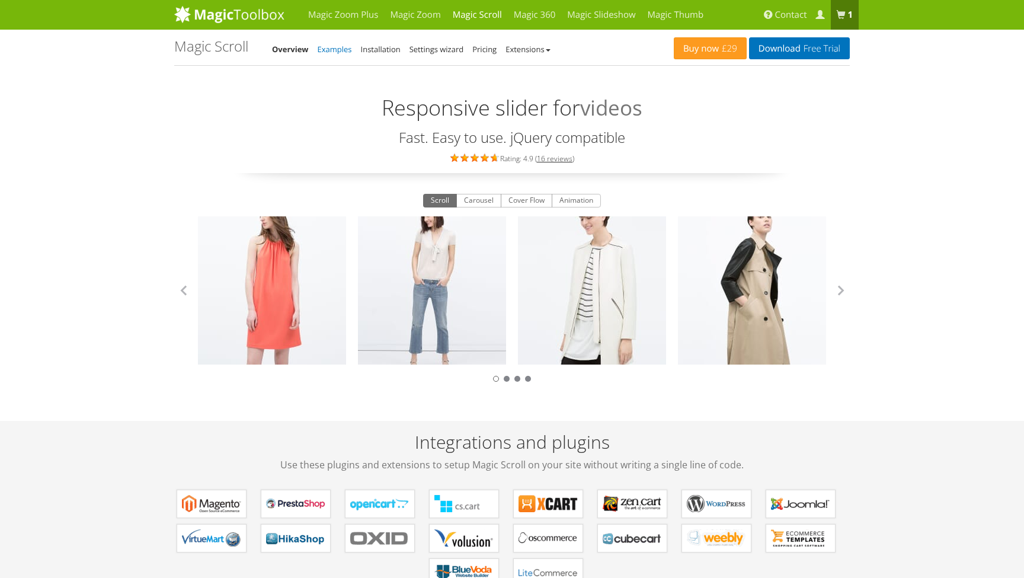
click at [347, 44] on link "Examples" at bounding box center [335, 49] width 34 height 11
click at [337, 49] on link "Examples" at bounding box center [335, 49] width 34 height 11
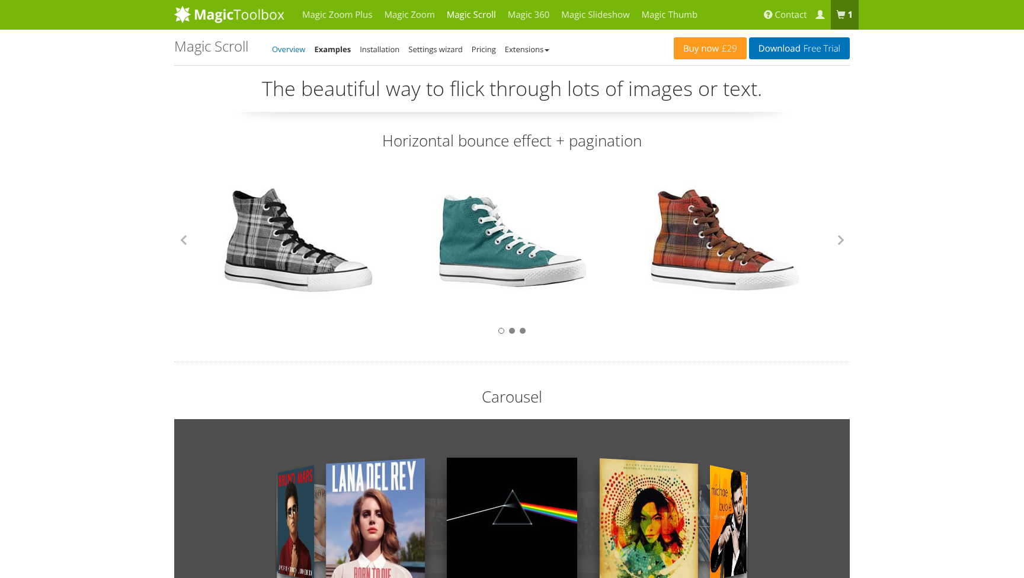
click at [288, 50] on link "Overview" at bounding box center [288, 49] width 33 height 11
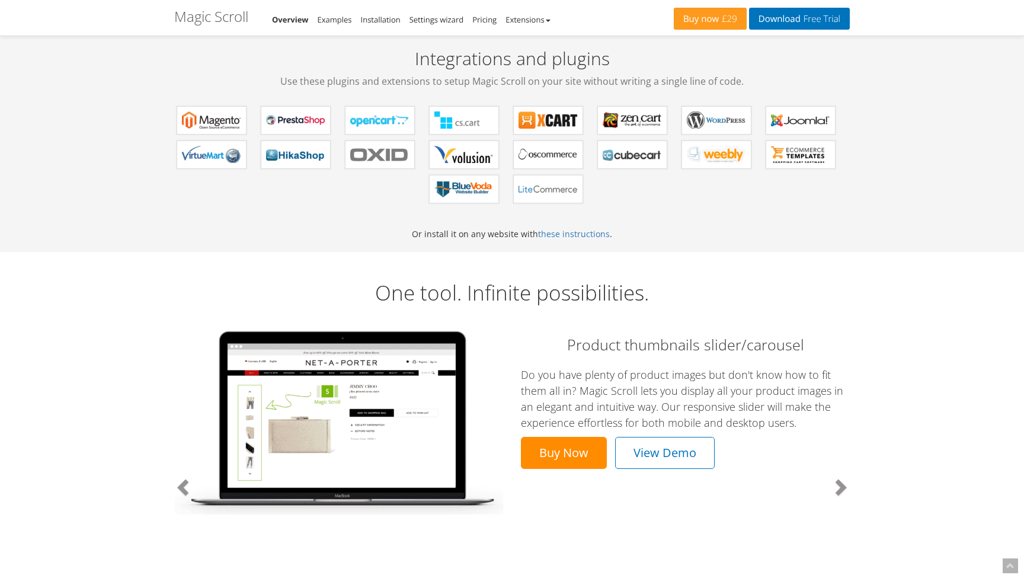
scroll to position [383, 0]
click at [327, 15] on link "Examples" at bounding box center [335, 19] width 34 height 11
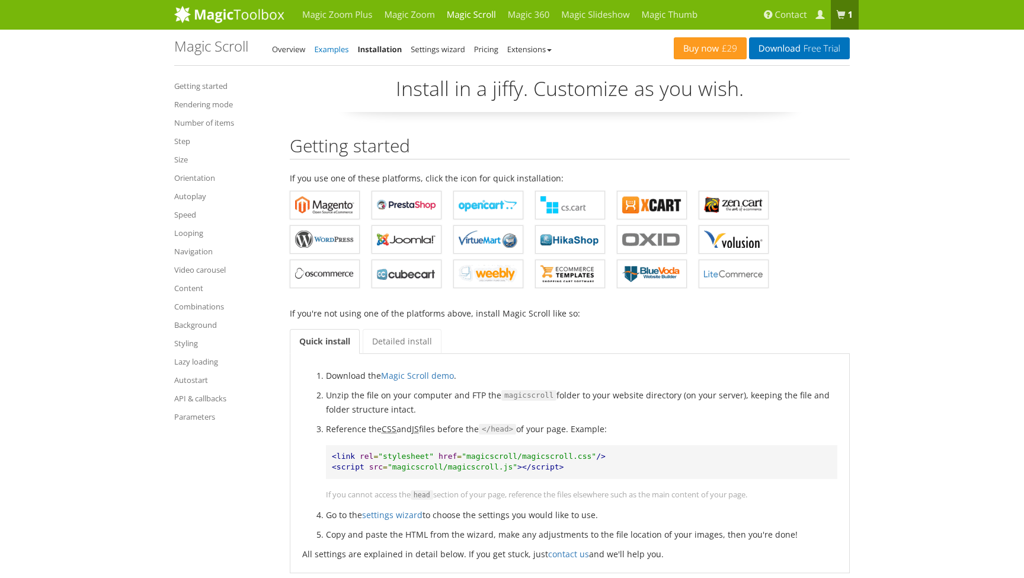
click at [329, 50] on link "Examples" at bounding box center [331, 49] width 34 height 11
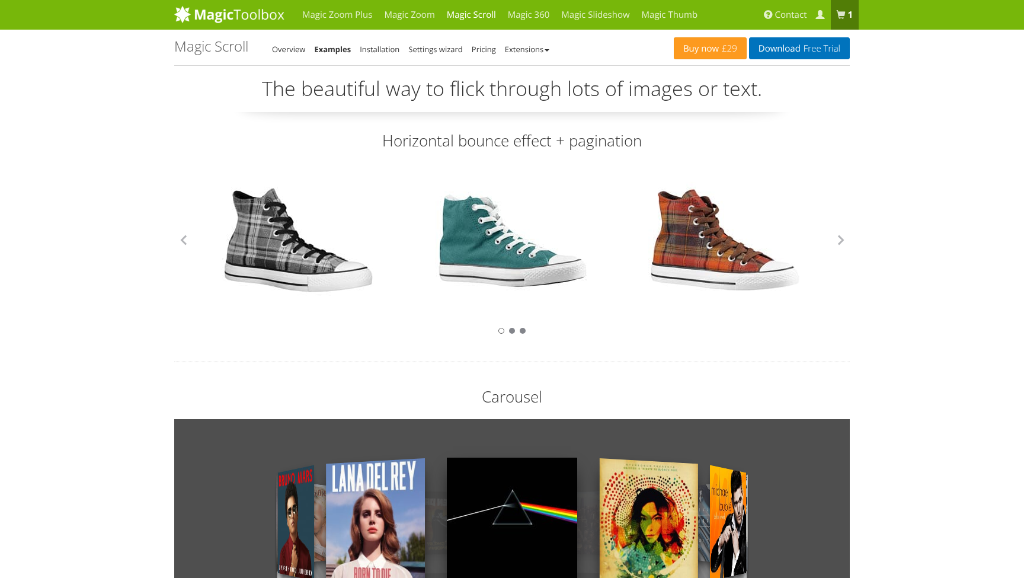
click at [282, 225] on link at bounding box center [299, 240] width 154 height 154
click at [279, 253] on link at bounding box center [299, 240] width 154 height 154
click at [339, 10] on link "Magic Zoom Plus" at bounding box center [337, 15] width 82 height 30
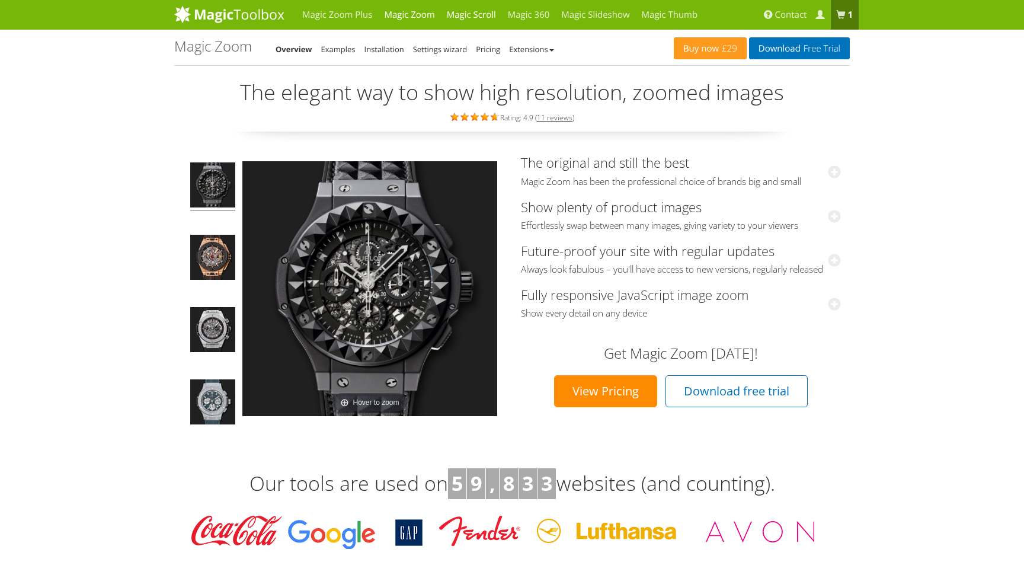
click at [481, 18] on link "Magic Scroll" at bounding box center [471, 15] width 61 height 30
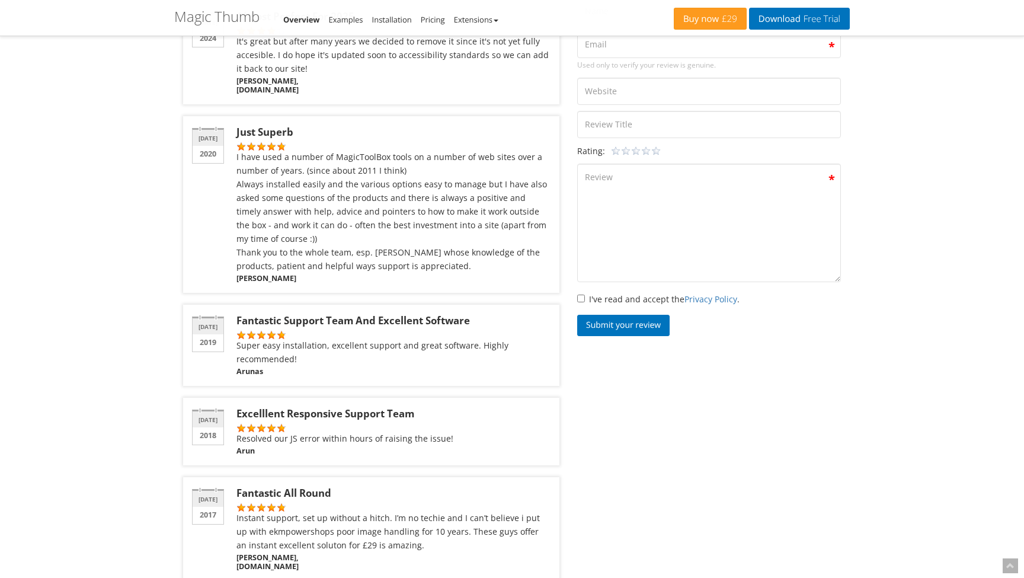
scroll to position [2071, 0]
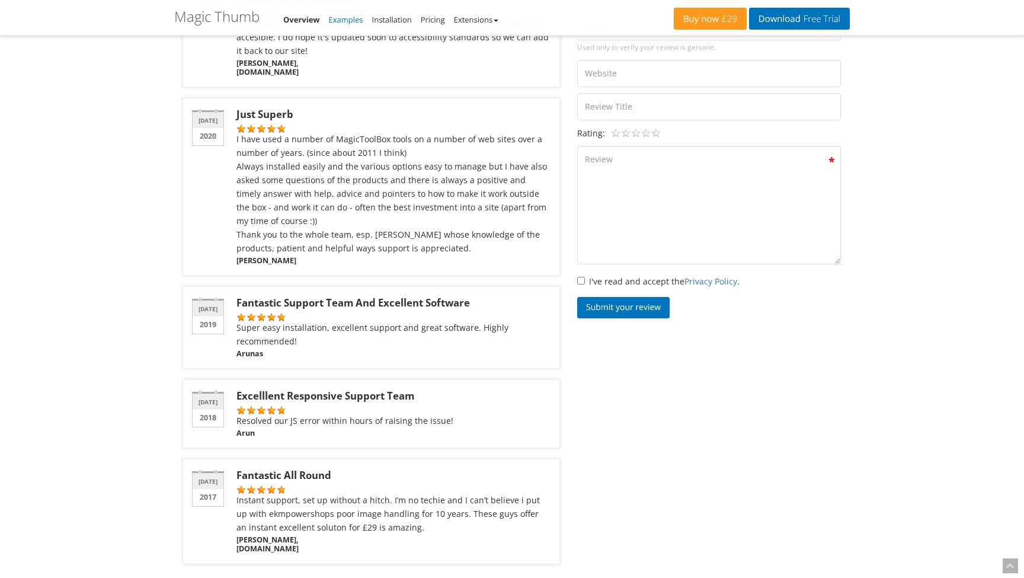
click at [341, 22] on link "Examples" at bounding box center [346, 19] width 34 height 11
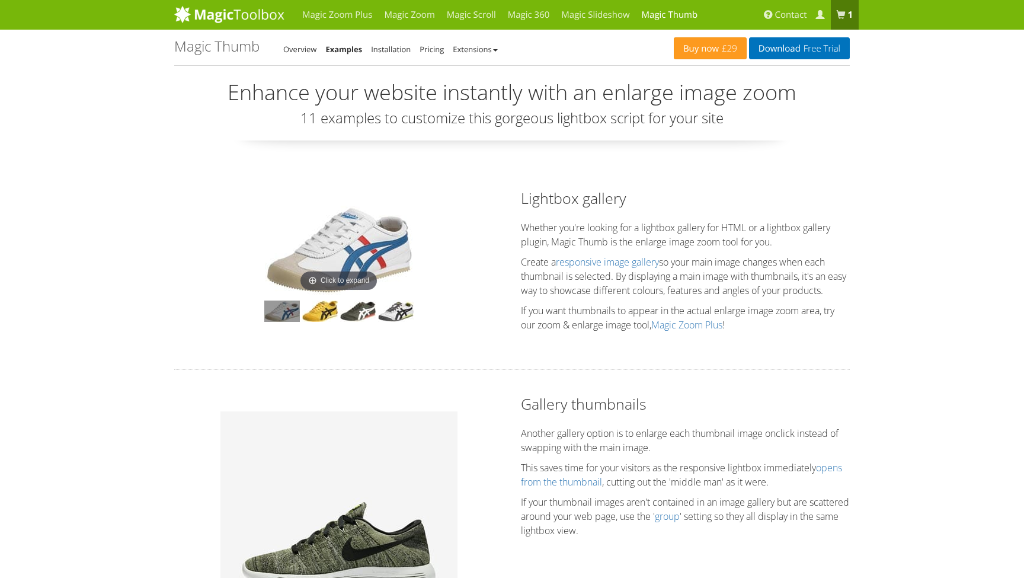
click at [344, 284] on img at bounding box center [339, 250] width 148 height 89
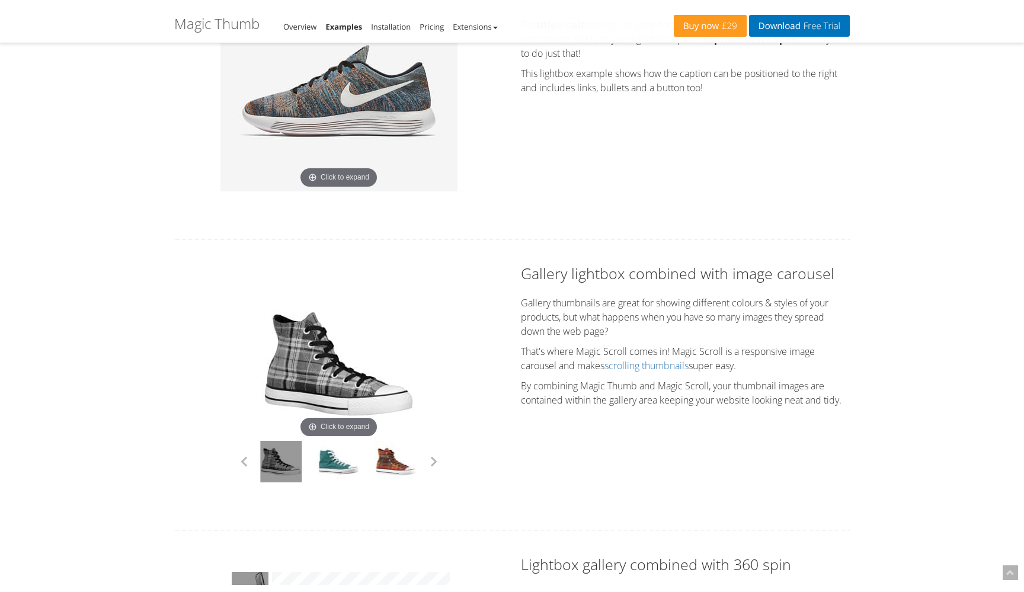
scroll to position [856, 0]
